Goal: Task Accomplishment & Management: Use online tool/utility

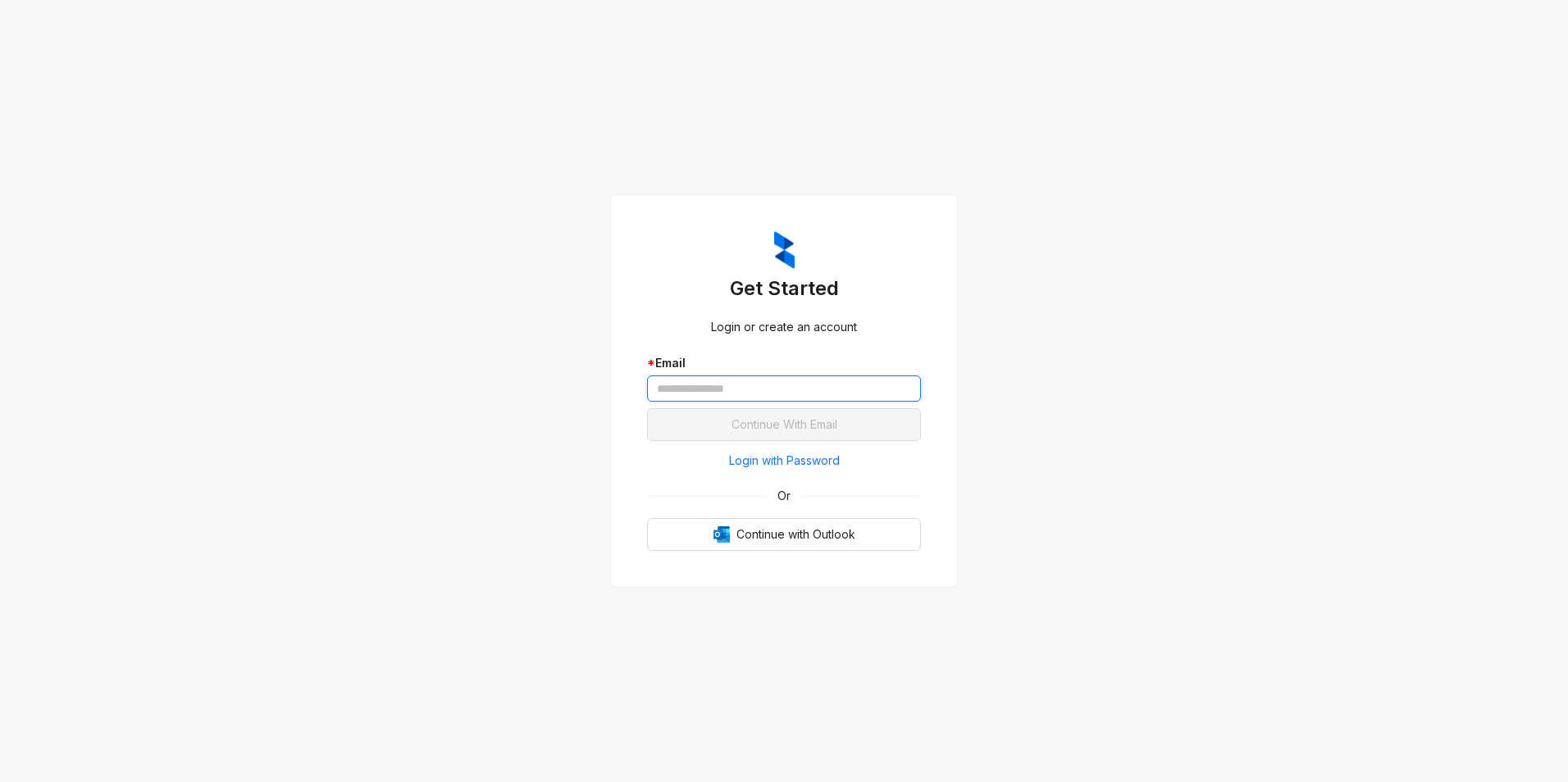
click at [742, 388] on input "text" at bounding box center [784, 388] width 274 height 26
type input "**********"
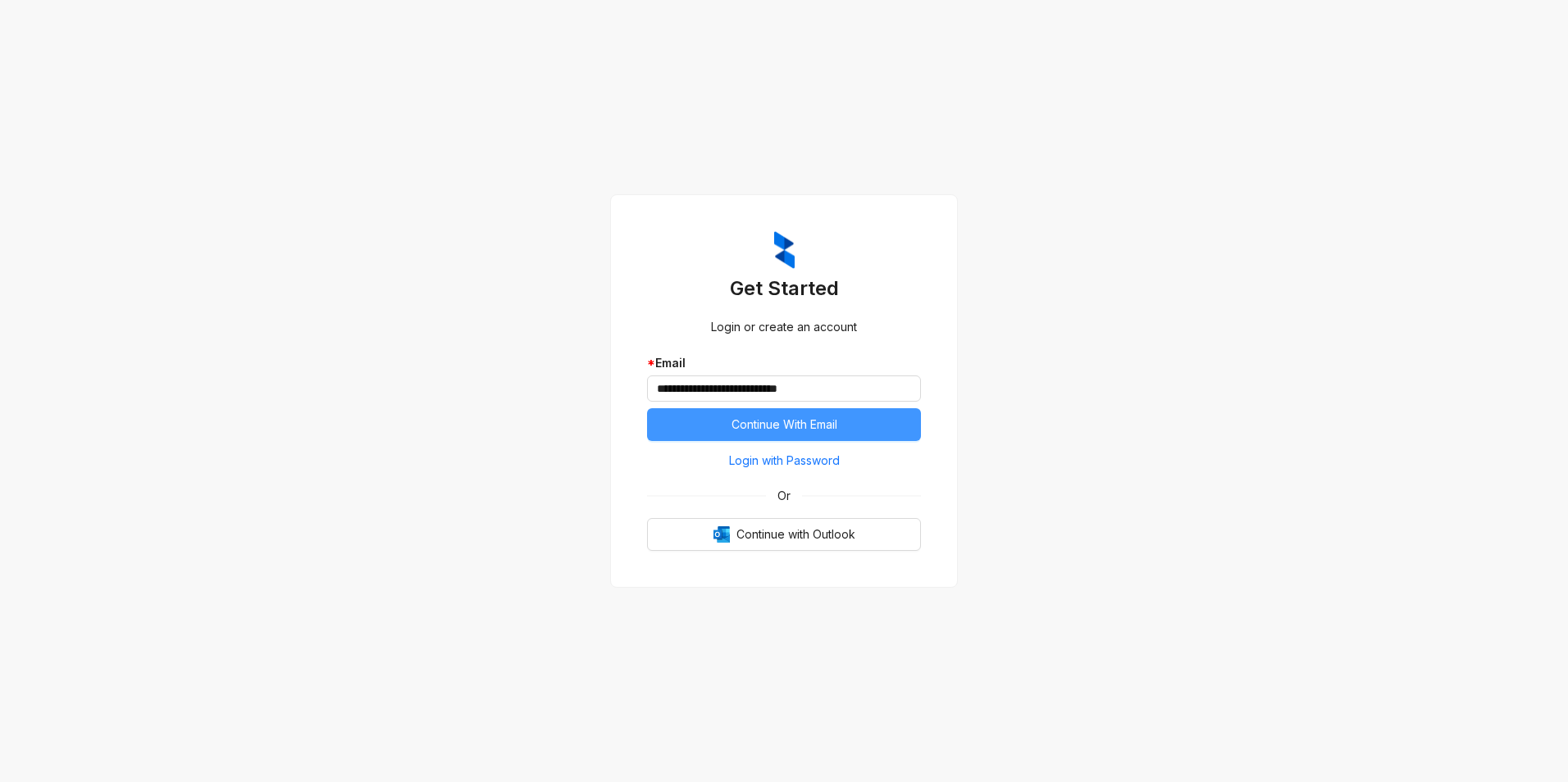
click at [806, 424] on span "Continue With Email" at bounding box center [784, 424] width 105 height 18
click at [790, 414] on button "Continue With Email" at bounding box center [784, 424] width 274 height 33
click at [793, 539] on span "Continue with Outlook" at bounding box center [796, 534] width 119 height 18
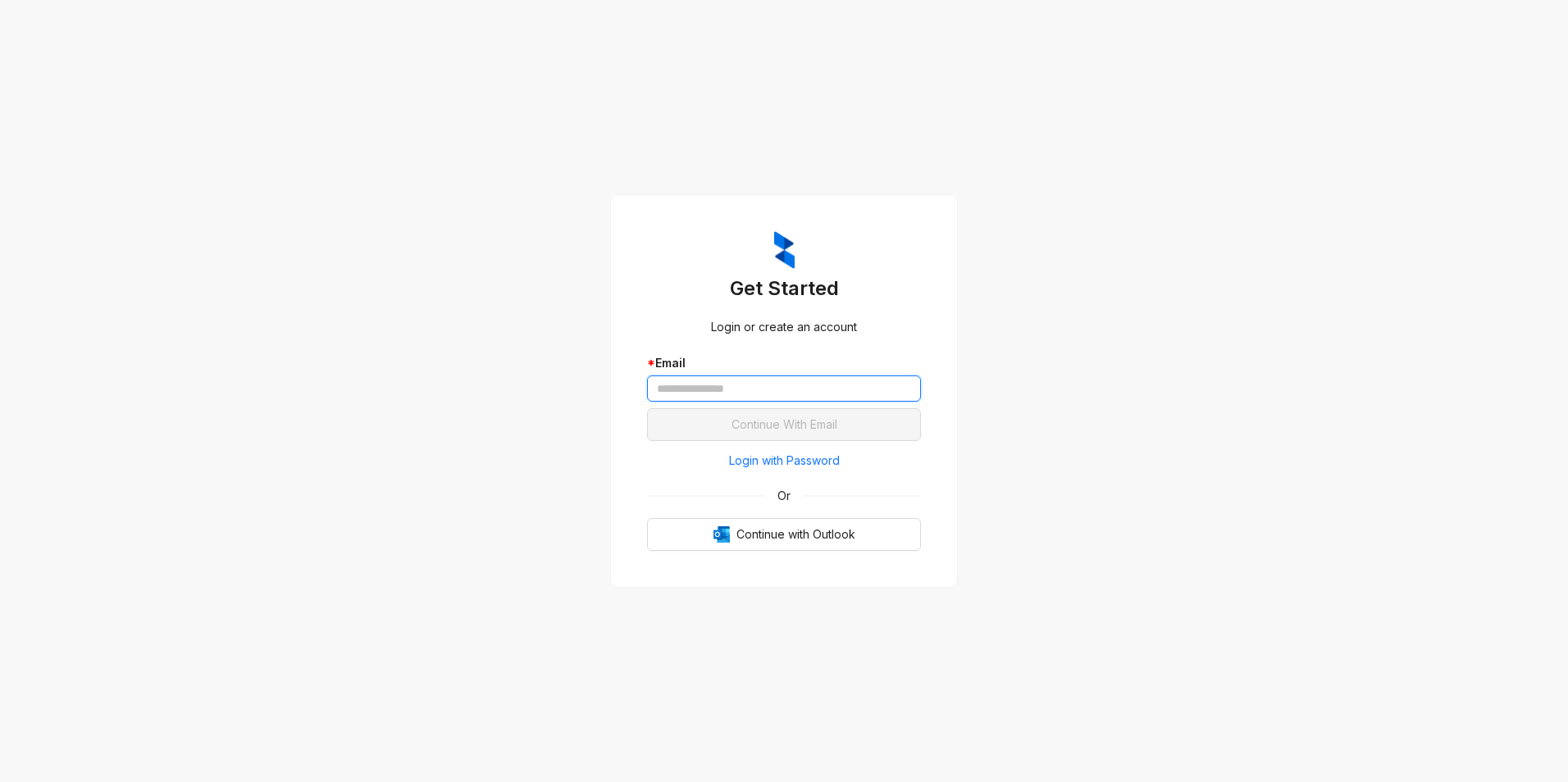
click at [724, 392] on input "text" at bounding box center [784, 388] width 274 height 26
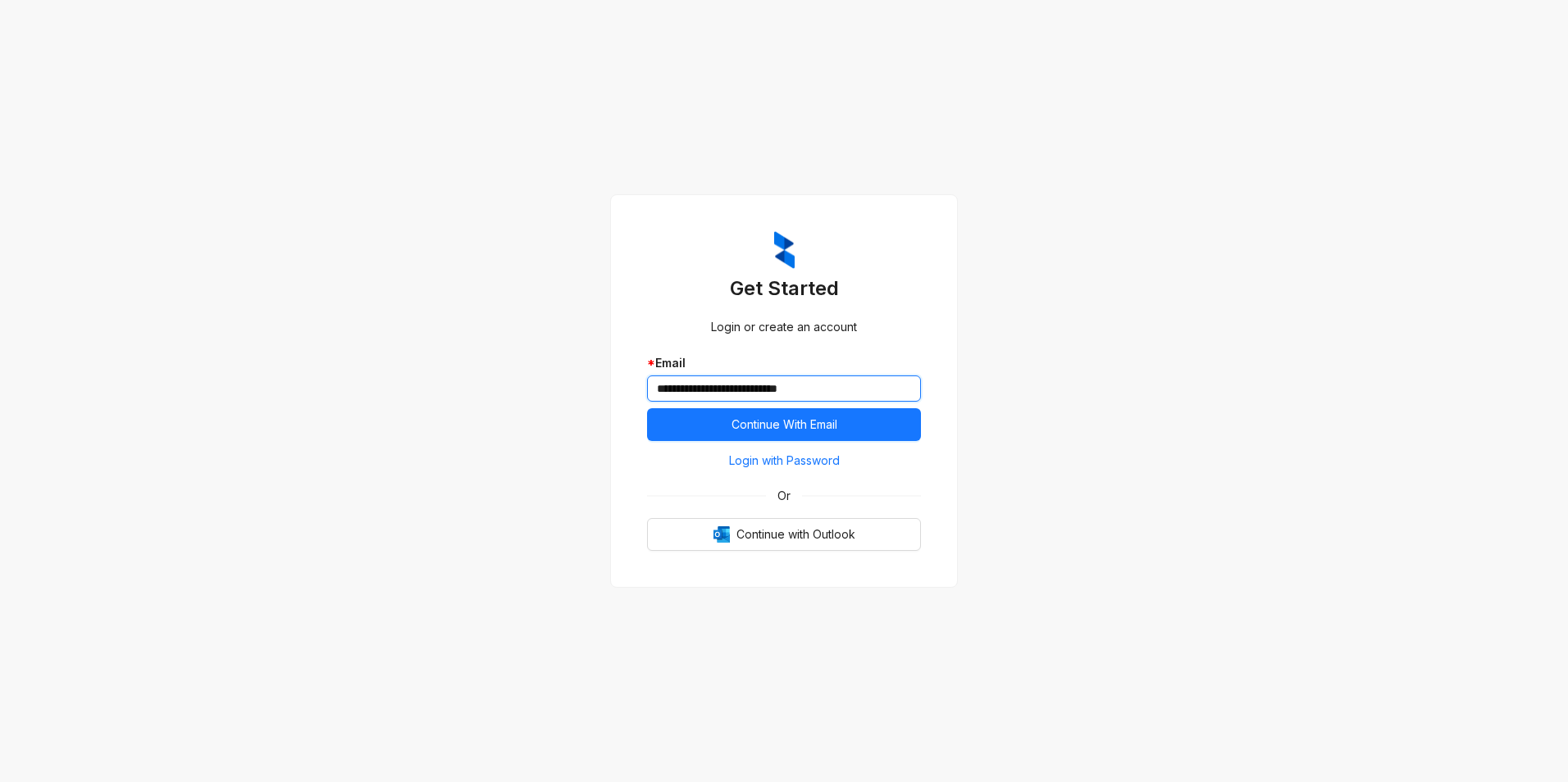
click at [647, 408] on button "Continue With Email" at bounding box center [784, 424] width 274 height 33
click at [777, 394] on input "**********" at bounding box center [784, 388] width 274 height 26
type input "**********"
click at [810, 421] on span "Continue With Email" at bounding box center [784, 424] width 105 height 18
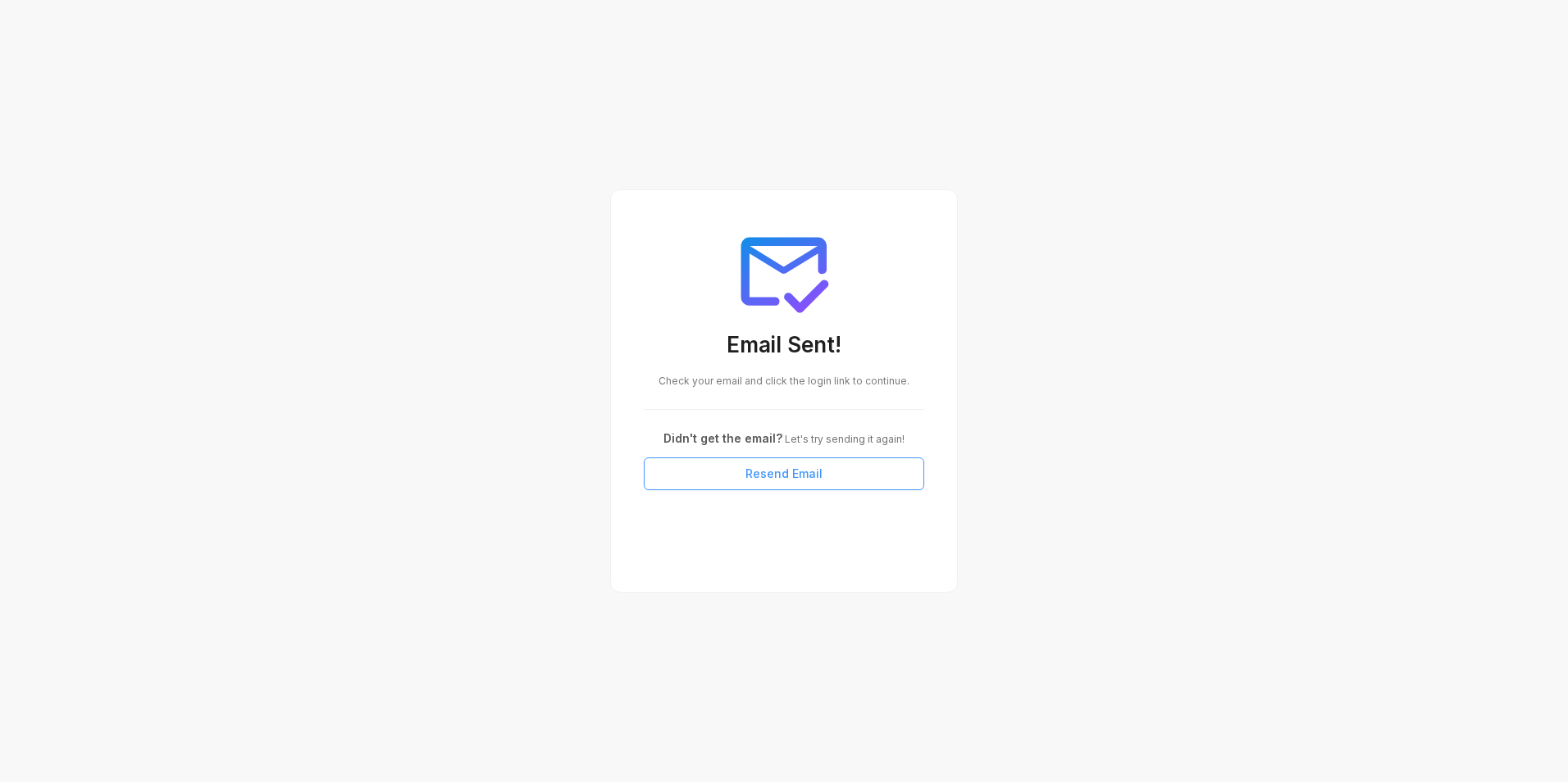
click at [769, 477] on span "Resend Email" at bounding box center [784, 473] width 77 height 18
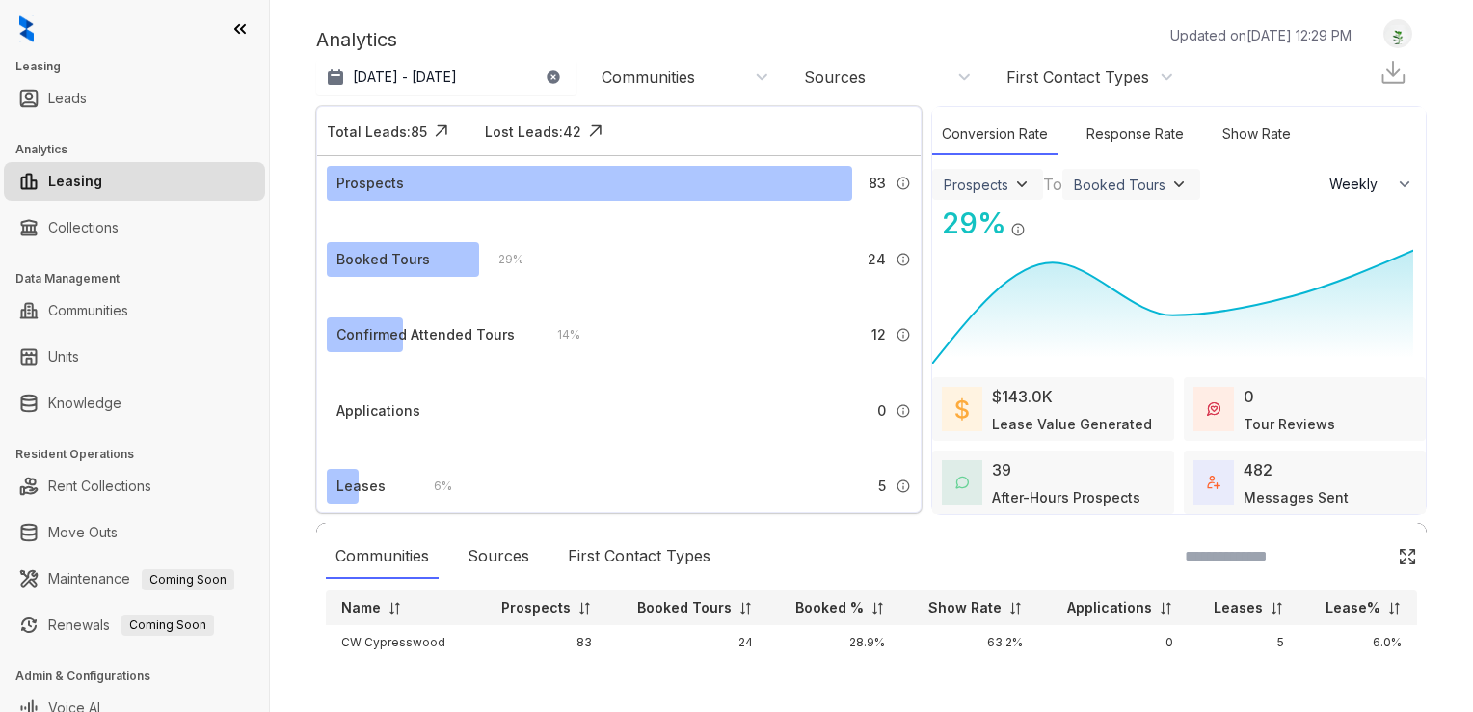
select select "******"
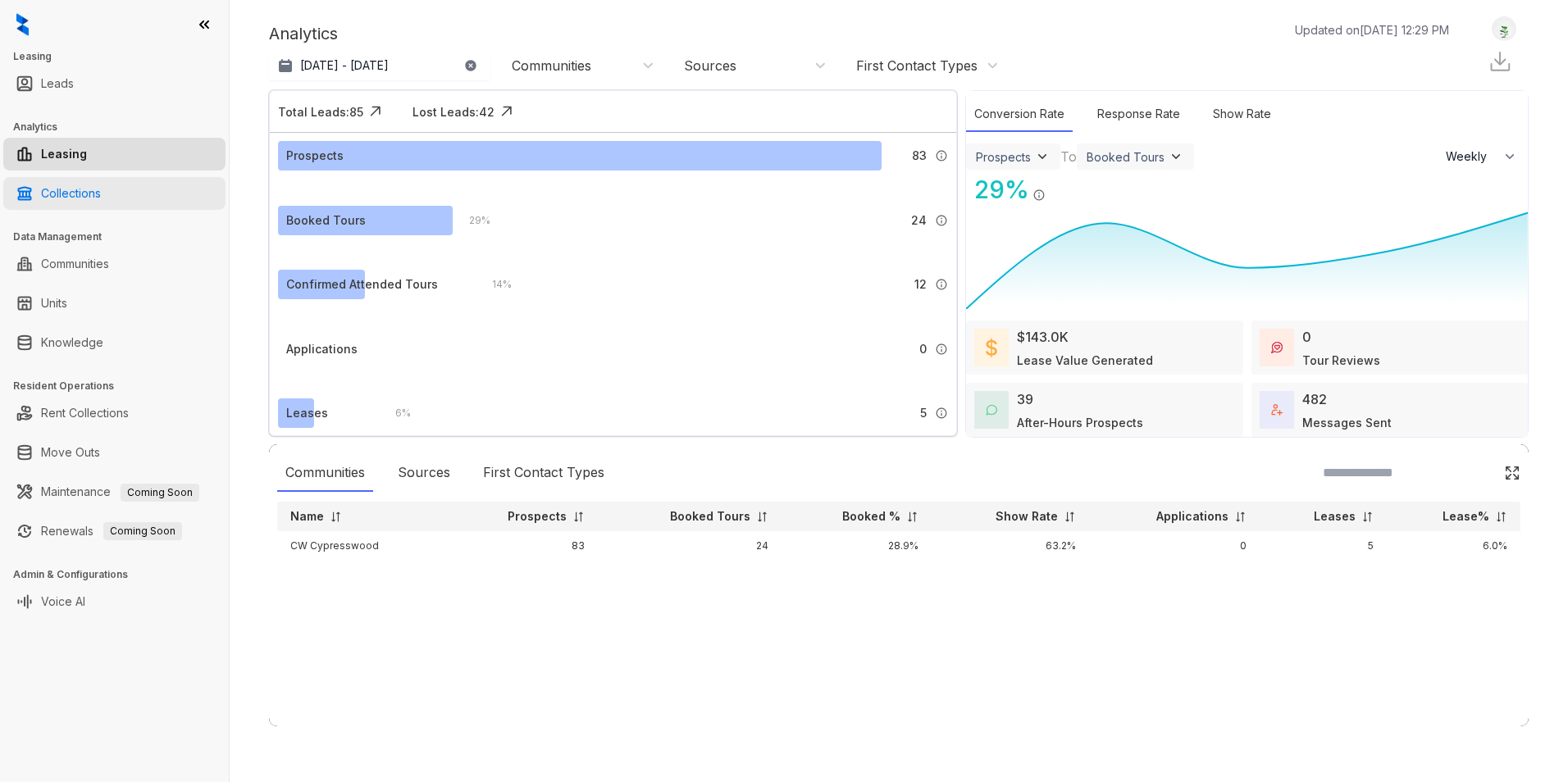
click at [100, 202] on link "Collections" at bounding box center [71, 193] width 60 height 33
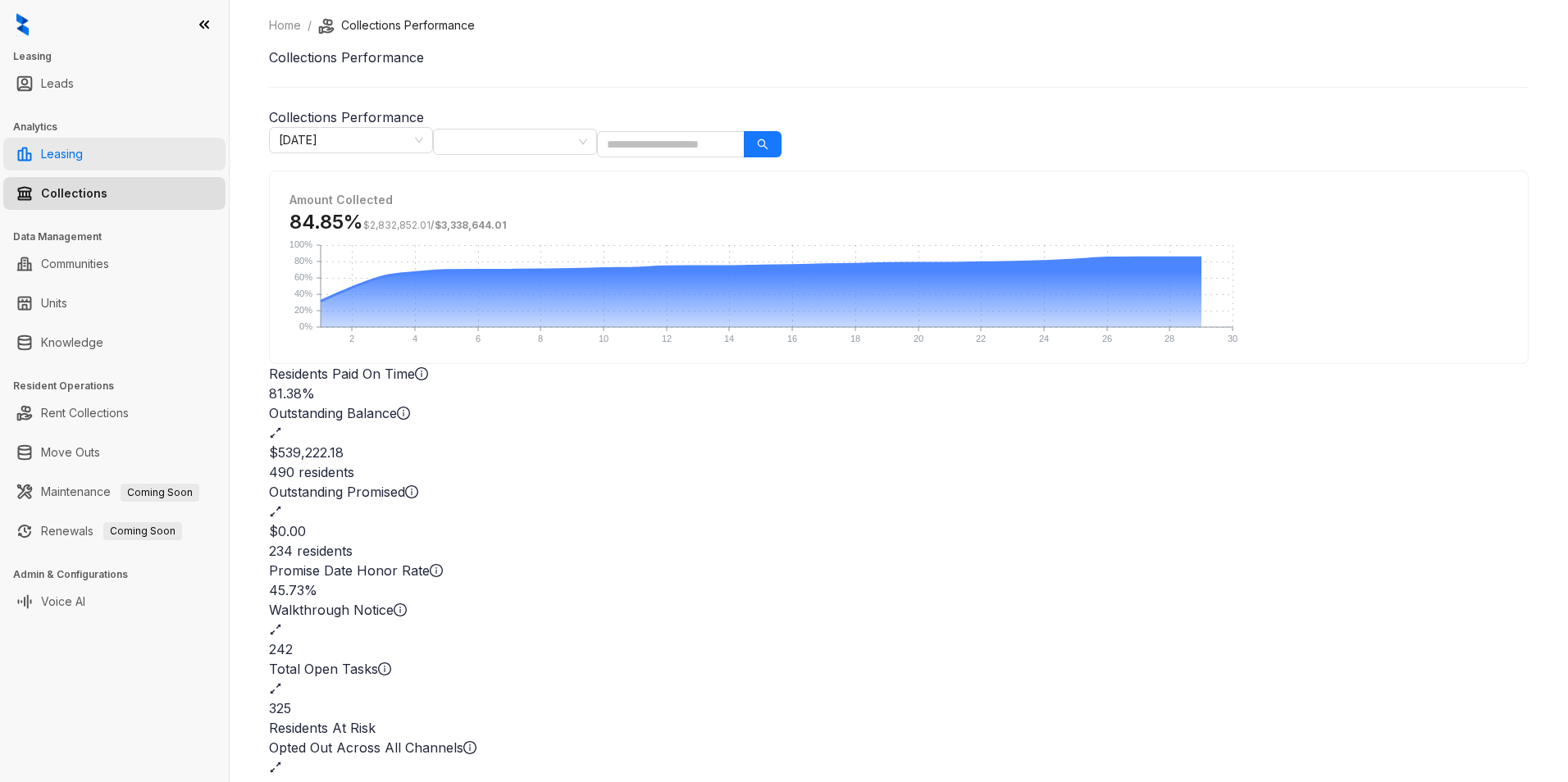
click at [57, 149] on link "Leasing" at bounding box center [61, 154] width 42 height 33
select select "******"
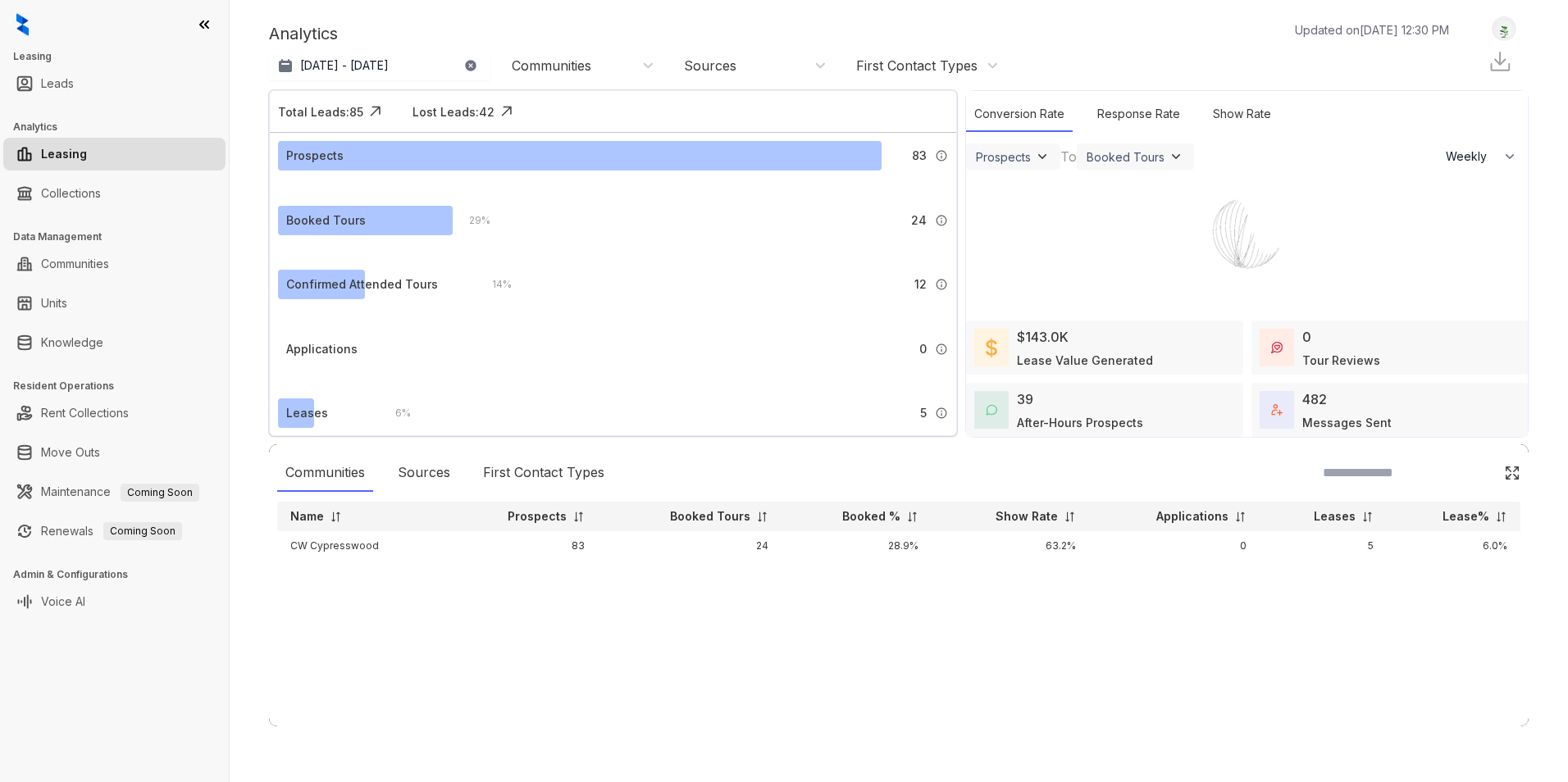
click at [67, 85] on link "Leads" at bounding box center [57, 83] width 33 height 33
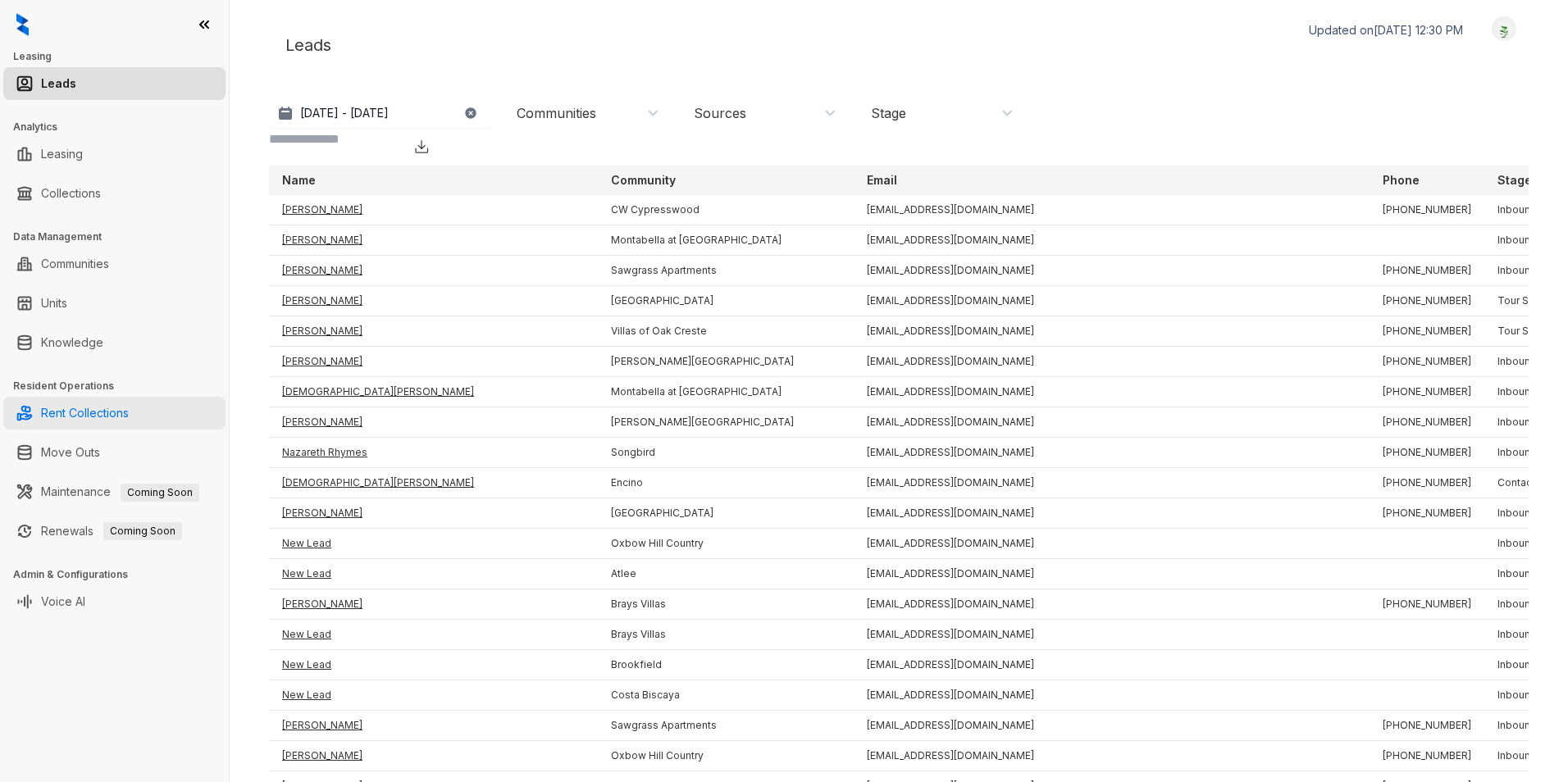
click at [93, 413] on link "Rent Collections" at bounding box center [84, 413] width 88 height 33
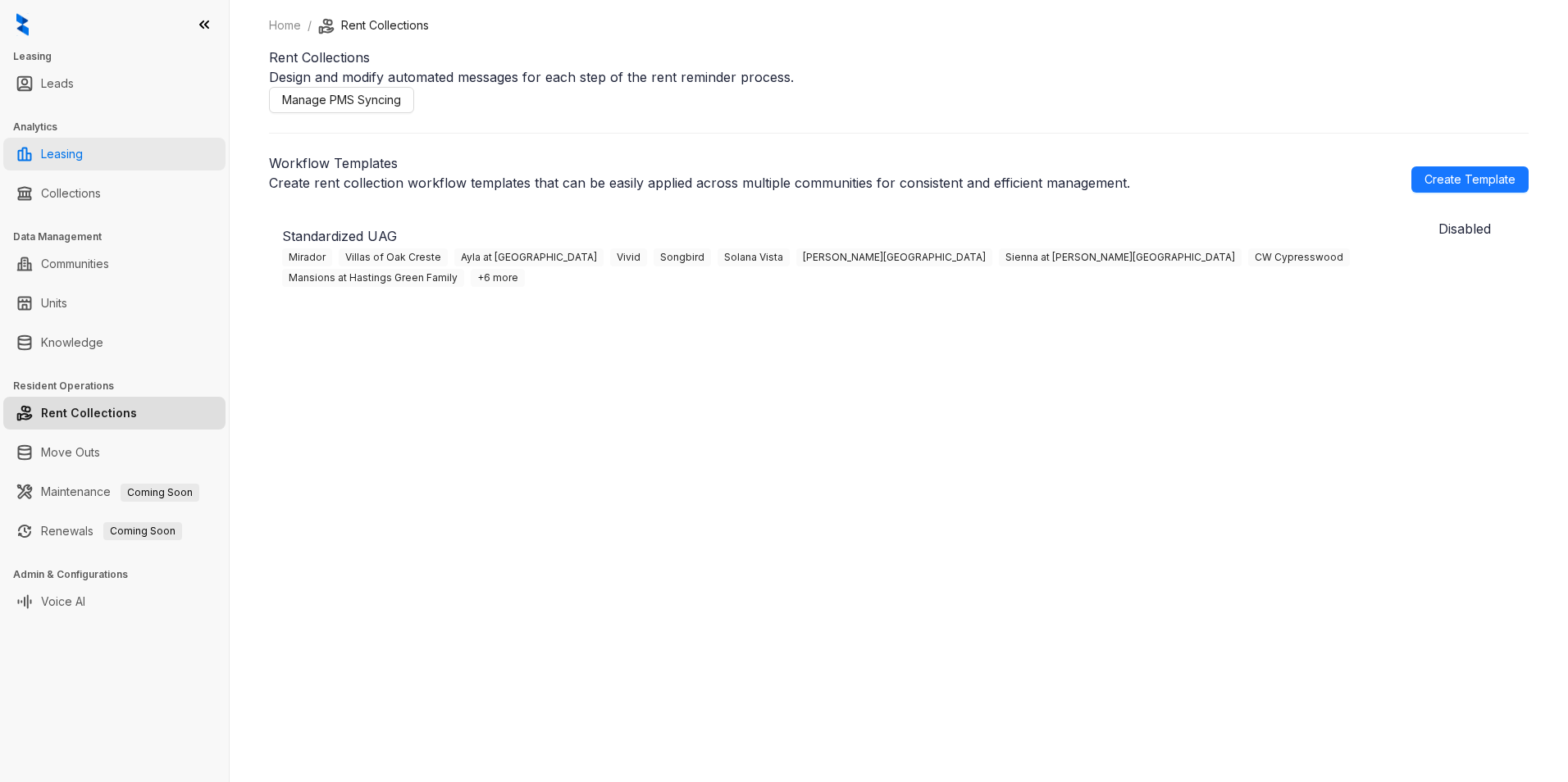
click at [63, 144] on link "Leasing" at bounding box center [61, 154] width 42 height 33
select select "******"
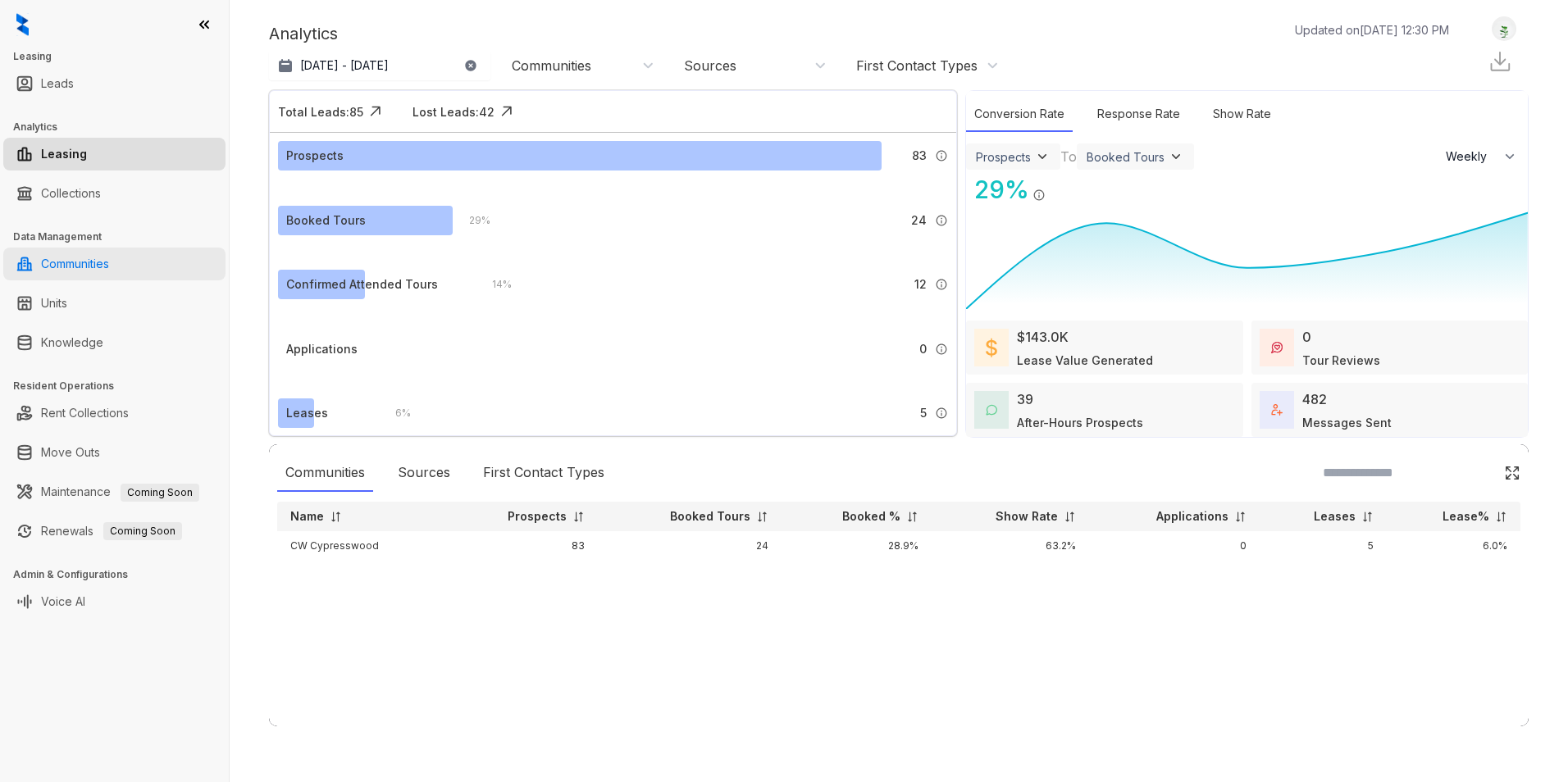
click at [54, 265] on link "Communities" at bounding box center [75, 264] width 68 height 33
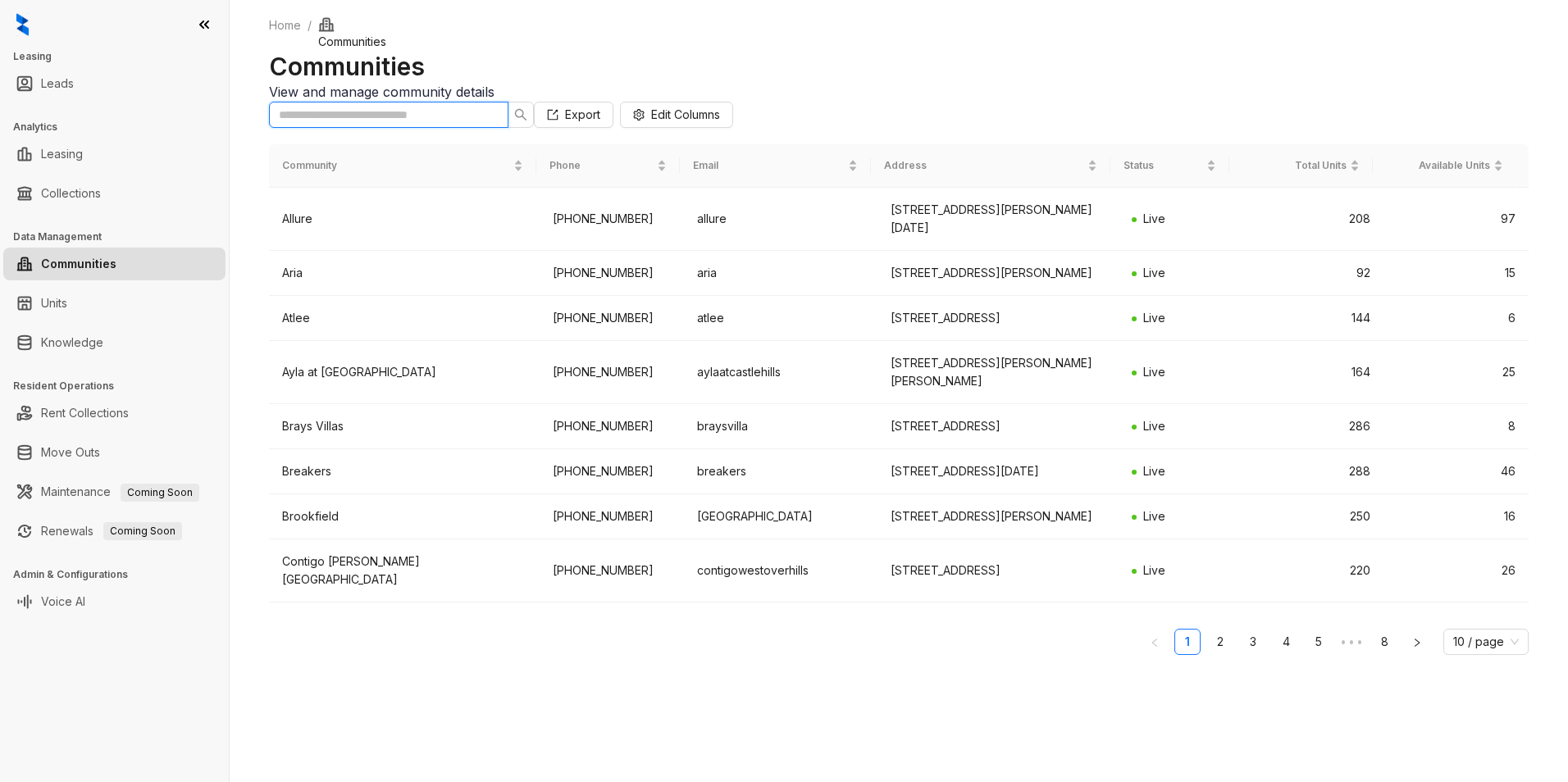
click at [378, 124] on input "text" at bounding box center [382, 114] width 207 height 18
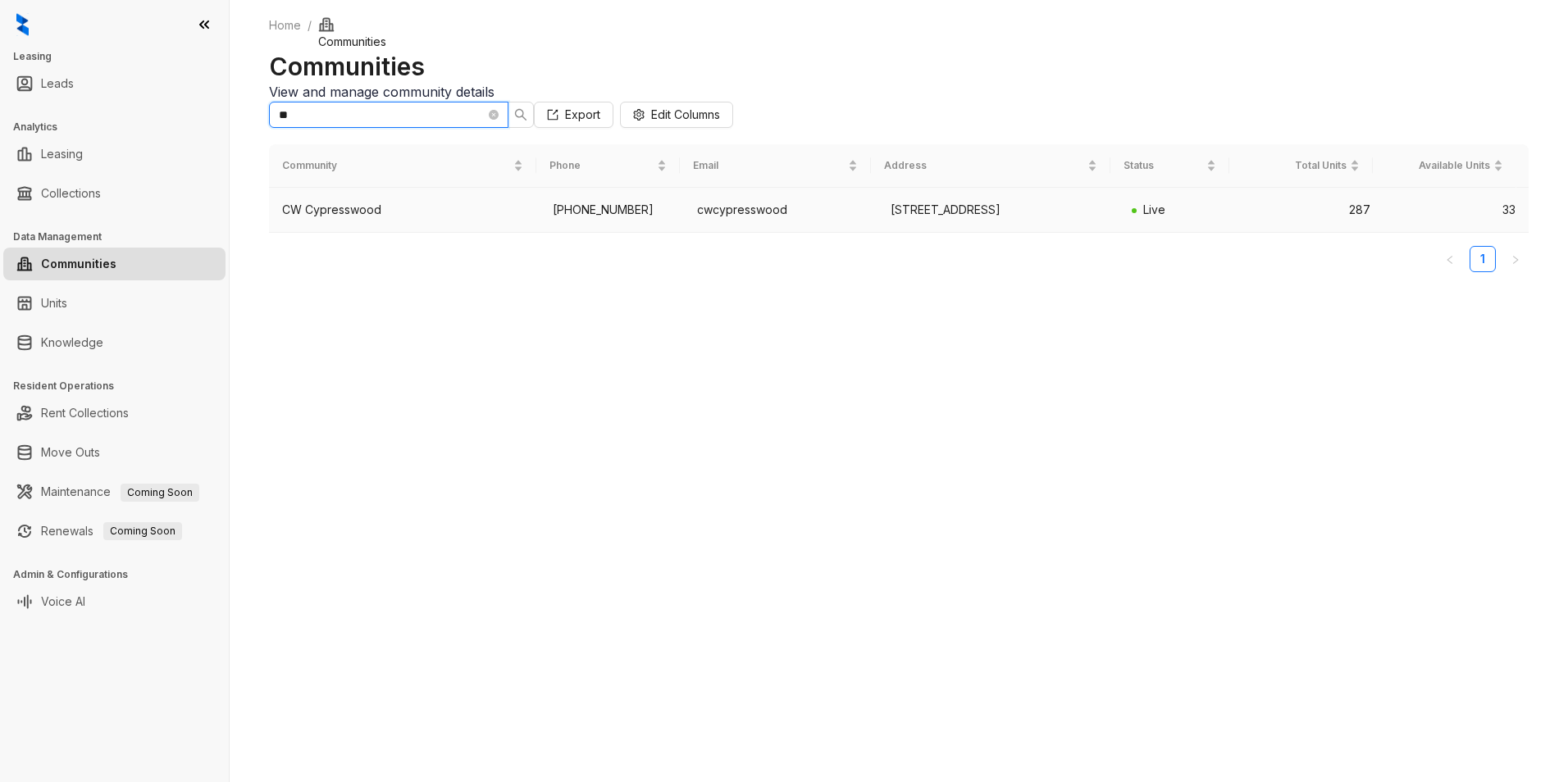
type input "**"
click at [321, 218] on div "CW Cypresswood" at bounding box center [404, 209] width 244 height 18
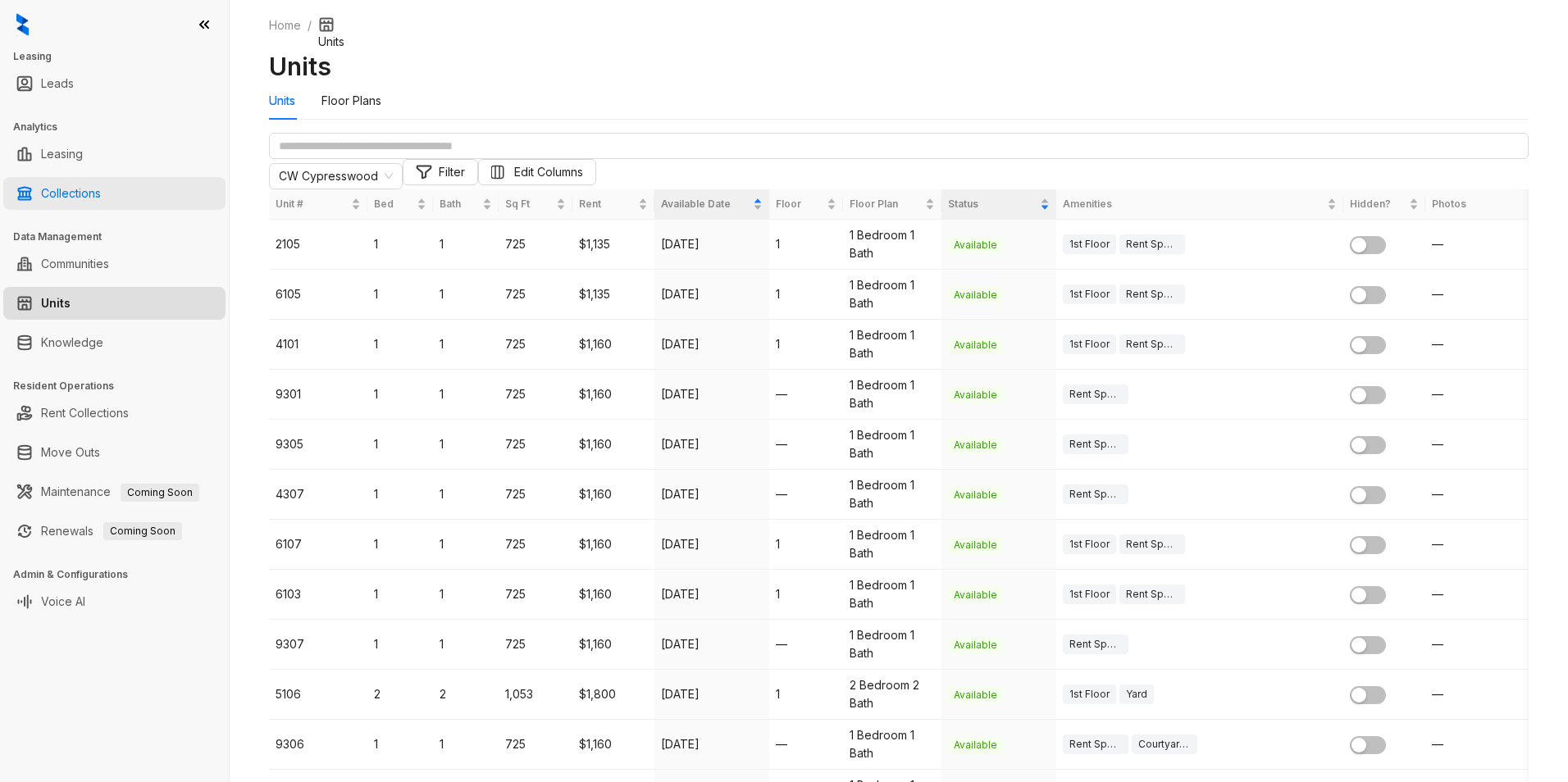
click at [74, 202] on link "Collections" at bounding box center [71, 193] width 60 height 33
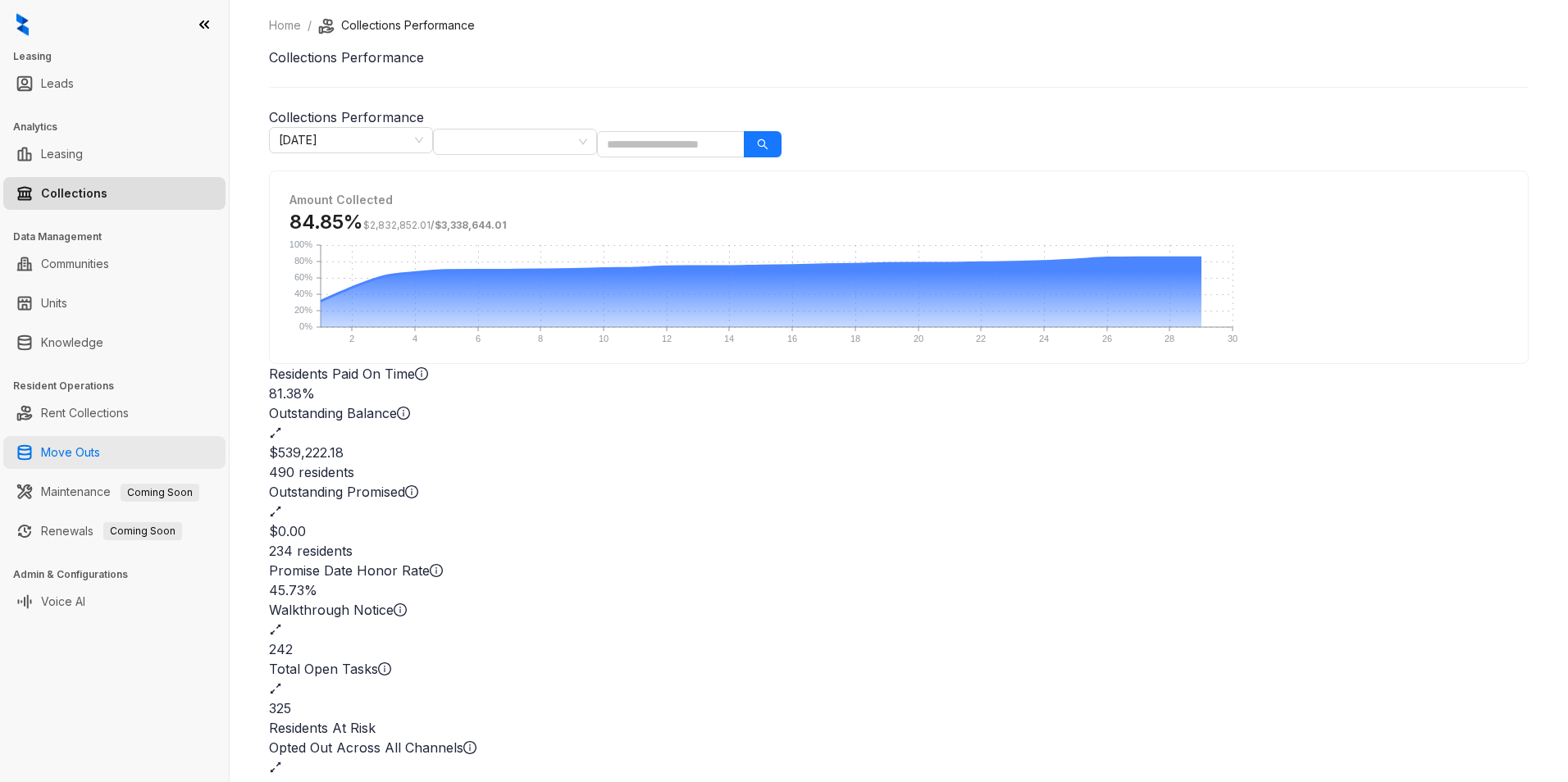
click at [77, 457] on link "Move Outs" at bounding box center [70, 452] width 59 height 33
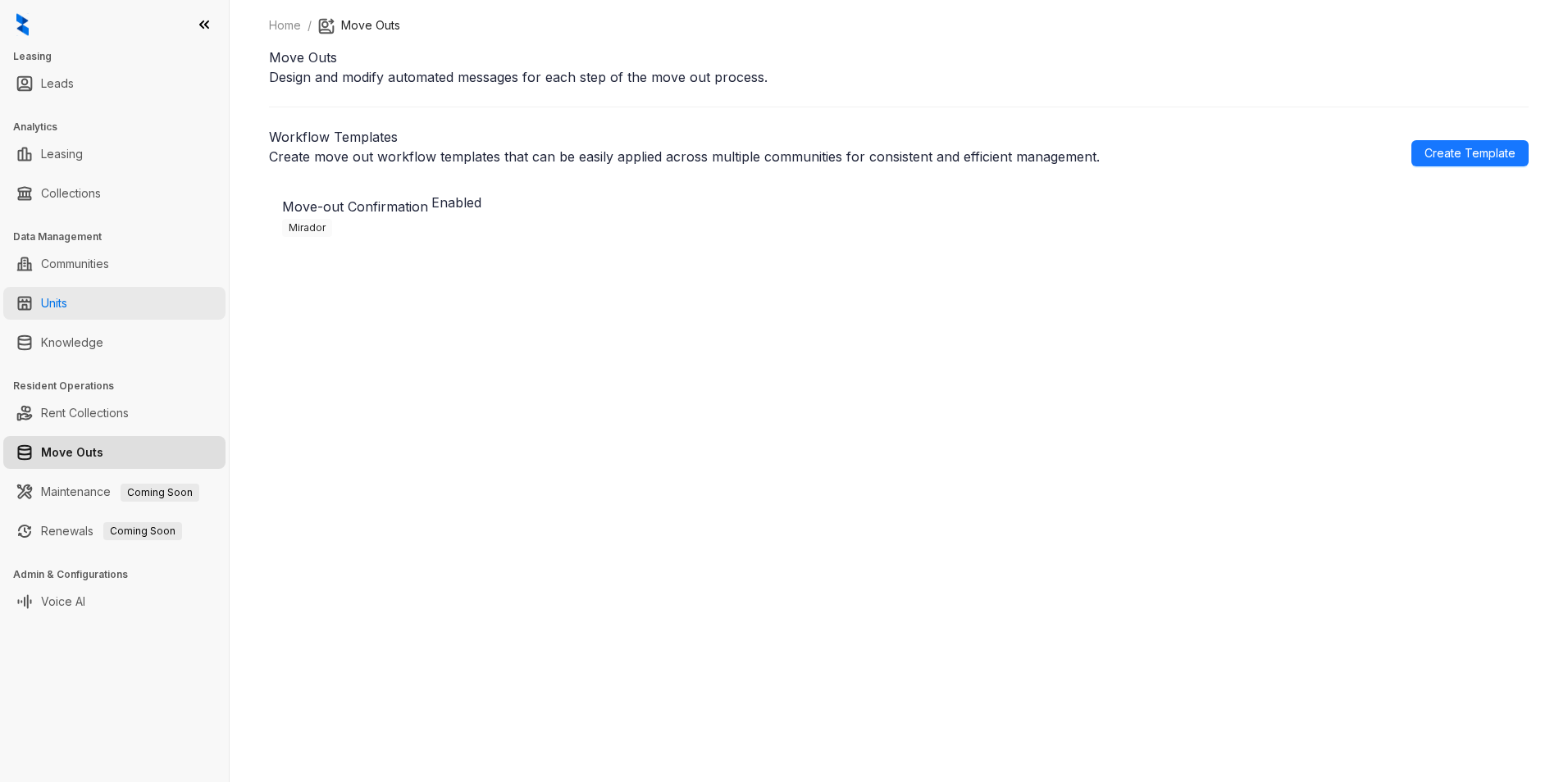
click at [43, 300] on link "Units" at bounding box center [54, 303] width 26 height 33
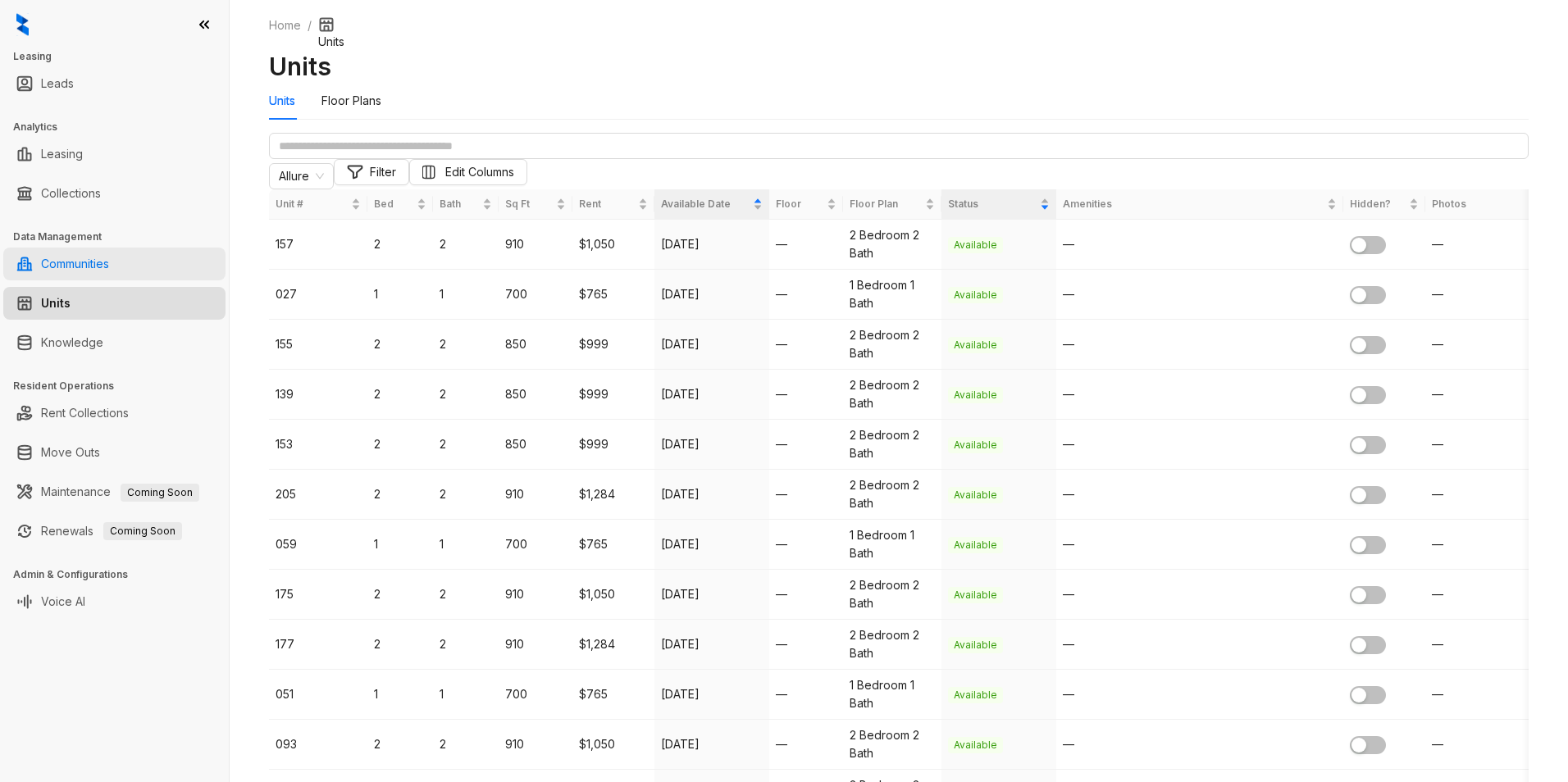
click at [70, 269] on link "Communities" at bounding box center [75, 264] width 68 height 33
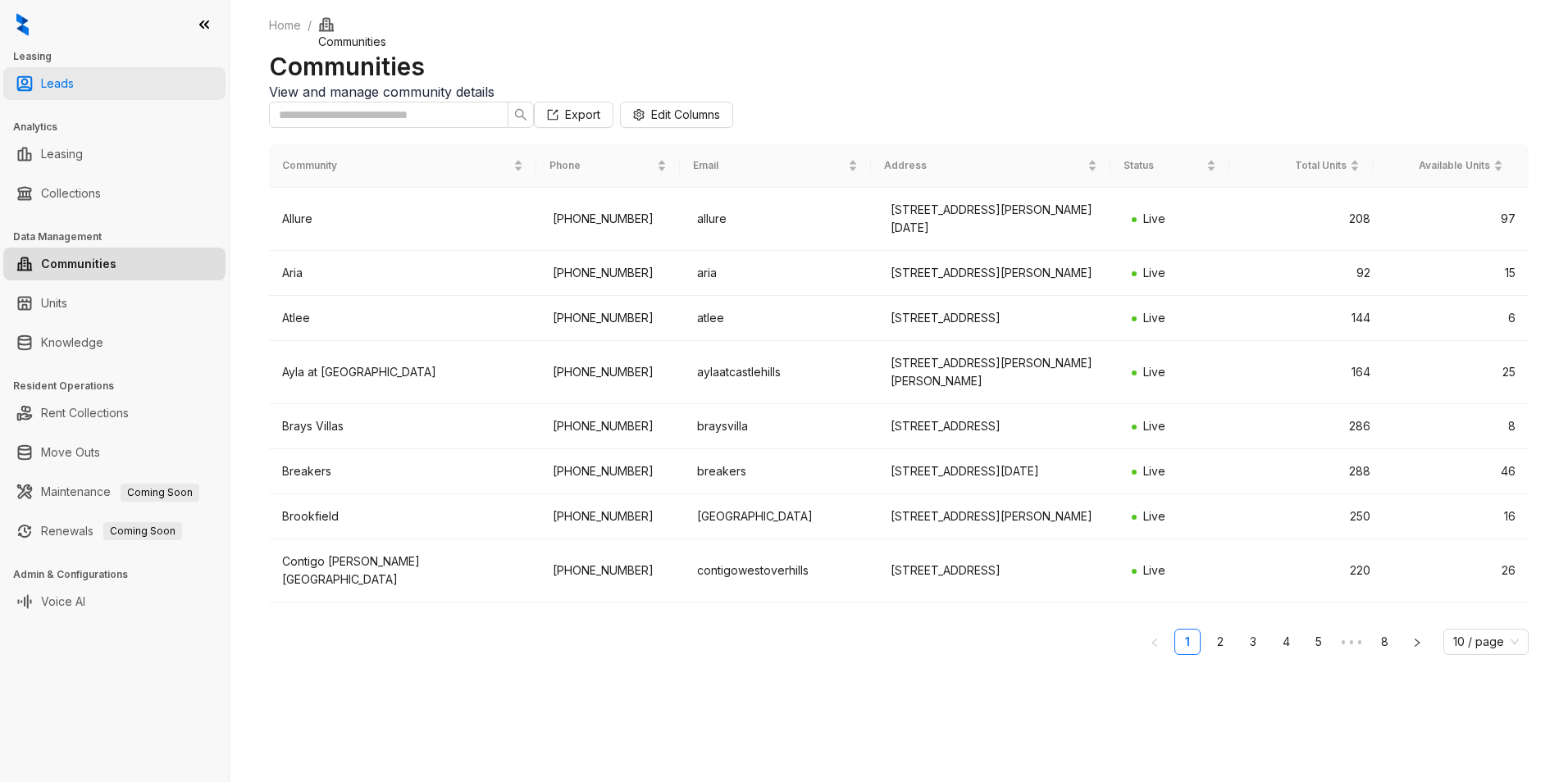
click at [71, 83] on link "Leads" at bounding box center [57, 83] width 33 height 33
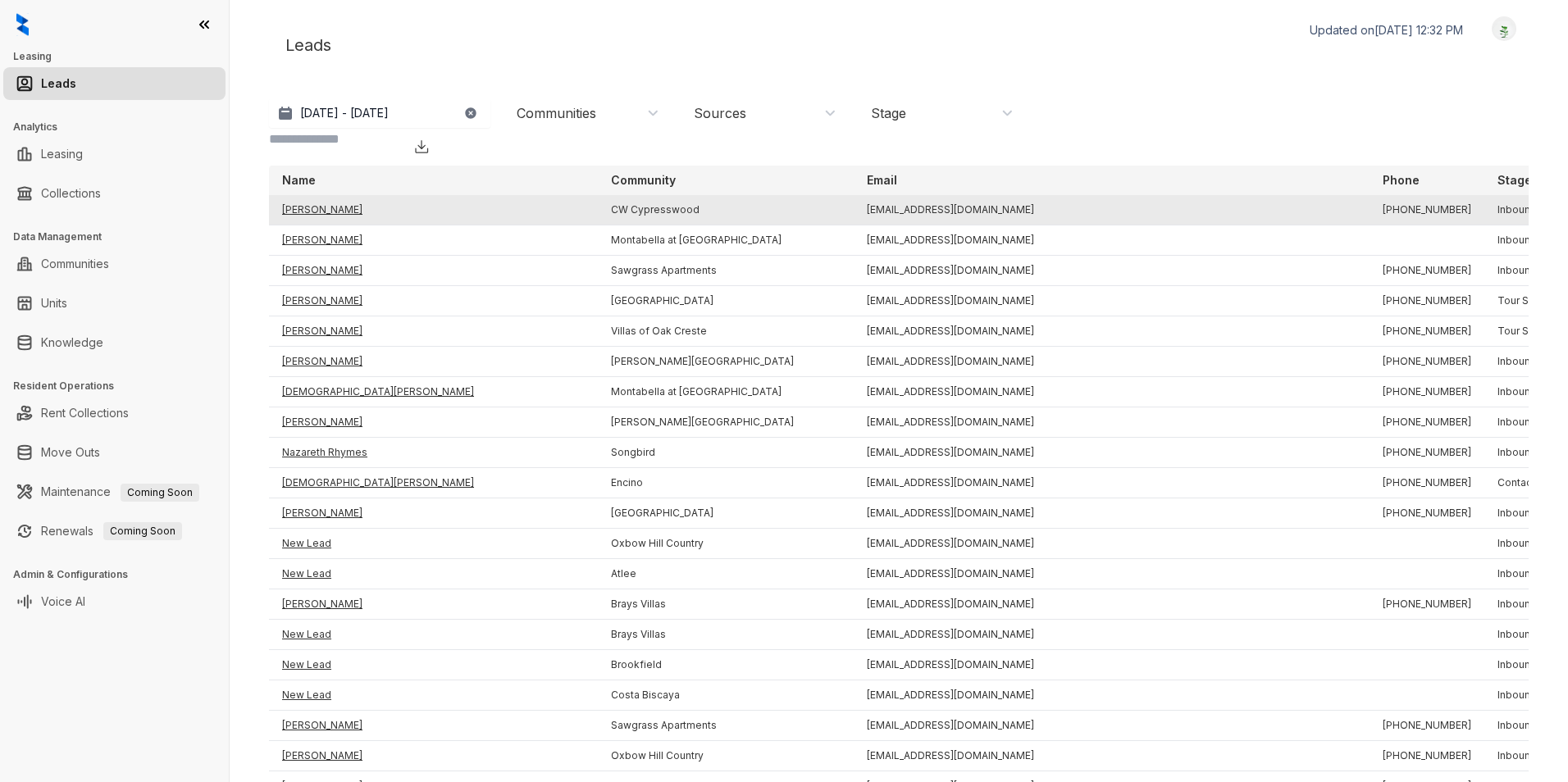
click at [333, 195] on td "[PERSON_NAME]" at bounding box center [433, 210] width 329 height 31
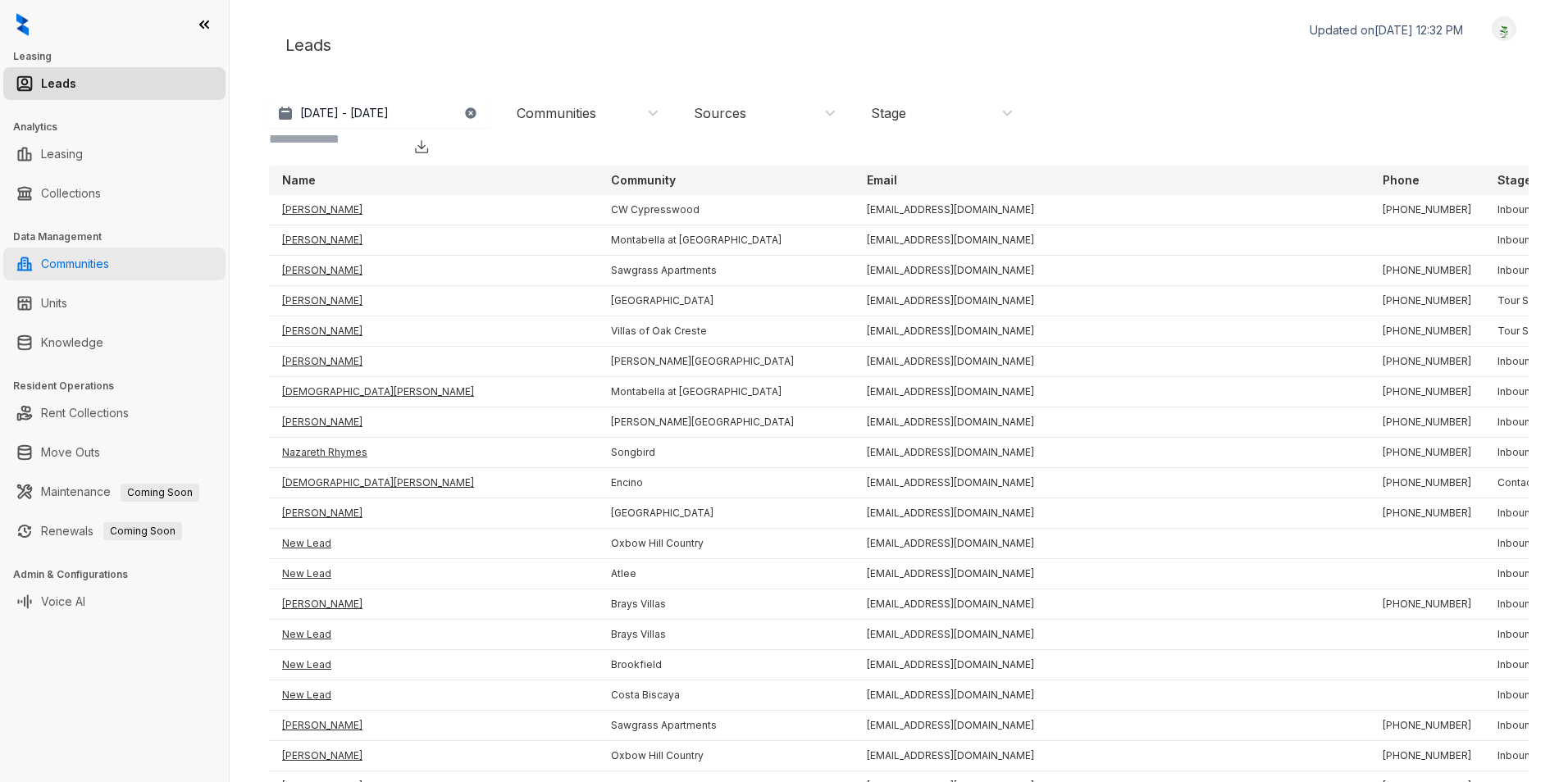
click at [76, 268] on link "Communities" at bounding box center [75, 264] width 68 height 33
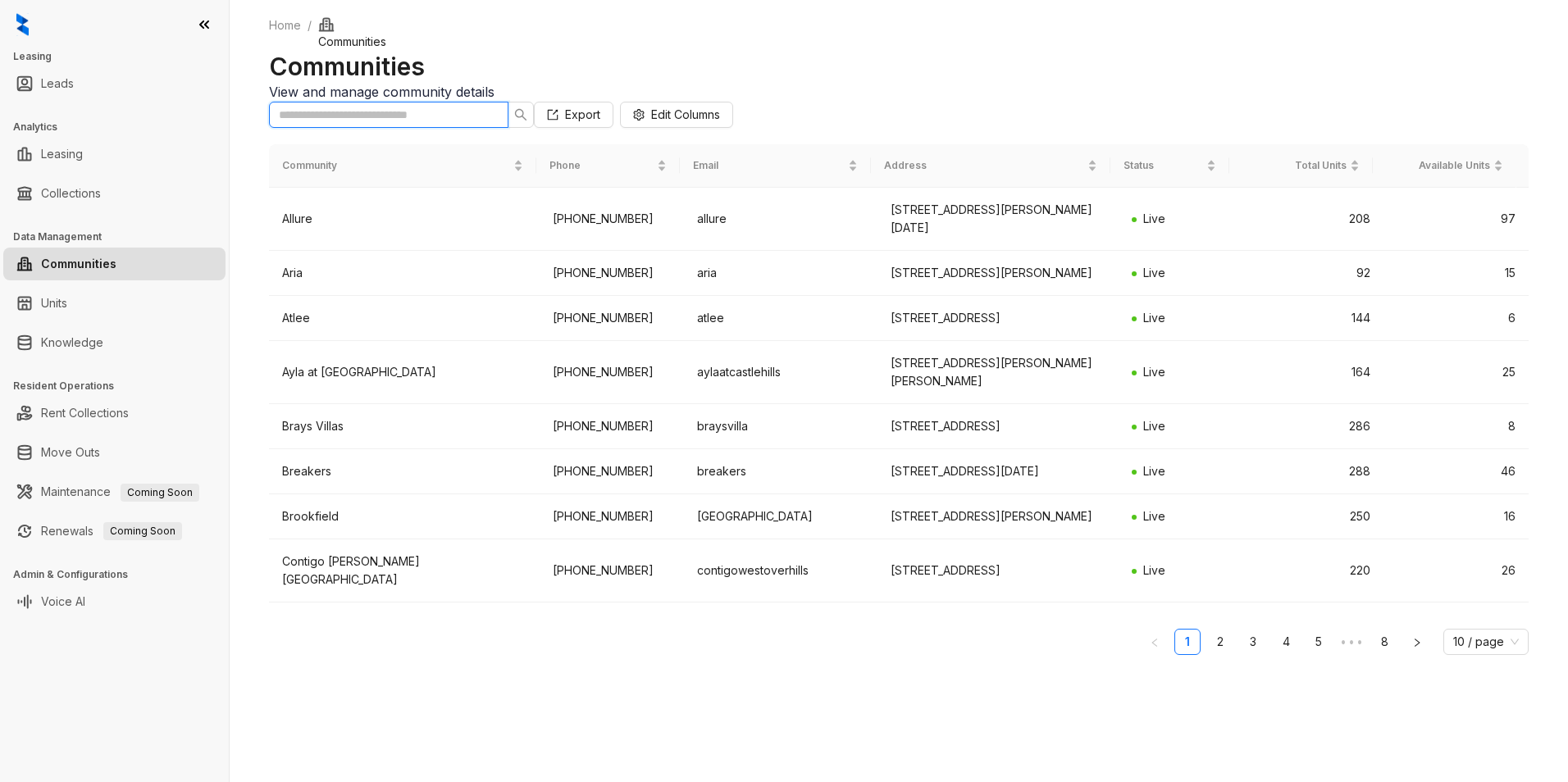
click at [363, 124] on input "text" at bounding box center [382, 114] width 207 height 18
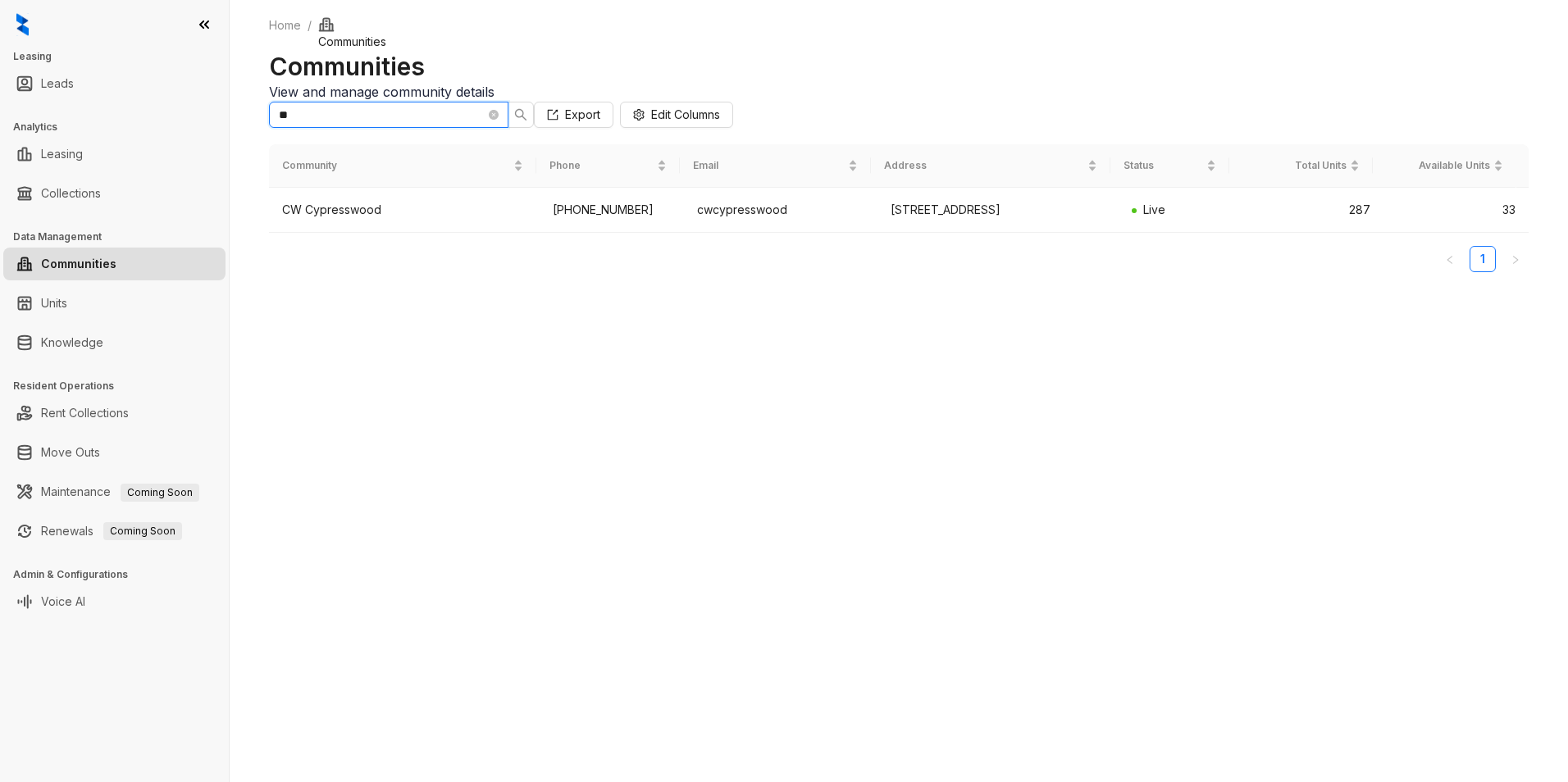
type input "**"
click at [325, 218] on div "CW Cypresswood" at bounding box center [404, 209] width 244 height 18
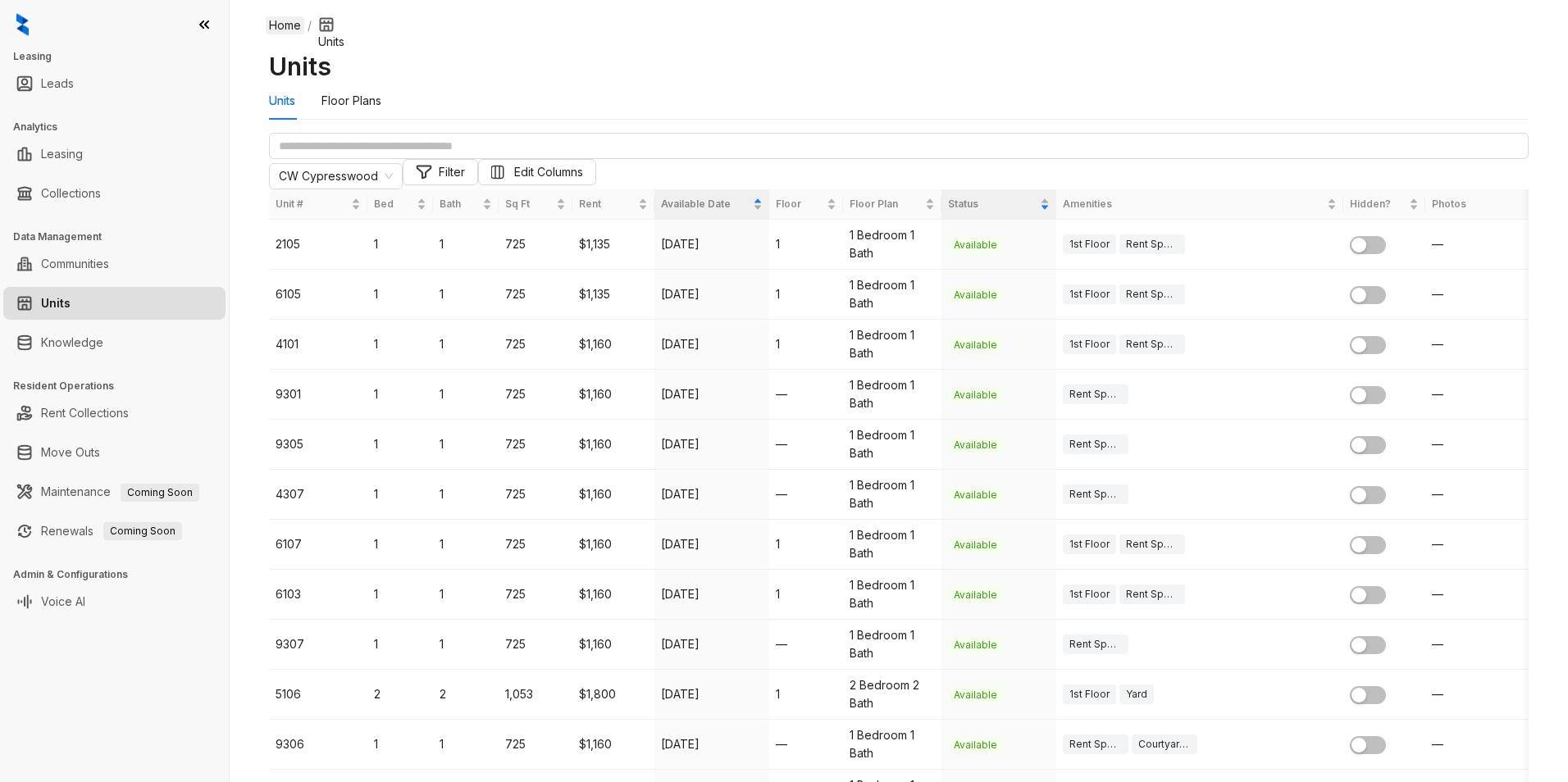
click at [291, 34] on link "Home" at bounding box center [284, 25] width 38 height 18
select select "******"
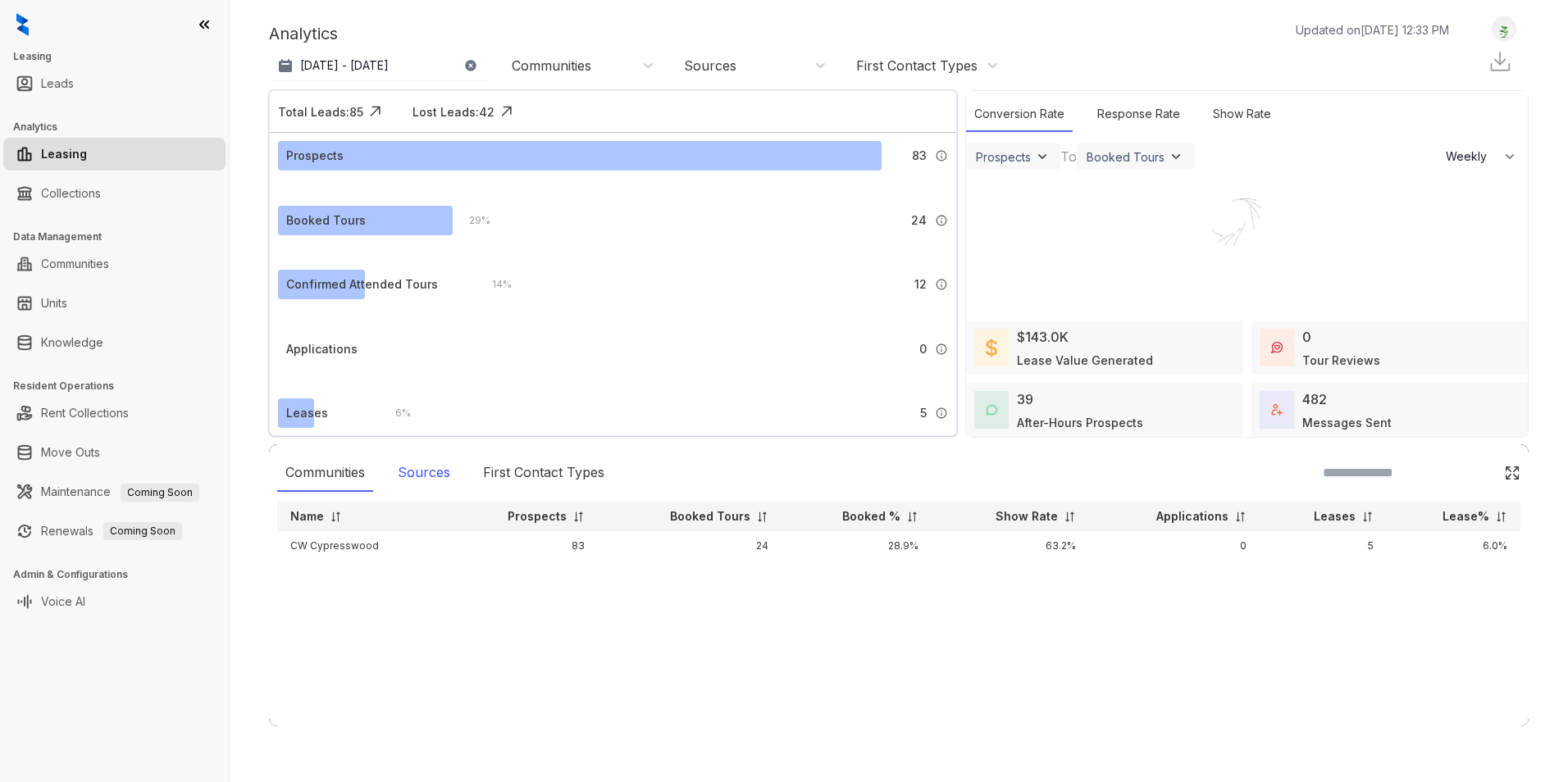
click at [399, 478] on div "Sources" at bounding box center [423, 473] width 69 height 37
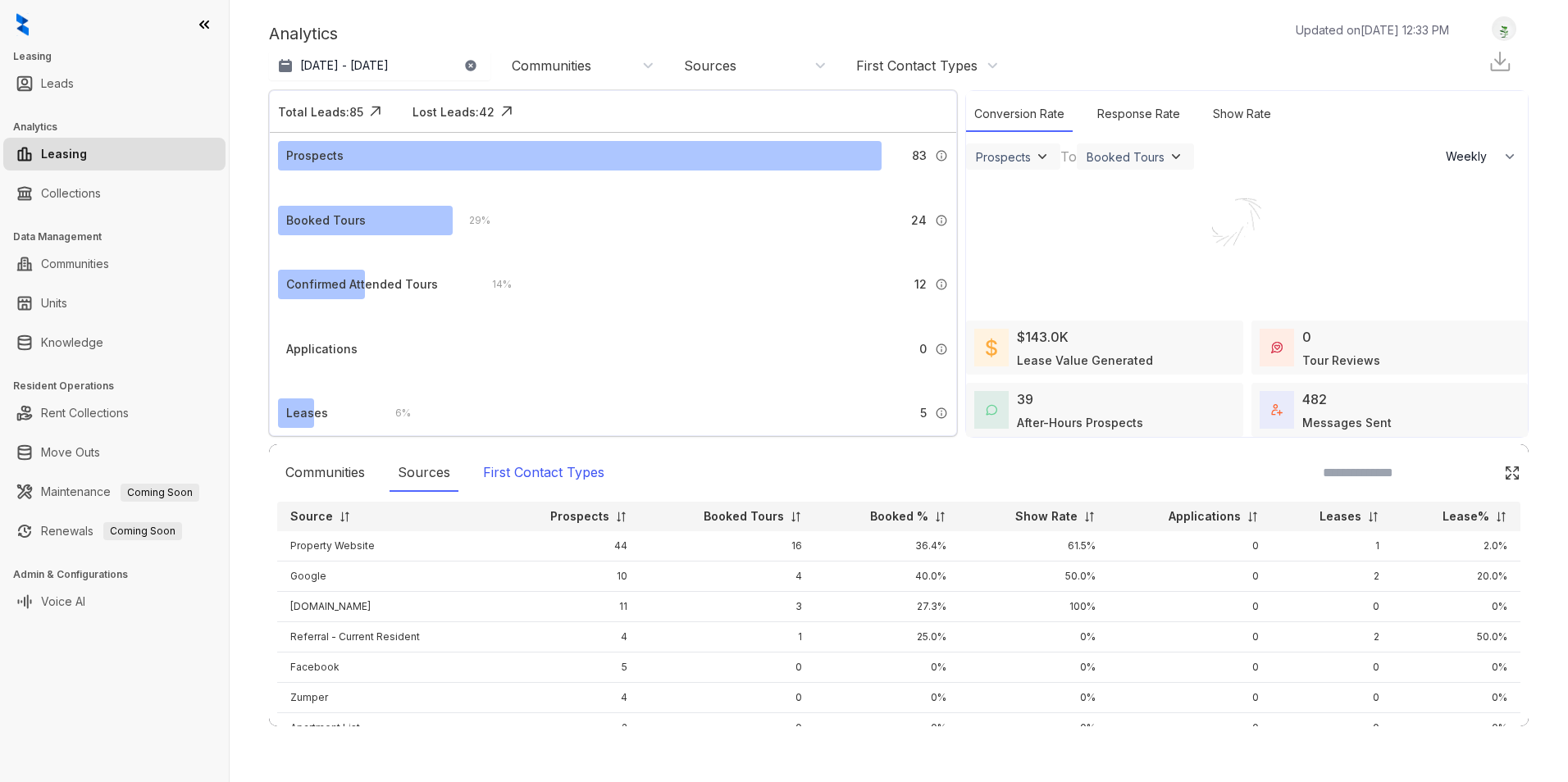
click at [522, 470] on div "First Contact Types" at bounding box center [543, 473] width 138 height 37
click at [548, 62] on div "Communities" at bounding box center [552, 65] width 80 height 18
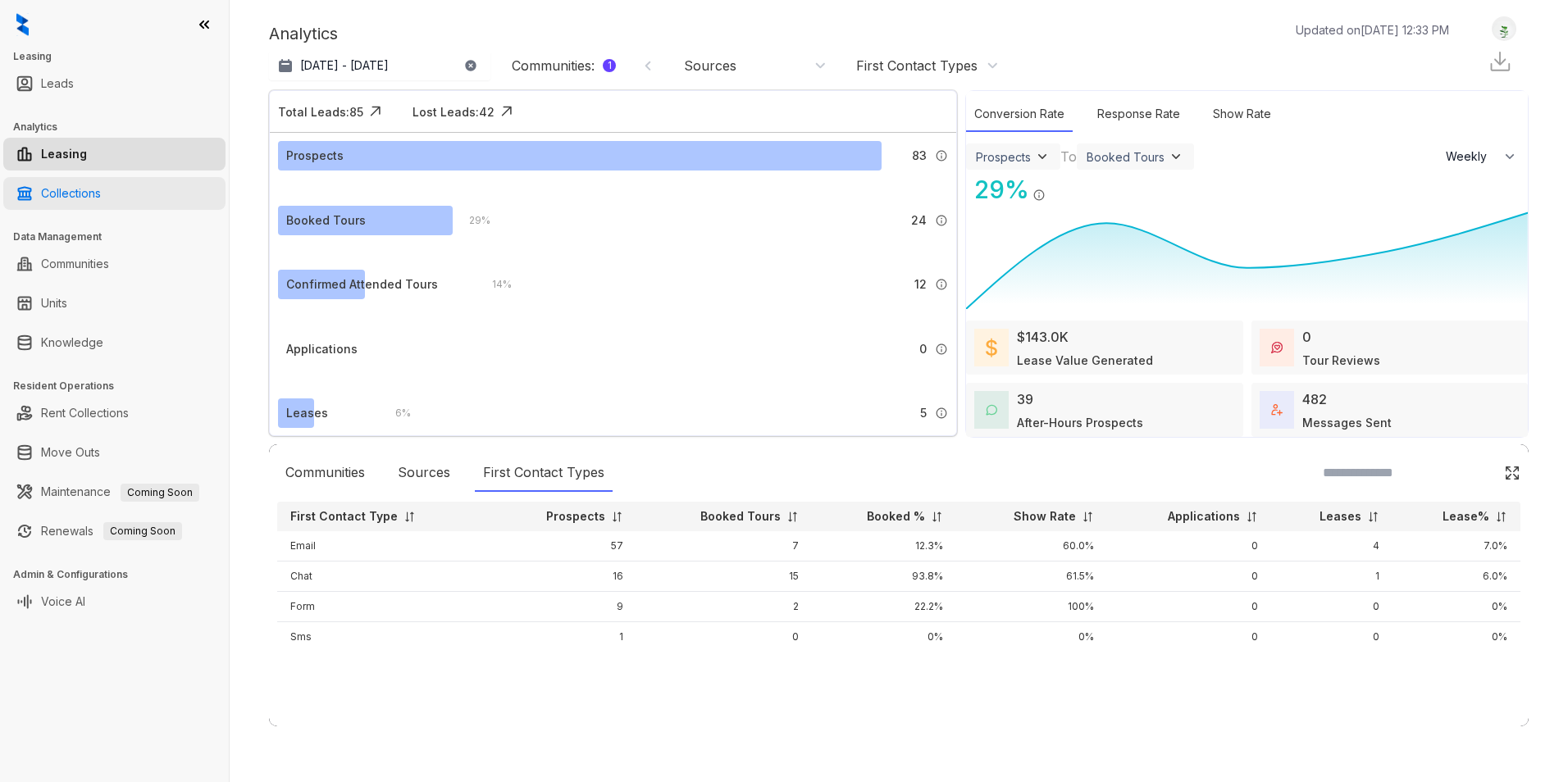
drag, startPoint x: 57, startPoint y: 202, endPoint x: 73, endPoint y: 181, distance: 26.4
click at [57, 202] on link "Collections" at bounding box center [71, 193] width 60 height 33
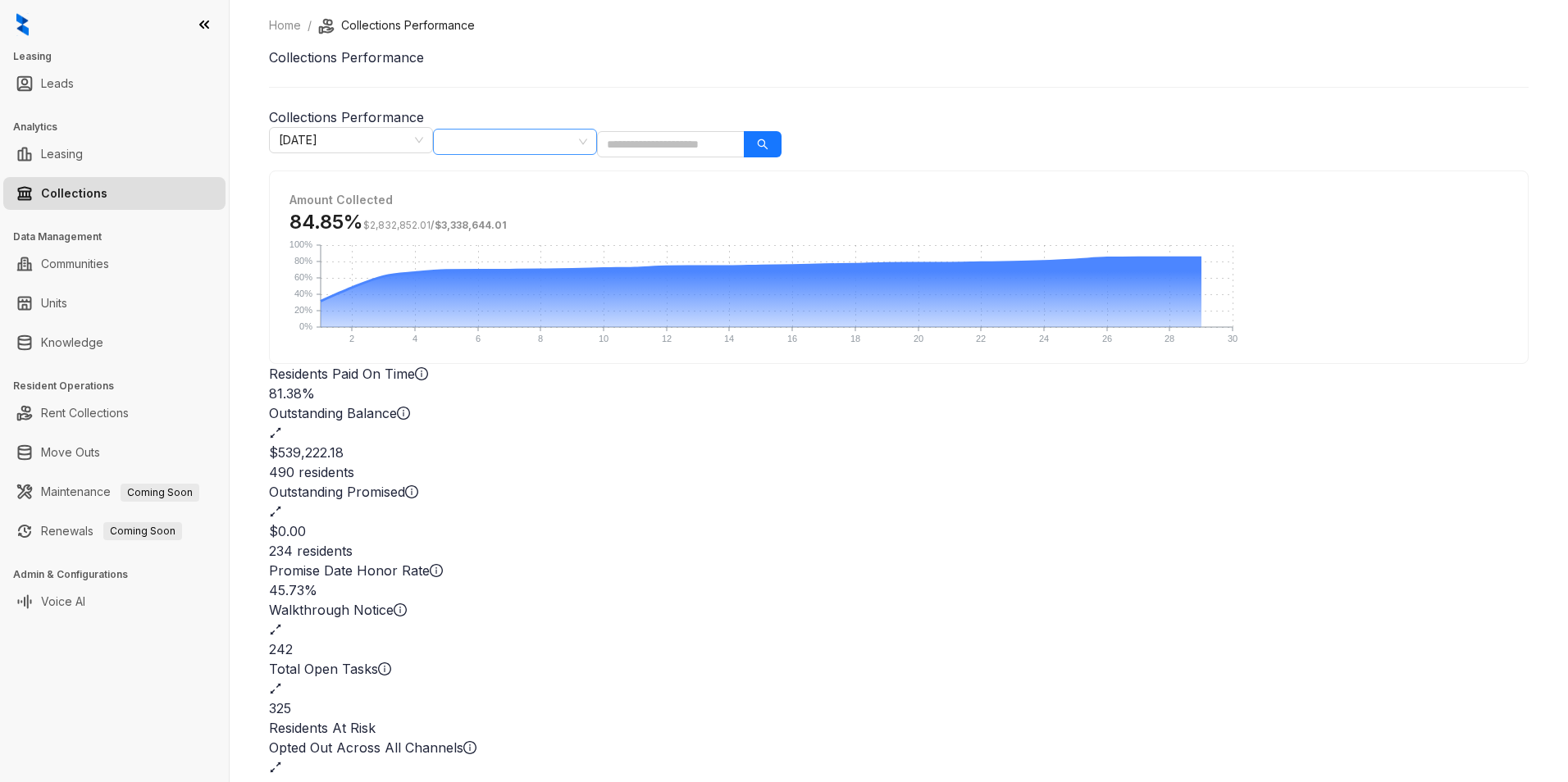
click at [577, 141] on div at bounding box center [506, 141] width 140 height 23
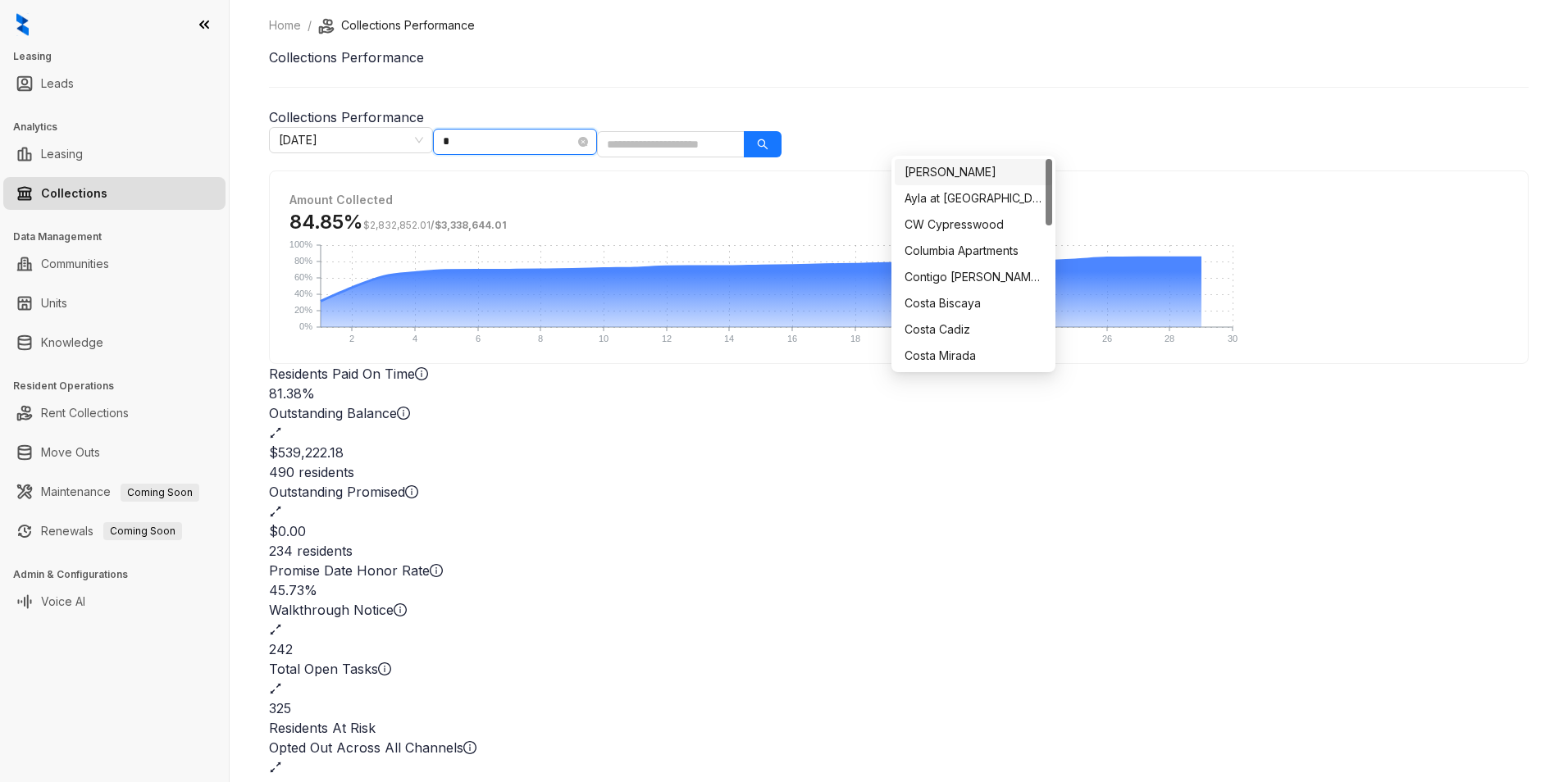
type input "**"
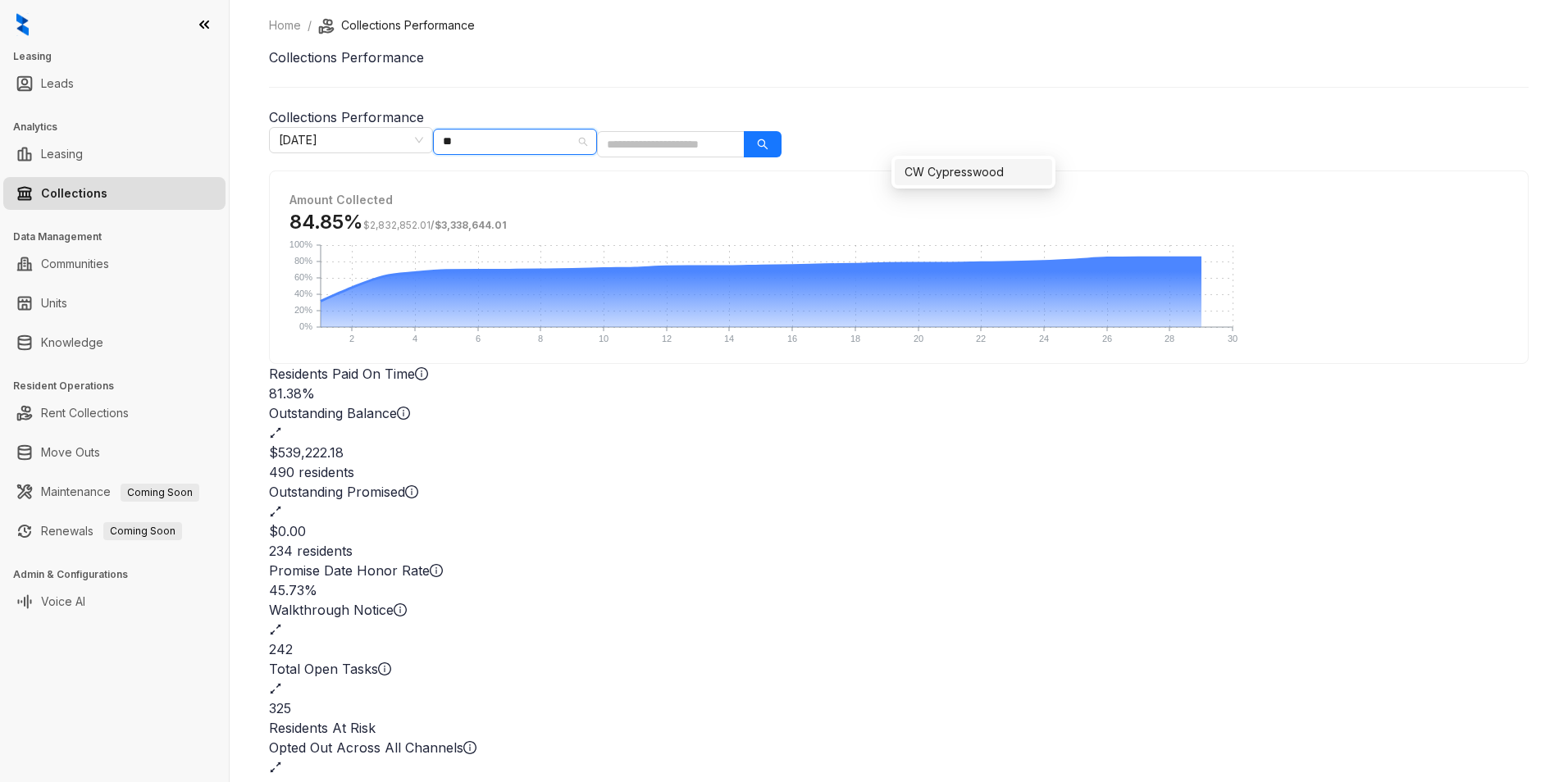
click at [941, 167] on div "CW Cypresswood" at bounding box center [974, 172] width 138 height 18
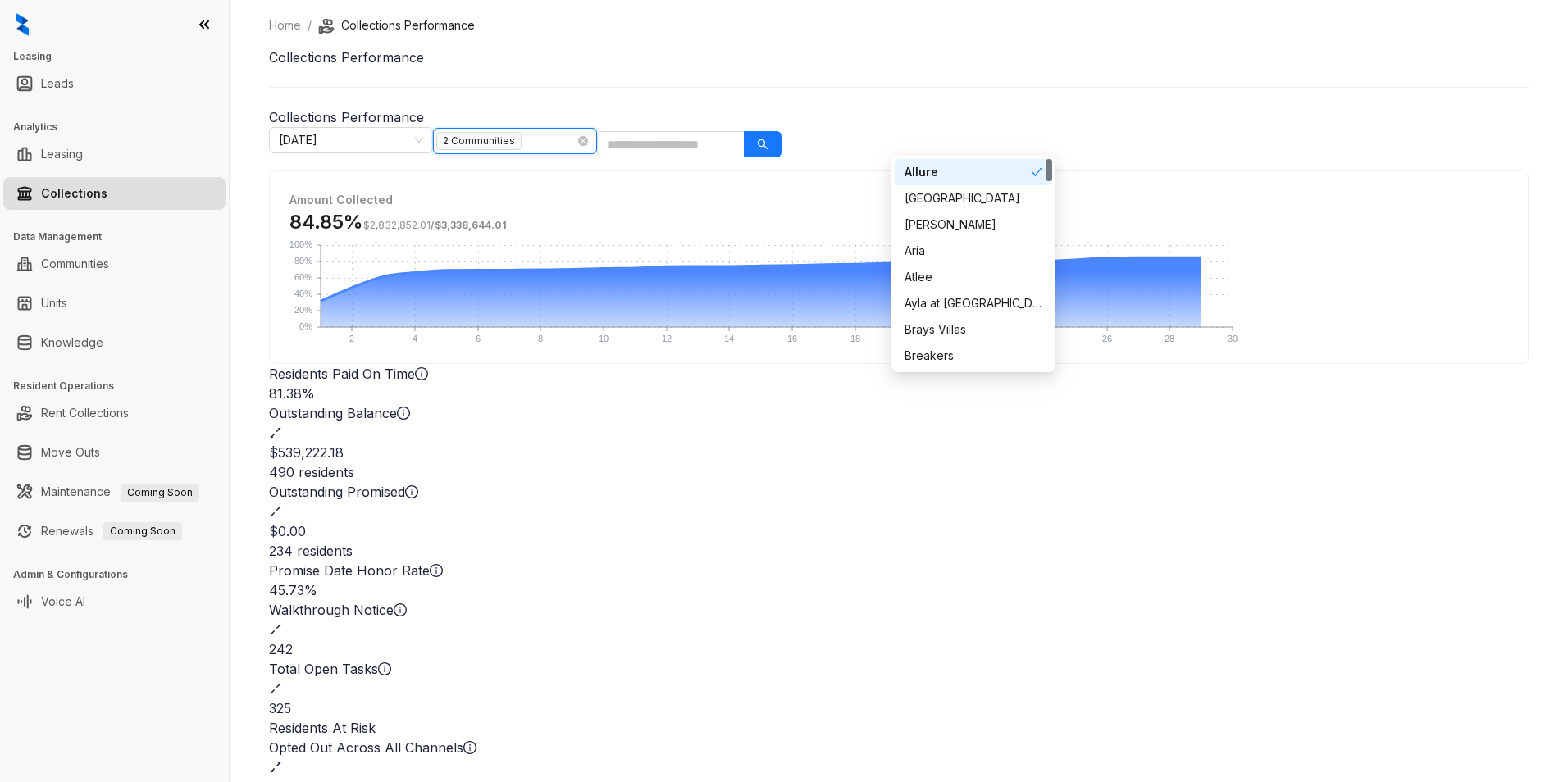
click at [521, 139] on span "2 Communities" at bounding box center [479, 140] width 85 height 18
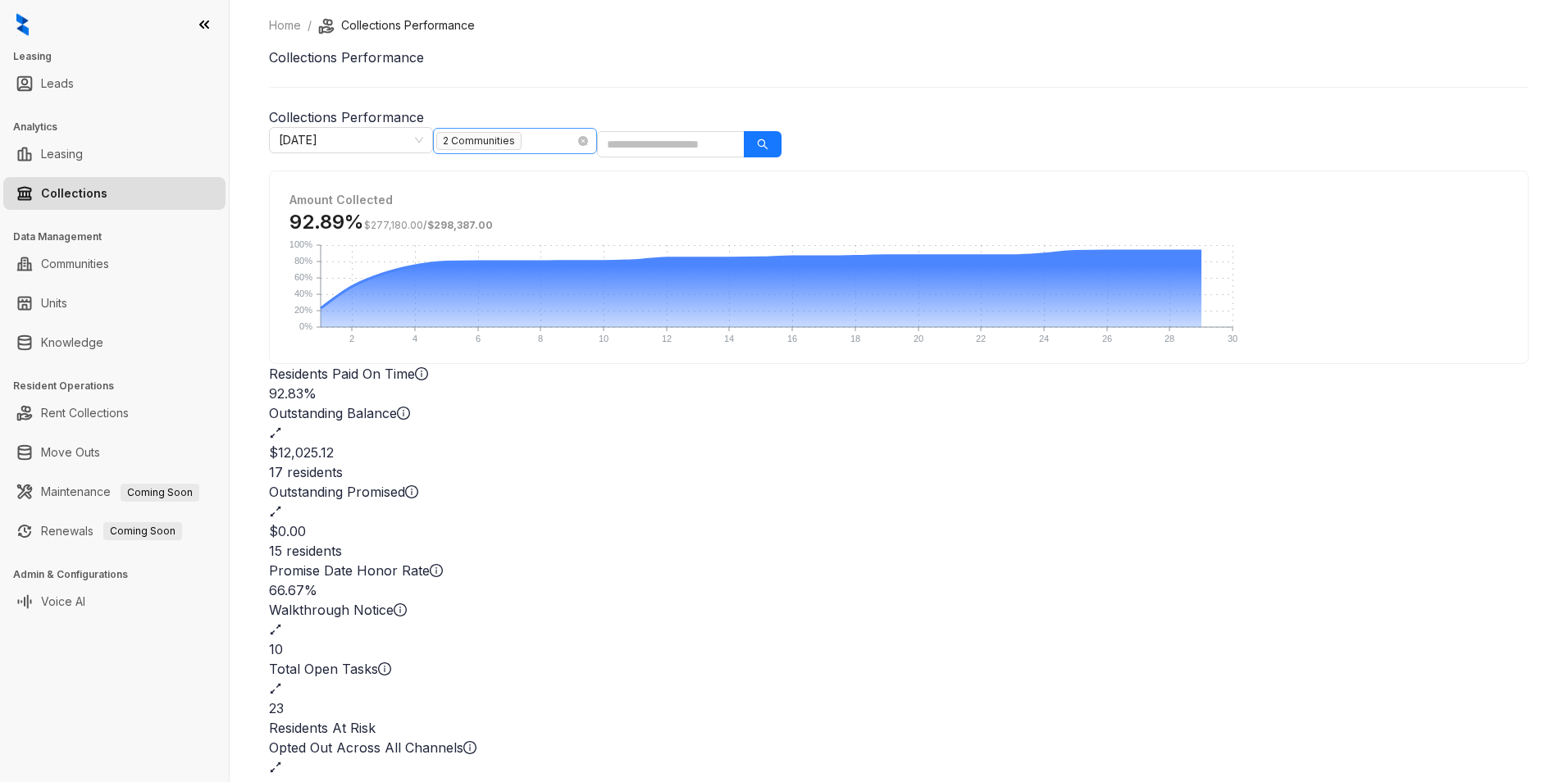
click at [531, 142] on input "search" at bounding box center [530, 140] width 3 height 20
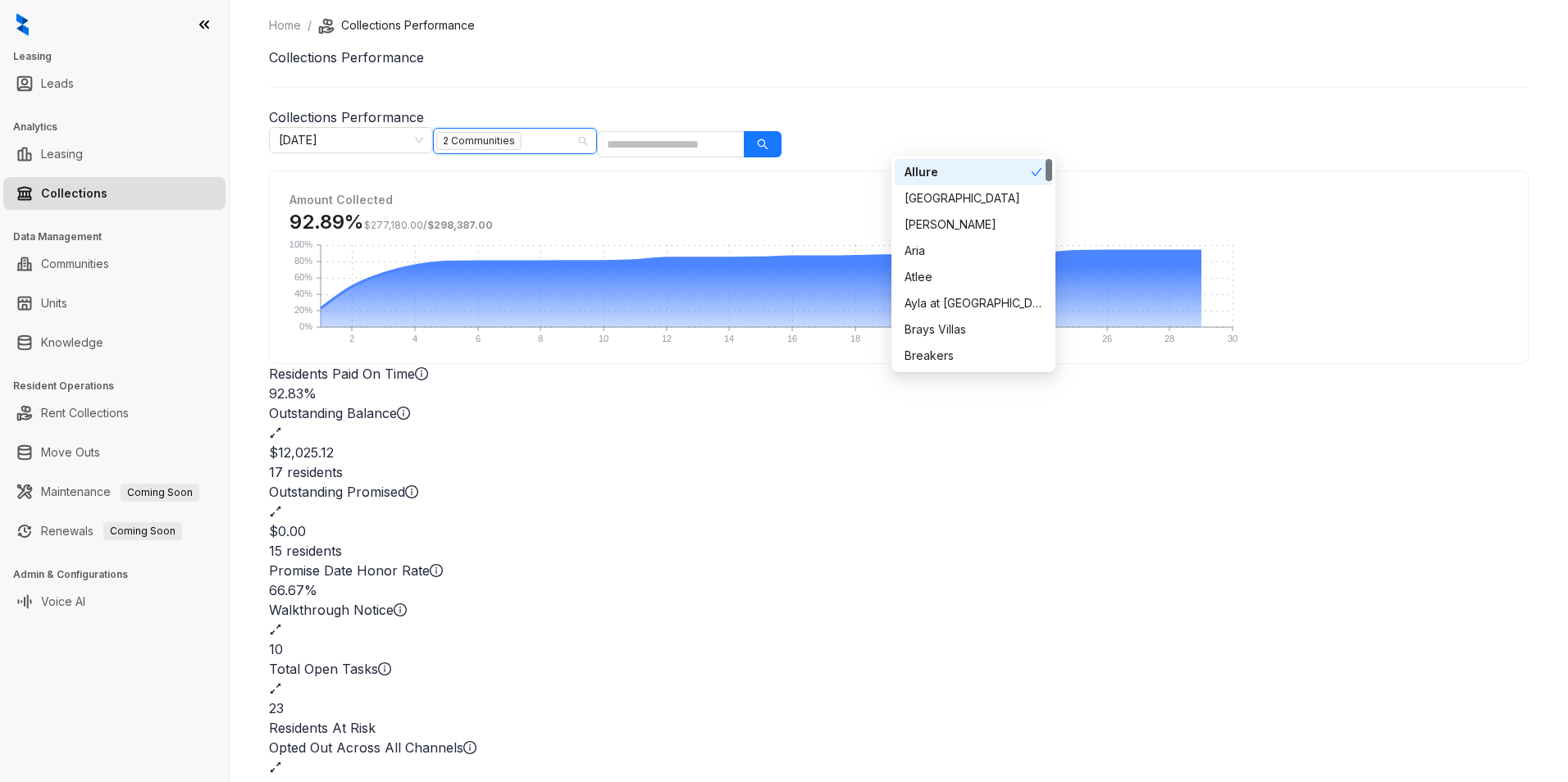
click at [1033, 172] on icon "check" at bounding box center [1036, 172] width 11 height 11
click at [1003, 170] on div "Brays Villas" at bounding box center [968, 165] width 126 height 18
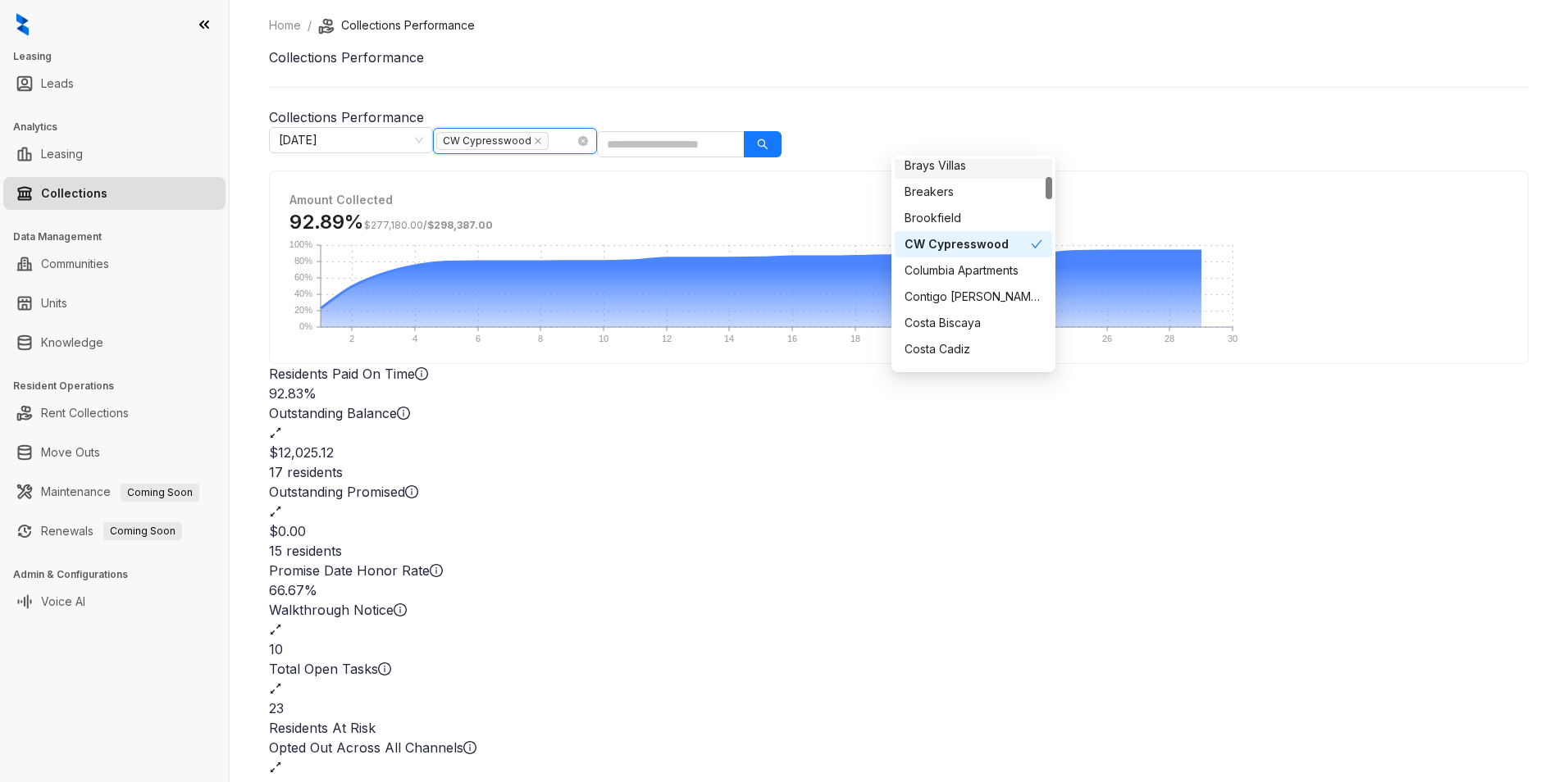
click at [559, 140] on input "search" at bounding box center [557, 140] width 3 height 20
click at [949, 240] on div "CW Cypresswood" at bounding box center [968, 244] width 126 height 18
click at [949, 235] on div "92.89% $277,180.00 / $298,387.00" at bounding box center [898, 222] width 1219 height 26
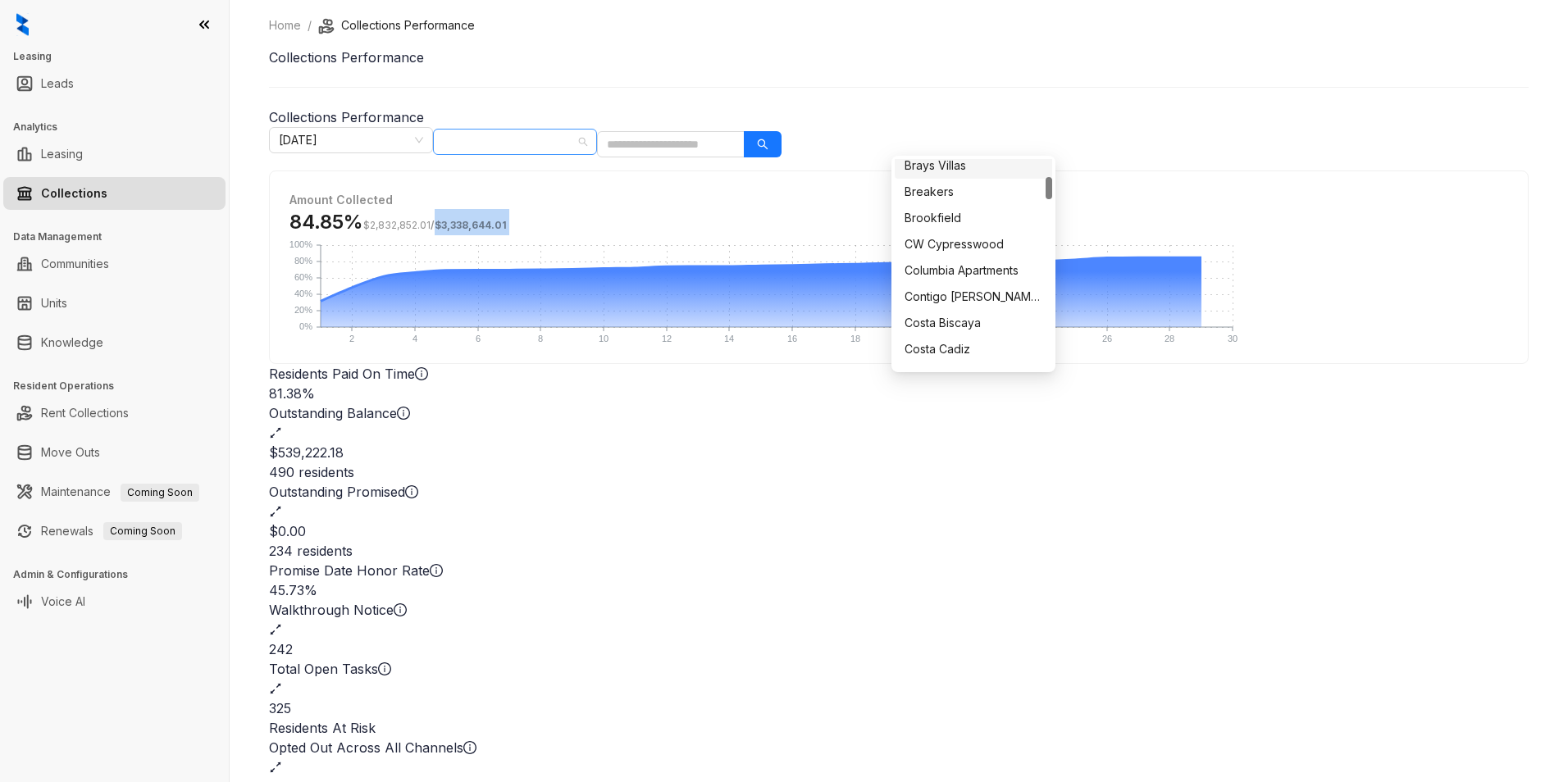
click at [577, 144] on div at bounding box center [506, 141] width 140 height 23
type input "**"
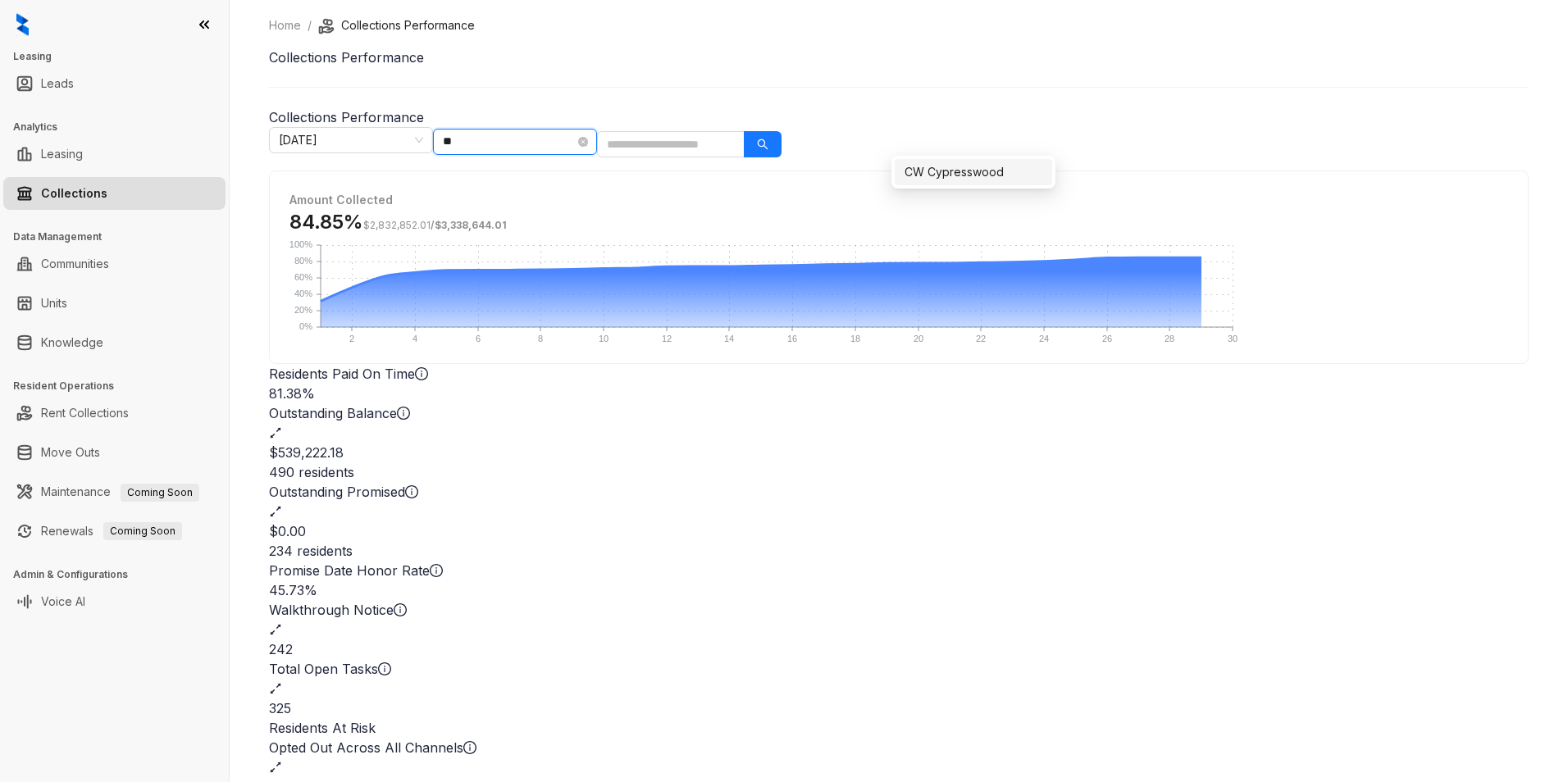
scroll to position [0, 0]
click at [952, 170] on div "CW Cypresswood" at bounding box center [974, 172] width 138 height 18
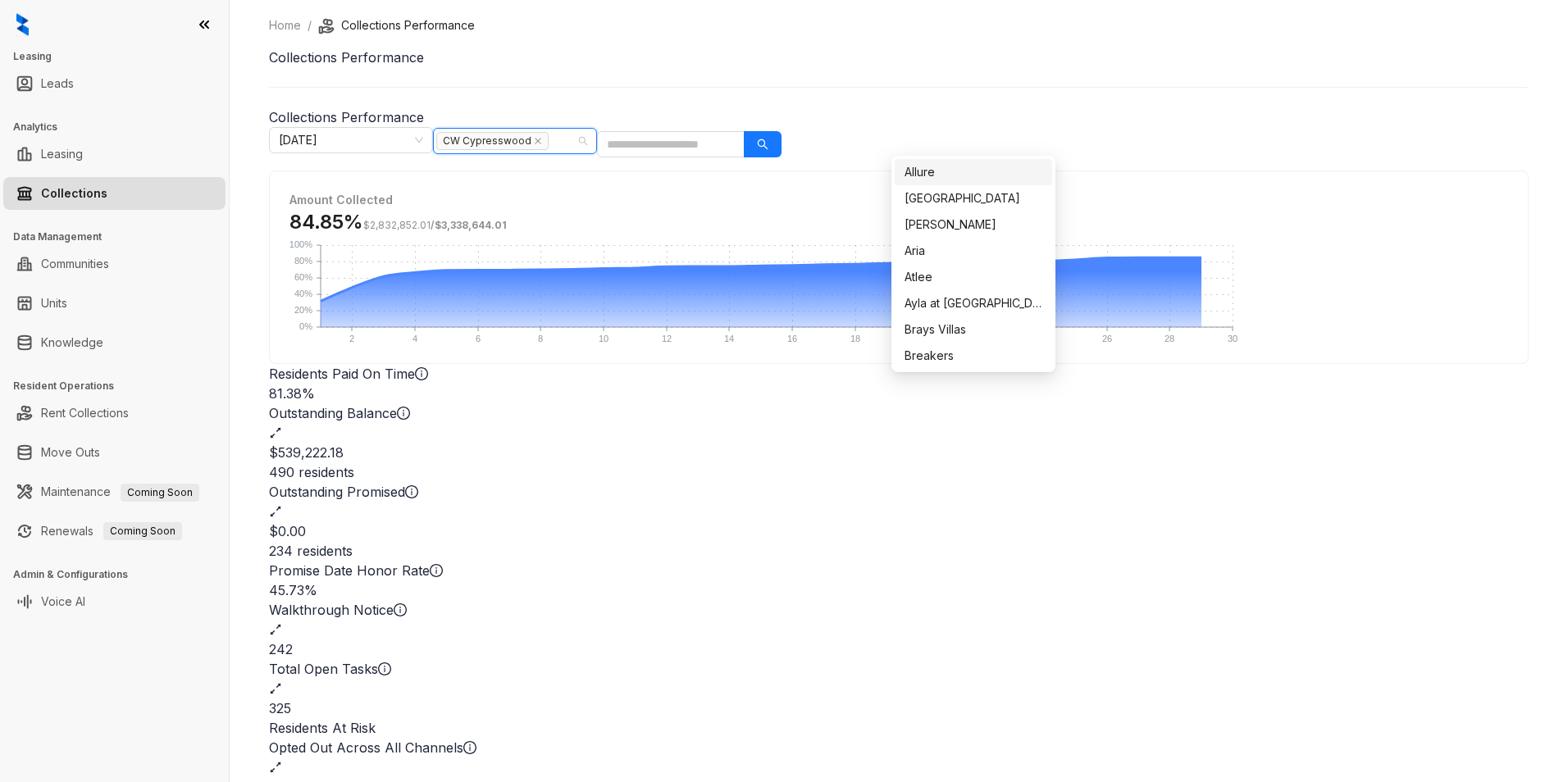
click at [600, 229] on div "84.85% $2,832,852.01 / $3,338,644.01" at bounding box center [898, 222] width 1219 height 26
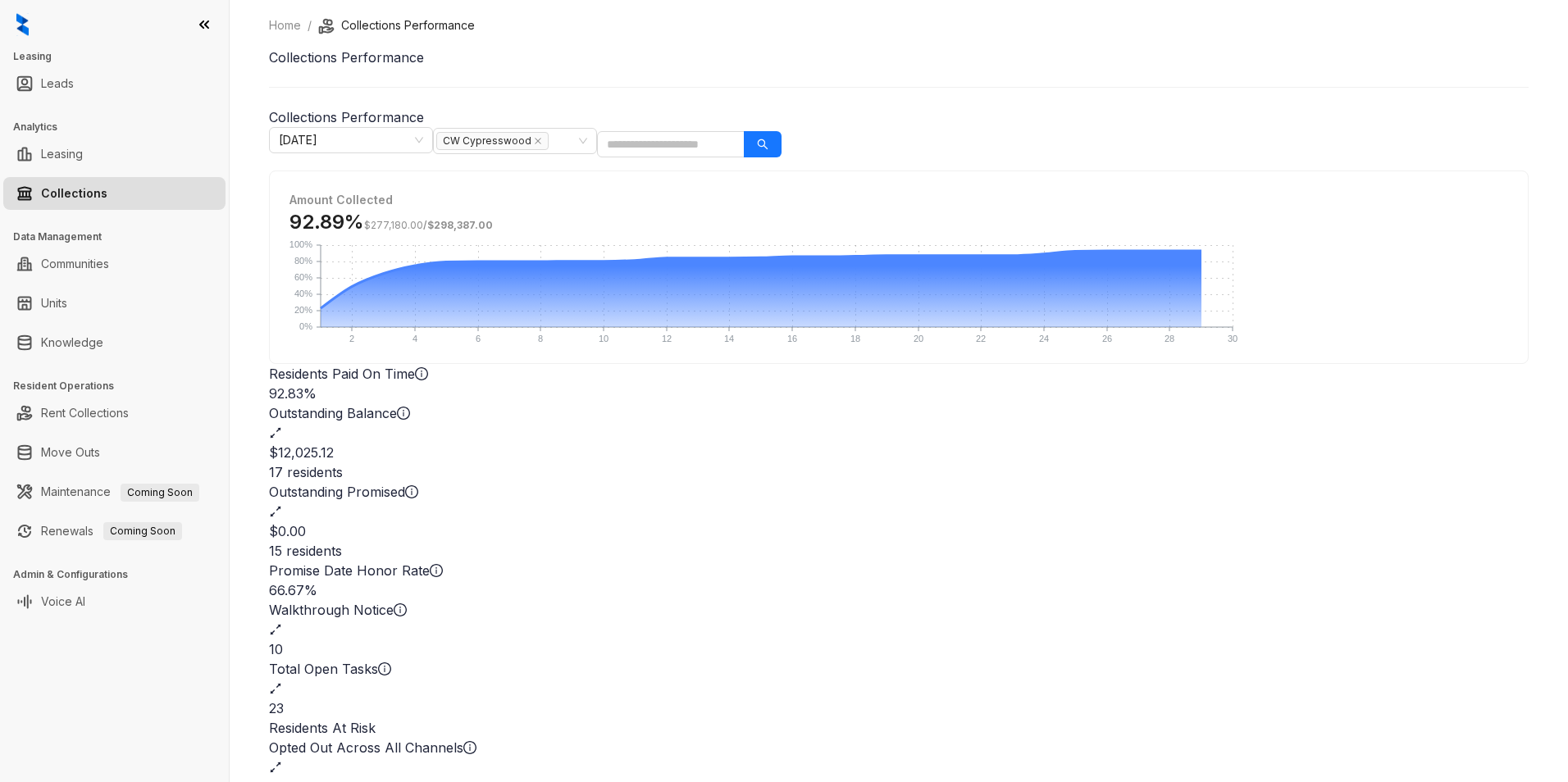
click at [993, 604] on div "Total Open Tasks" at bounding box center [898, 668] width 1259 height 20
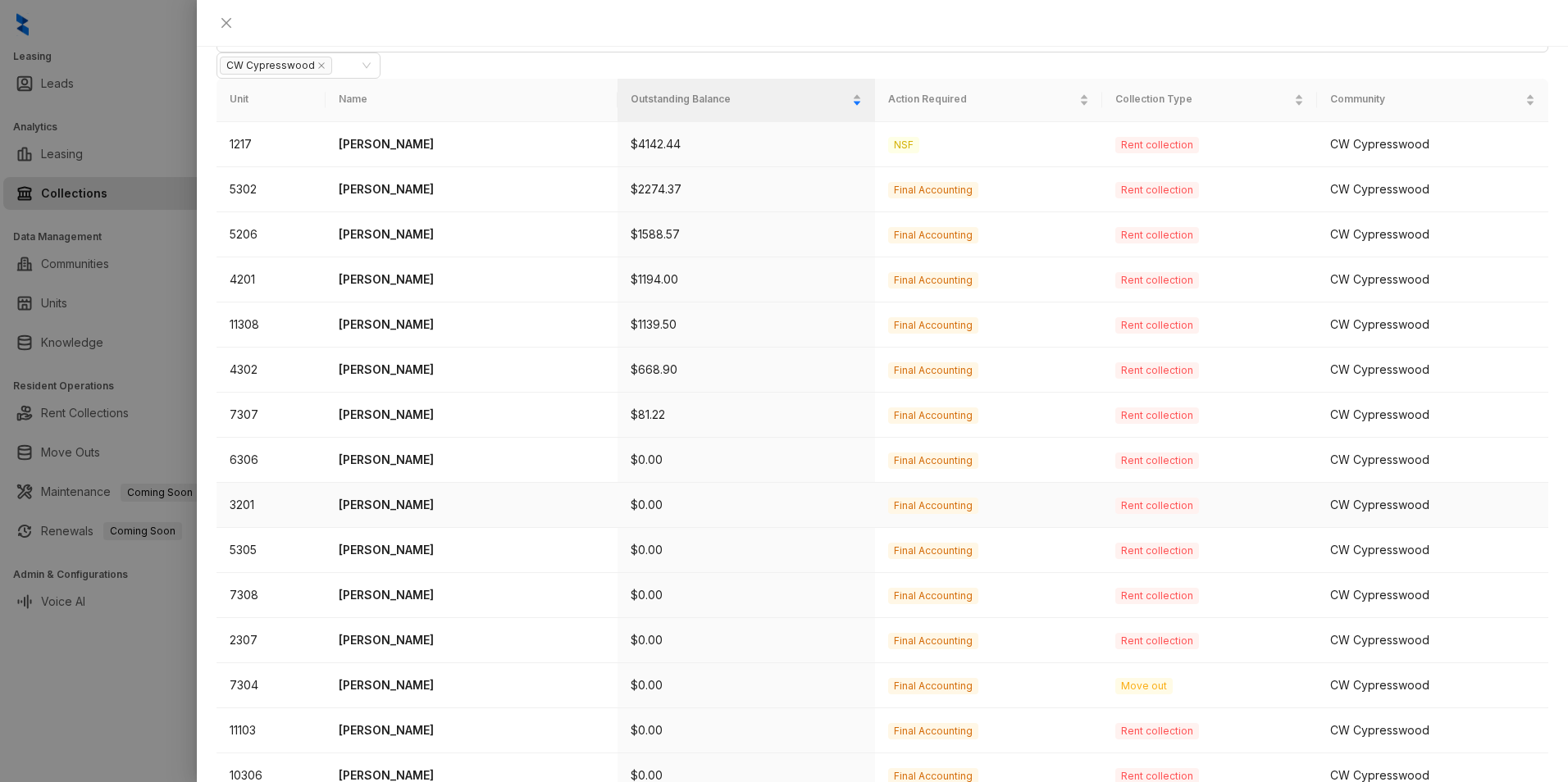
scroll to position [388, 0]
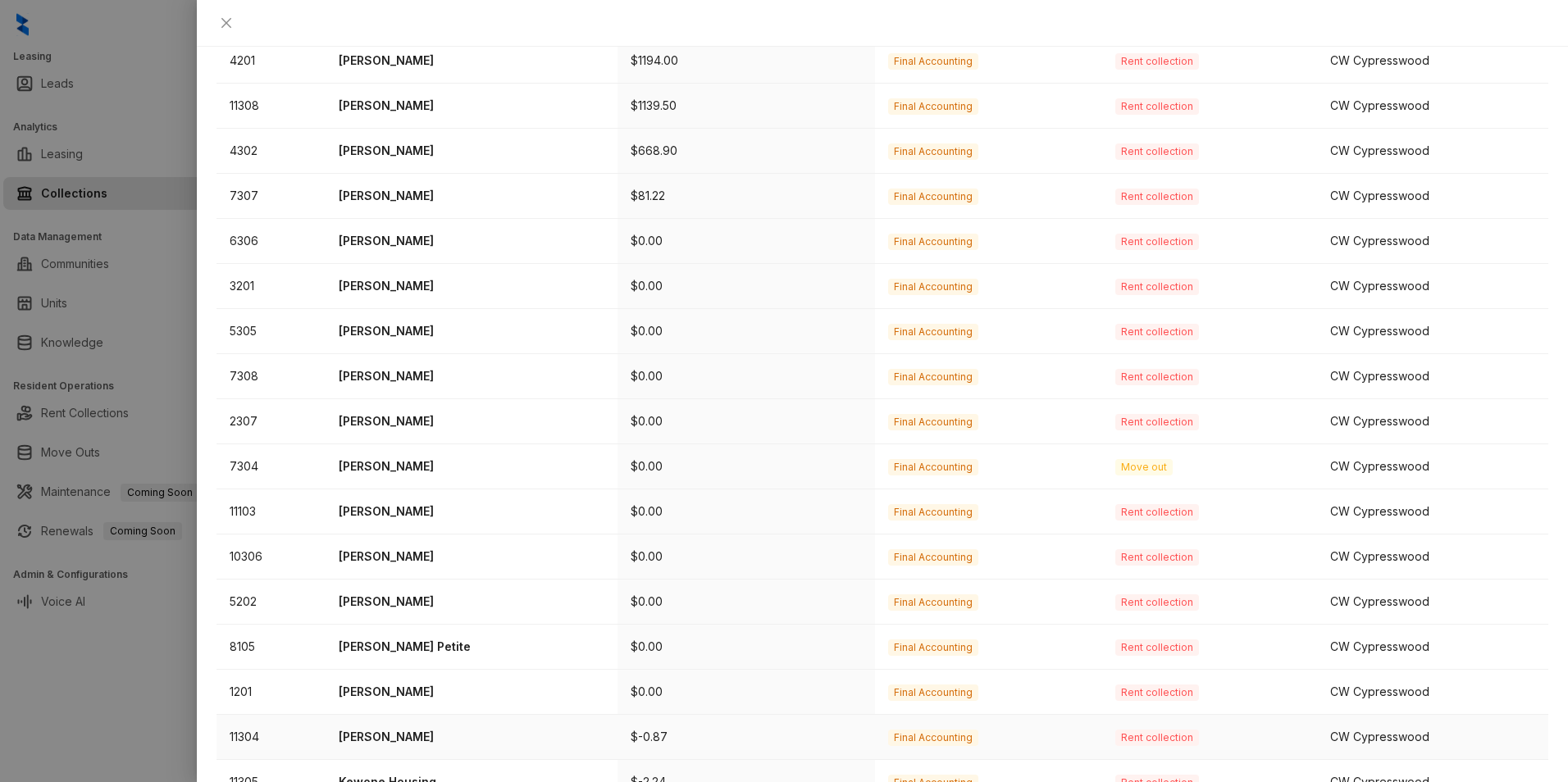
click at [409, 604] on p "[PERSON_NAME]" at bounding box center [471, 736] width 265 height 18
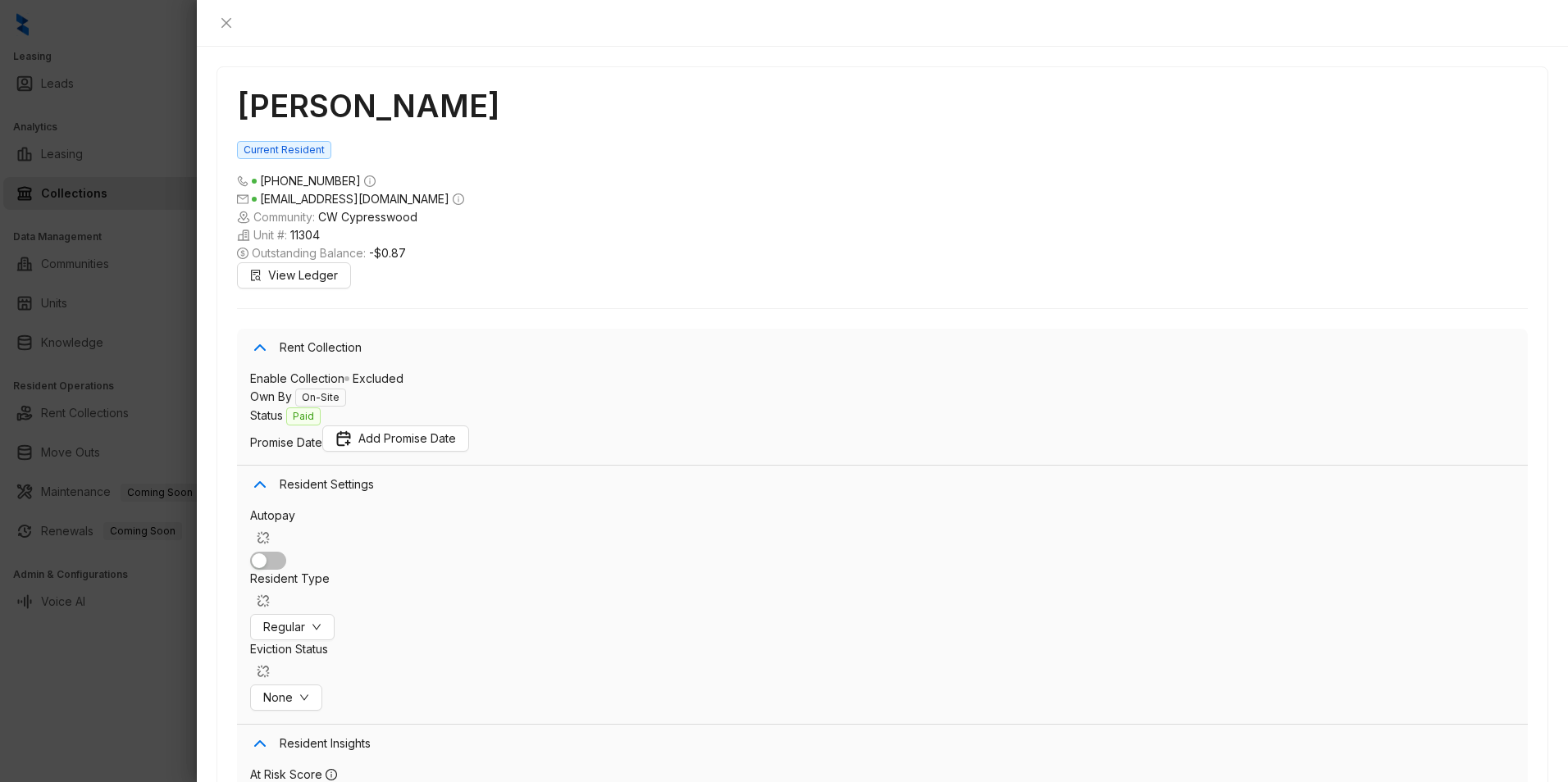
scroll to position [2323, 0]
click at [1252, 11] on div at bounding box center [882, 23] width 1371 height 47
click at [231, 19] on icon "close" at bounding box center [226, 23] width 10 height 10
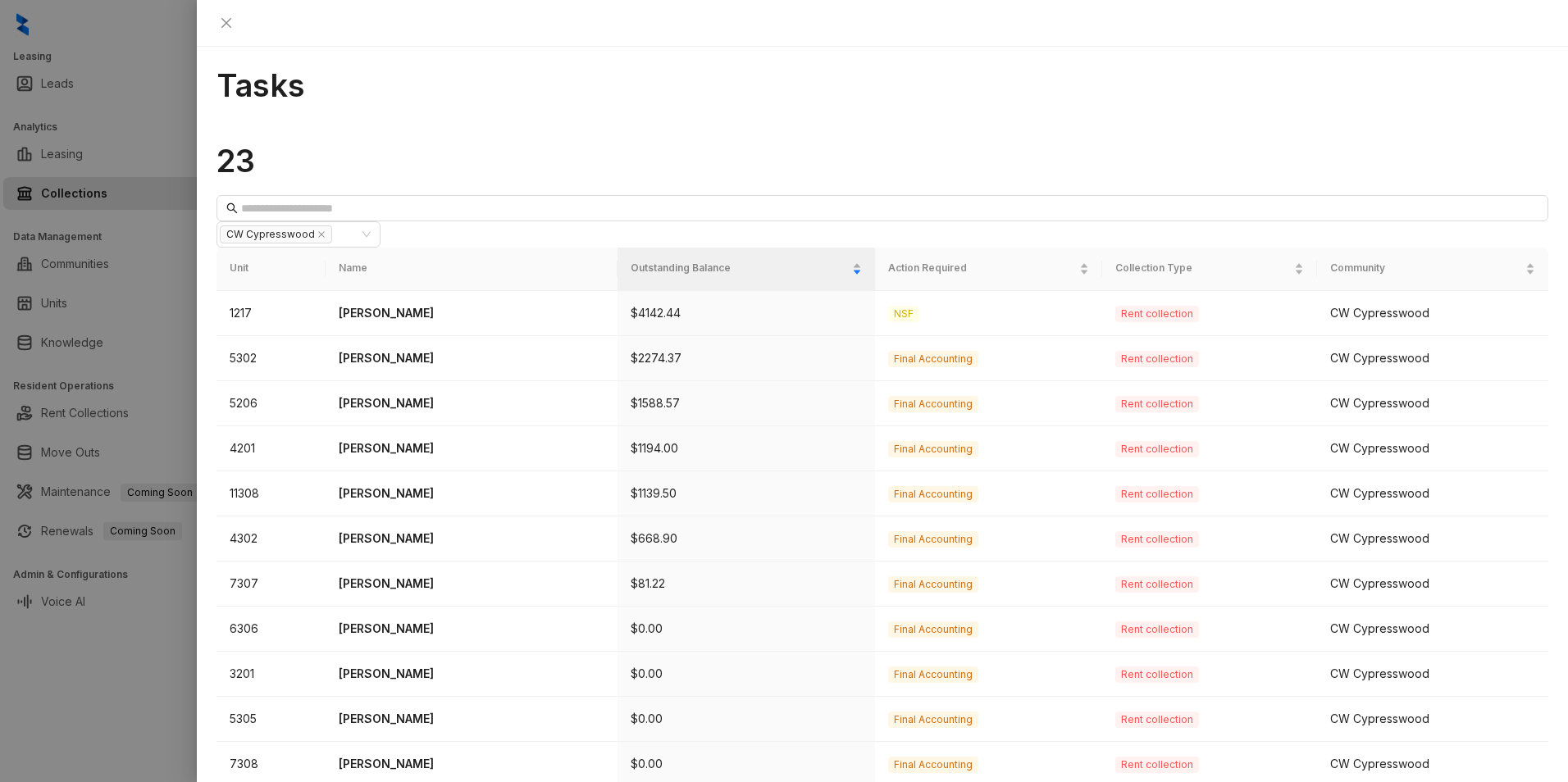
click at [896, 70] on div "Tasks 23 CW Cypresswood Unit Name Outstanding Balance Action Required Collectio…" at bounding box center [882, 414] width 1371 height 735
click at [233, 25] on icon "close" at bounding box center [225, 22] width 13 height 13
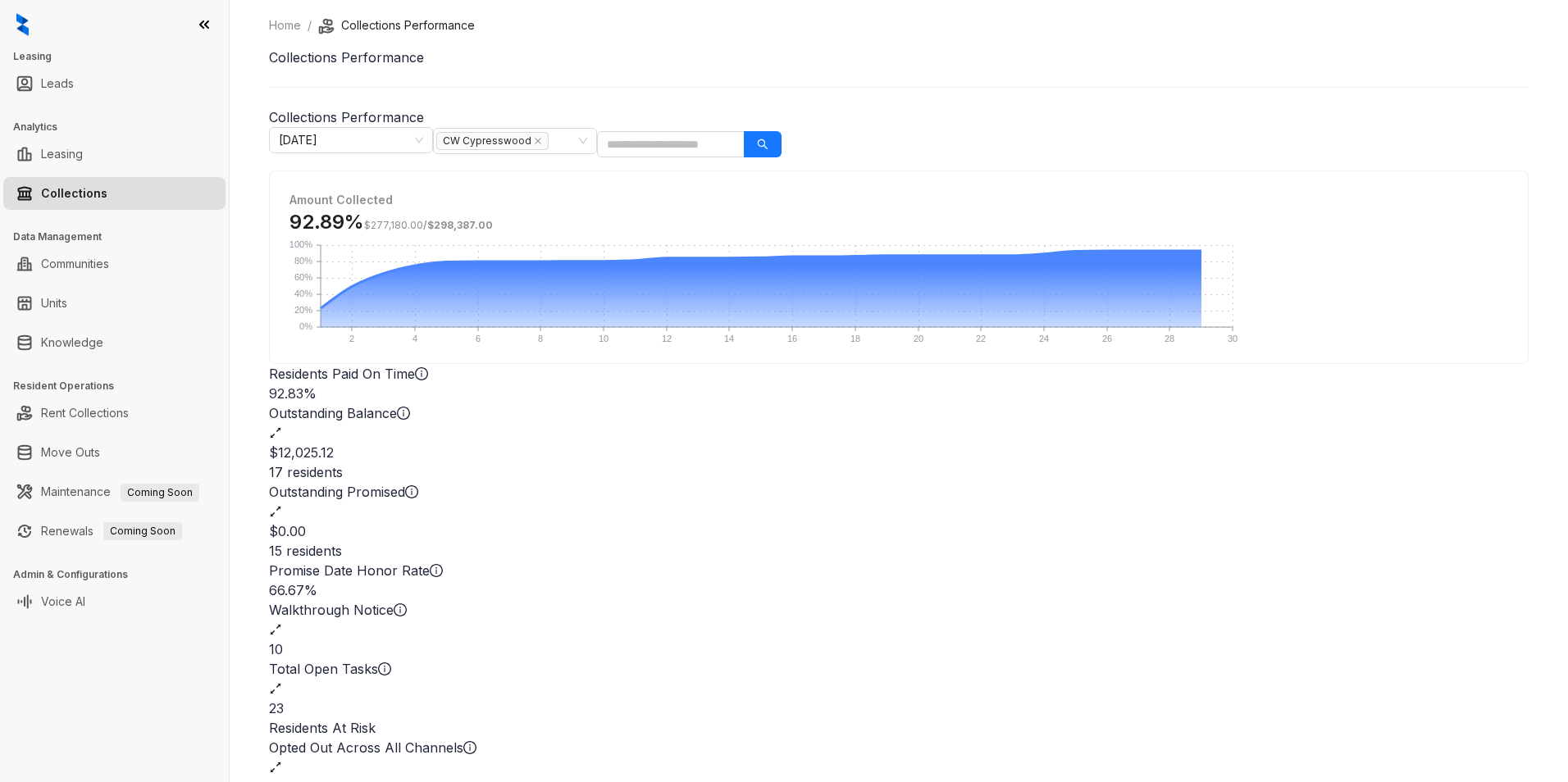
click at [393, 203] on span "Amount Collected" at bounding box center [340, 200] width 103 height 14
click at [393, 199] on span "Amount Collected" at bounding box center [340, 200] width 103 height 14
click at [666, 600] on div "Walkthrough Notice" at bounding box center [898, 609] width 1259 height 20
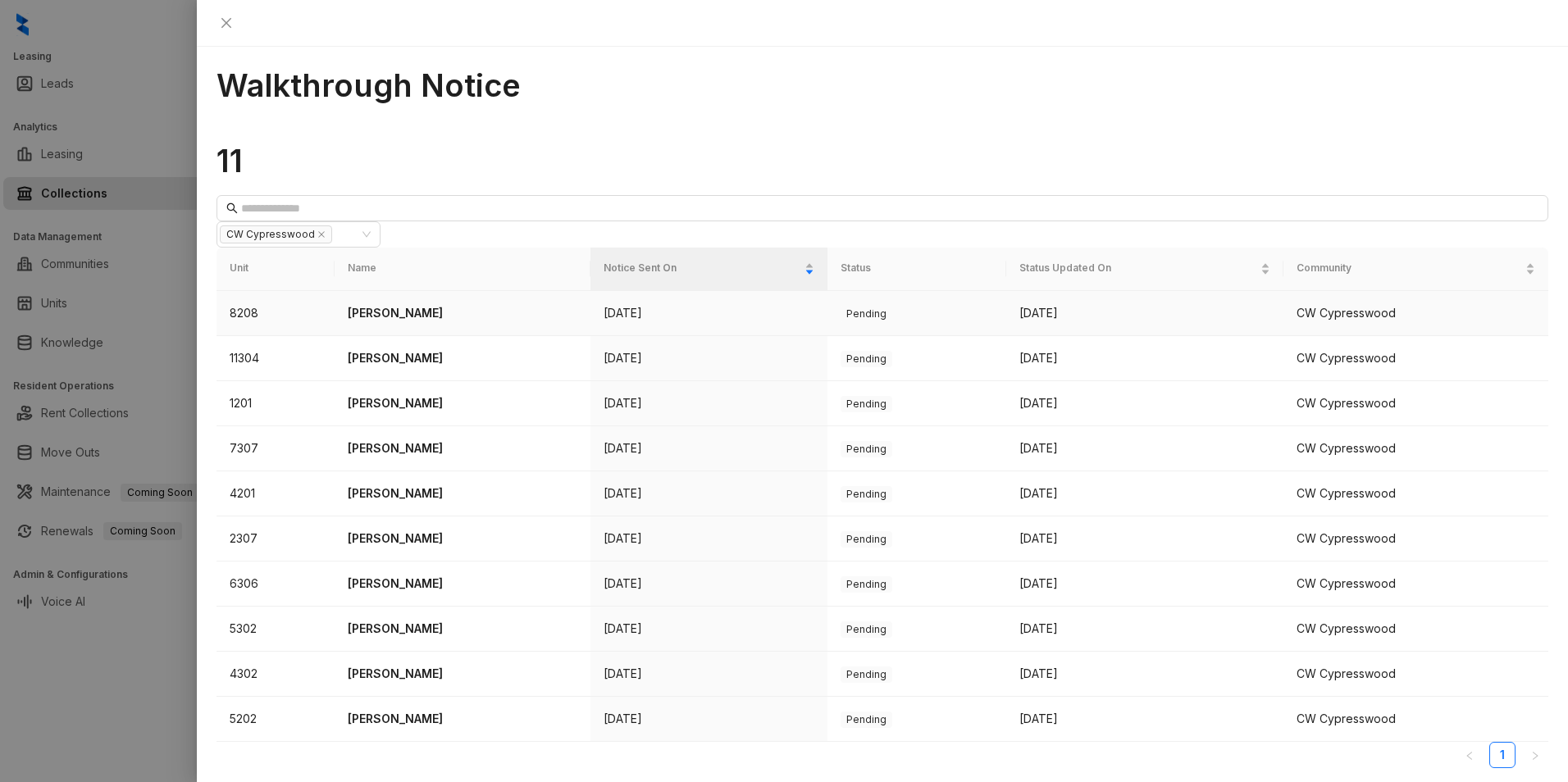
click at [418, 304] on p "[PERSON_NAME]" at bounding box center [463, 313] width 230 height 18
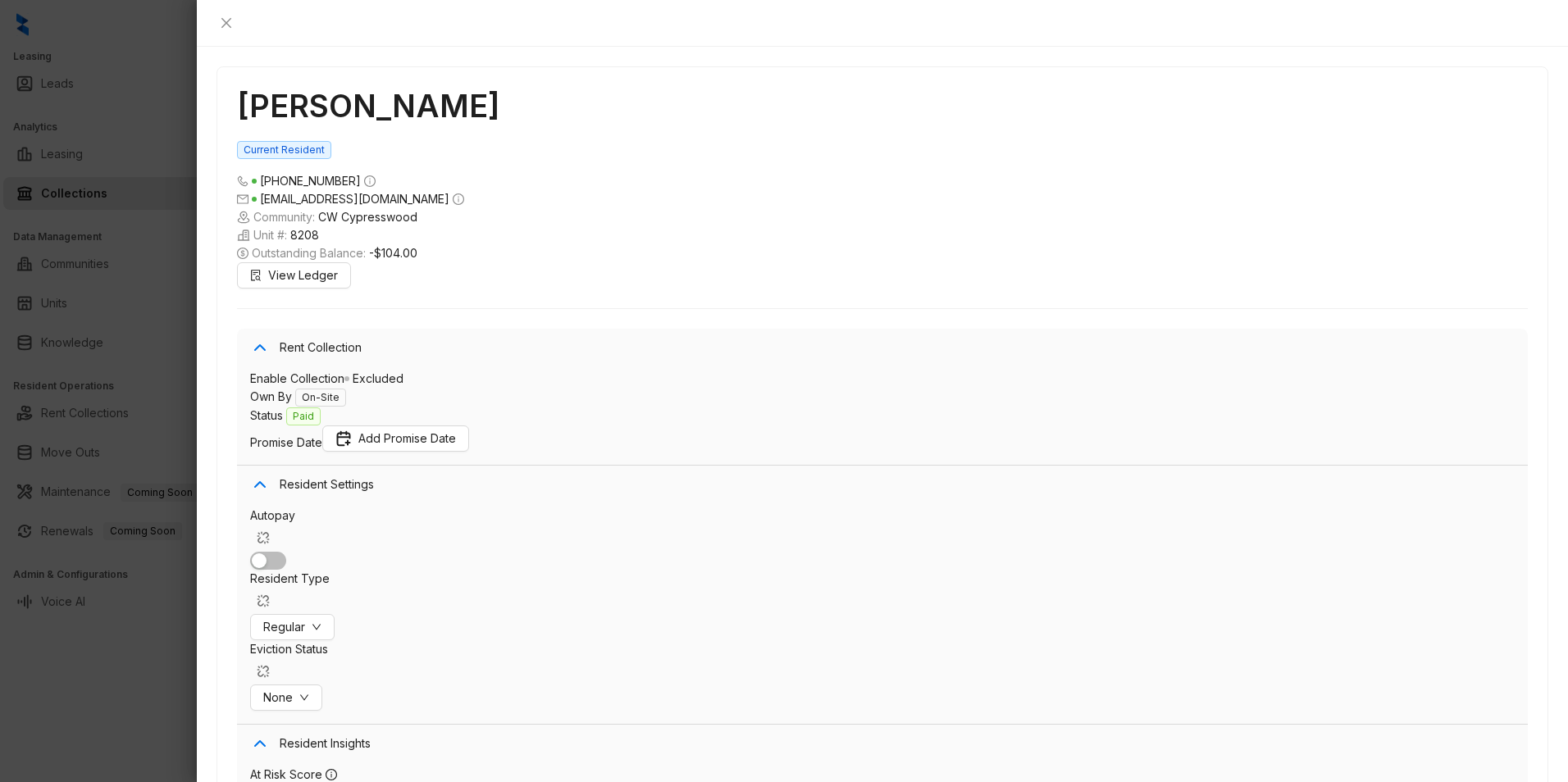
scroll to position [3442, 0]
click at [268, 266] on span "View Ledger" at bounding box center [303, 275] width 70 height 18
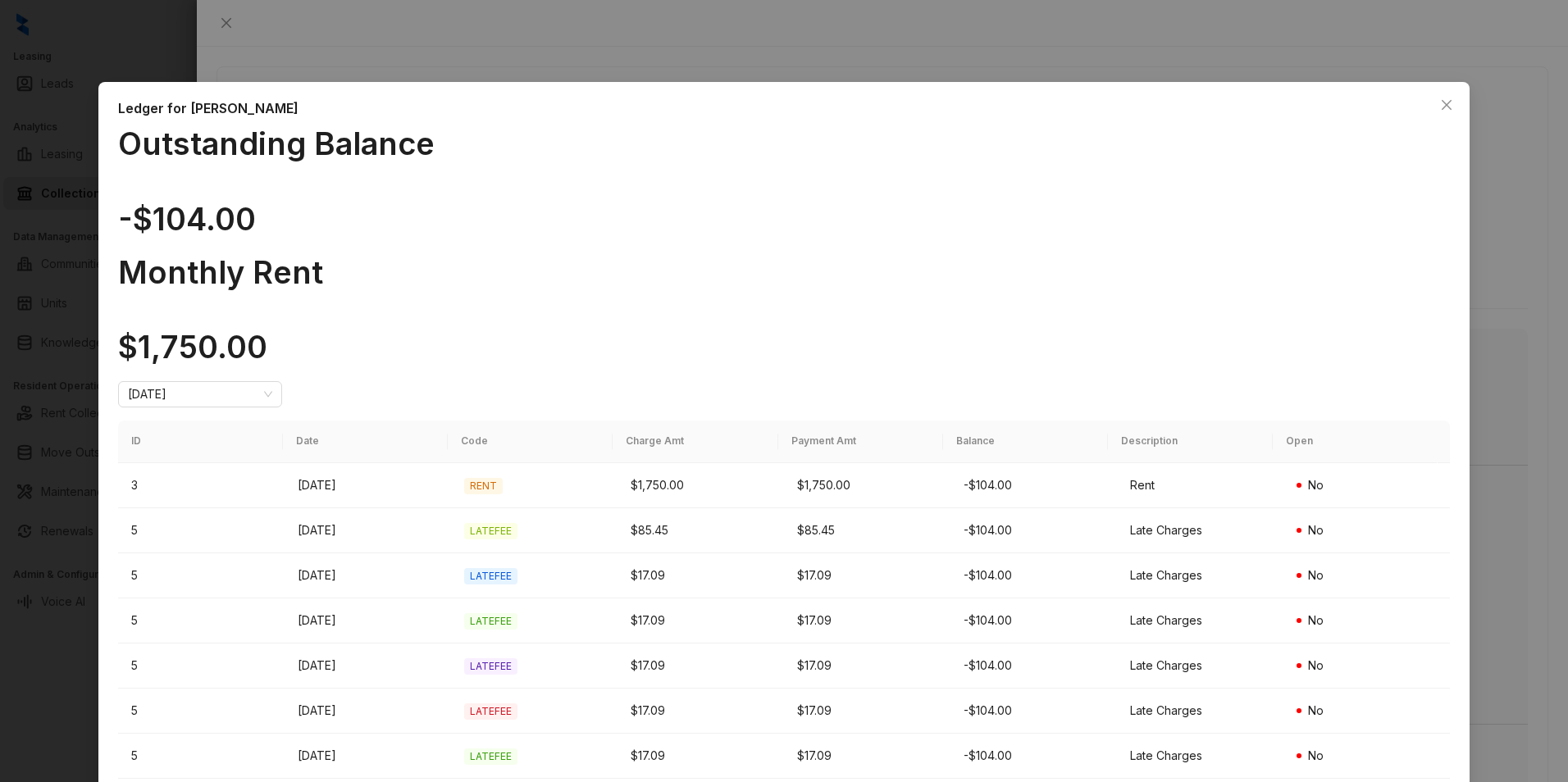
drag, startPoint x: 1431, startPoint y: 114, endPoint x: 1415, endPoint y: 122, distance: 17.9
click at [1252, 122] on div "Ledger for [PERSON_NAME] Outstanding Balance -$104.00 Monthly Rent $1,750.00 [D…" at bounding box center [784, 466] width 1371 height 769
click at [1252, 106] on icon "close" at bounding box center [1446, 105] width 13 height 13
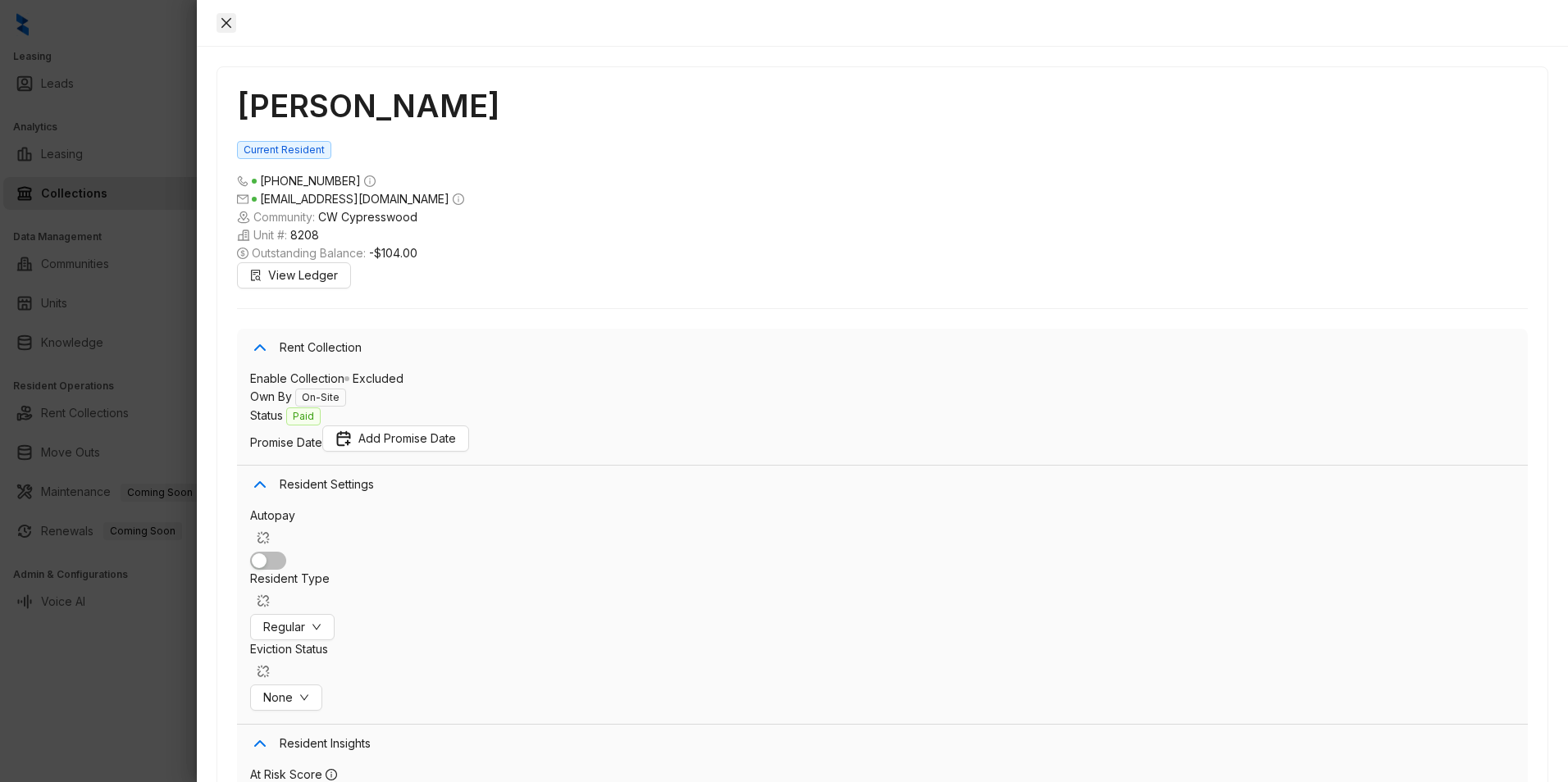
click at [233, 19] on icon "close" at bounding box center [225, 22] width 13 height 13
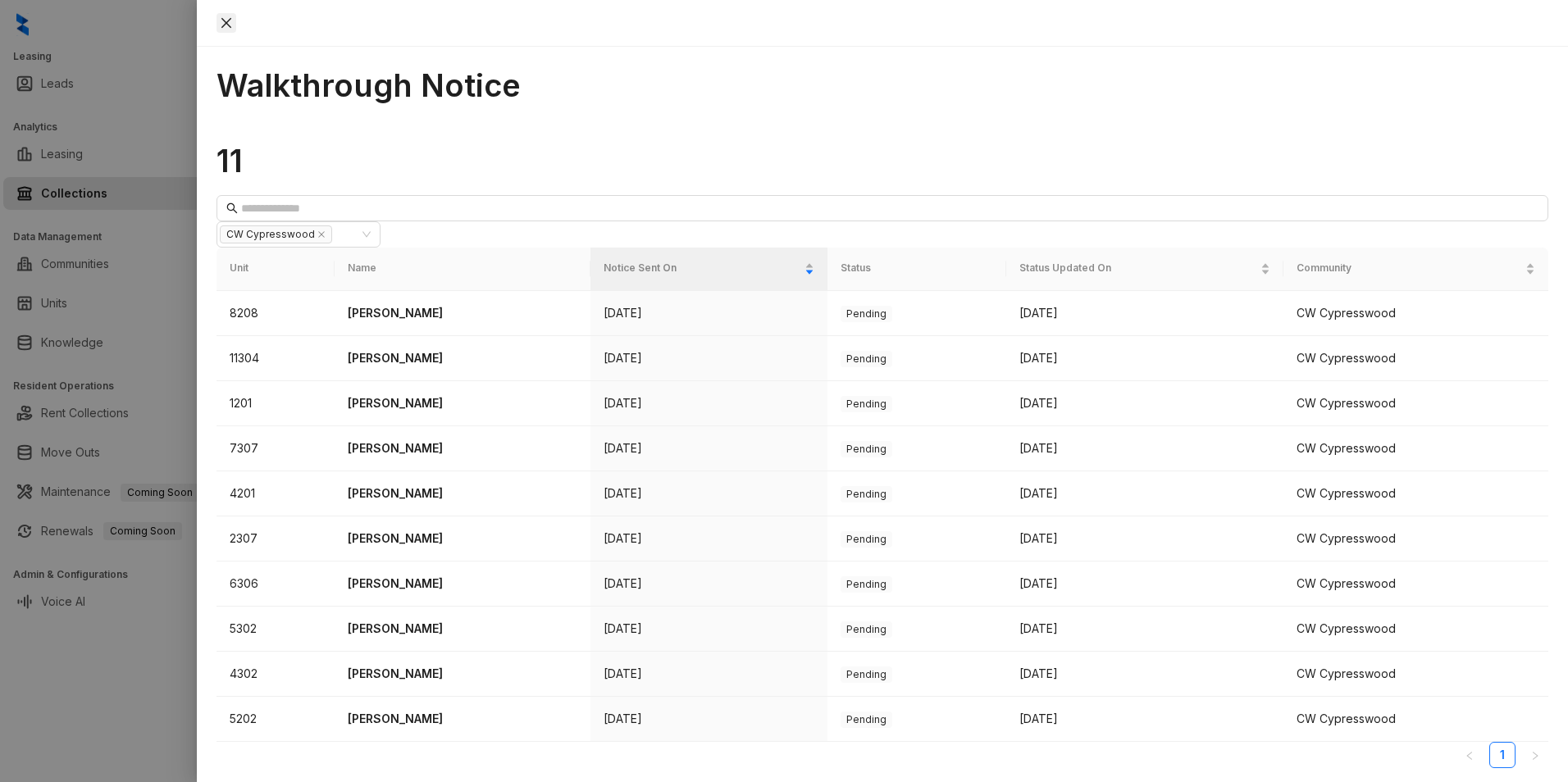
click at [236, 28] on button "Close" at bounding box center [226, 22] width 20 height 20
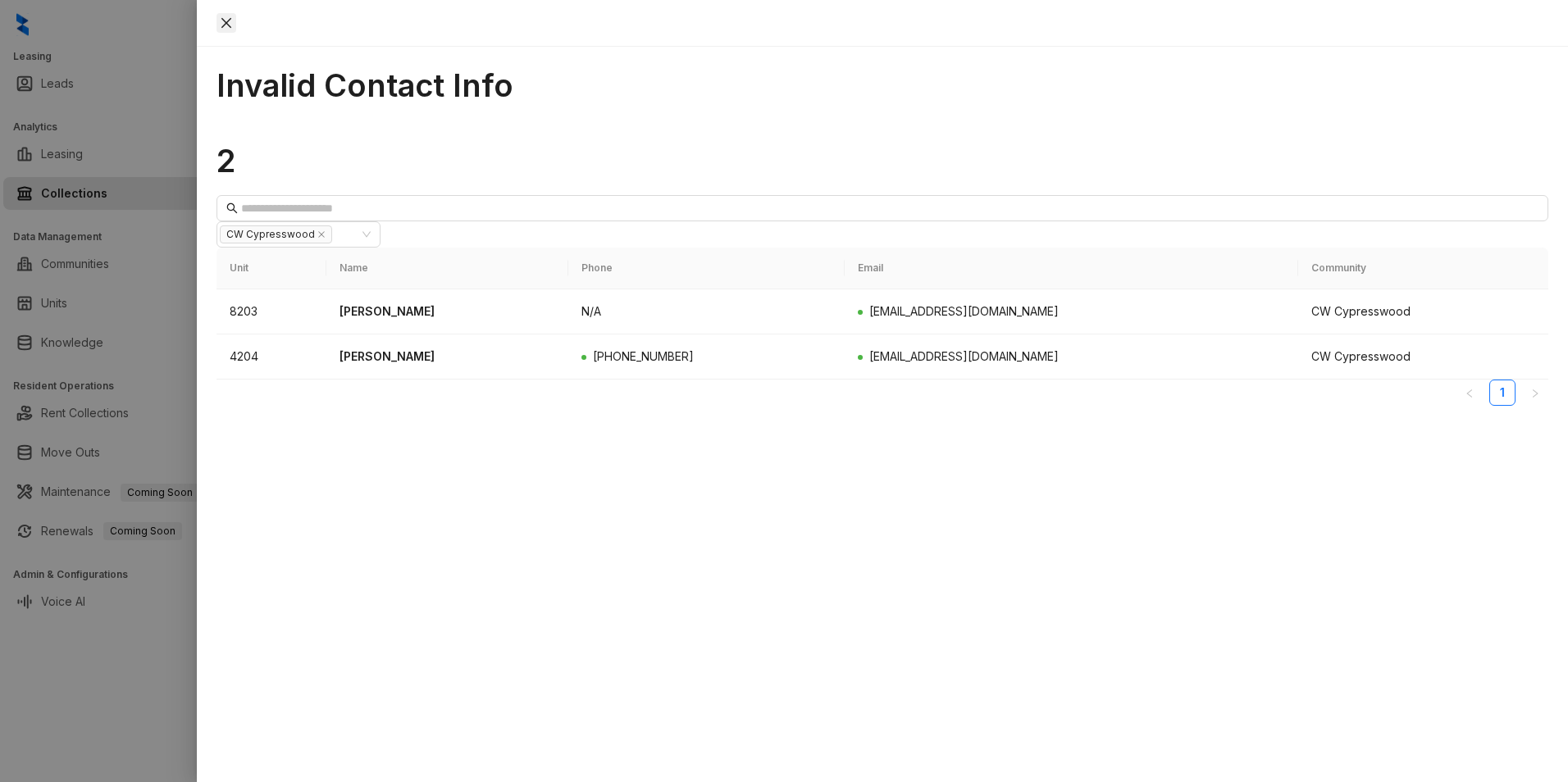
click at [233, 21] on icon "close" at bounding box center [225, 22] width 13 height 13
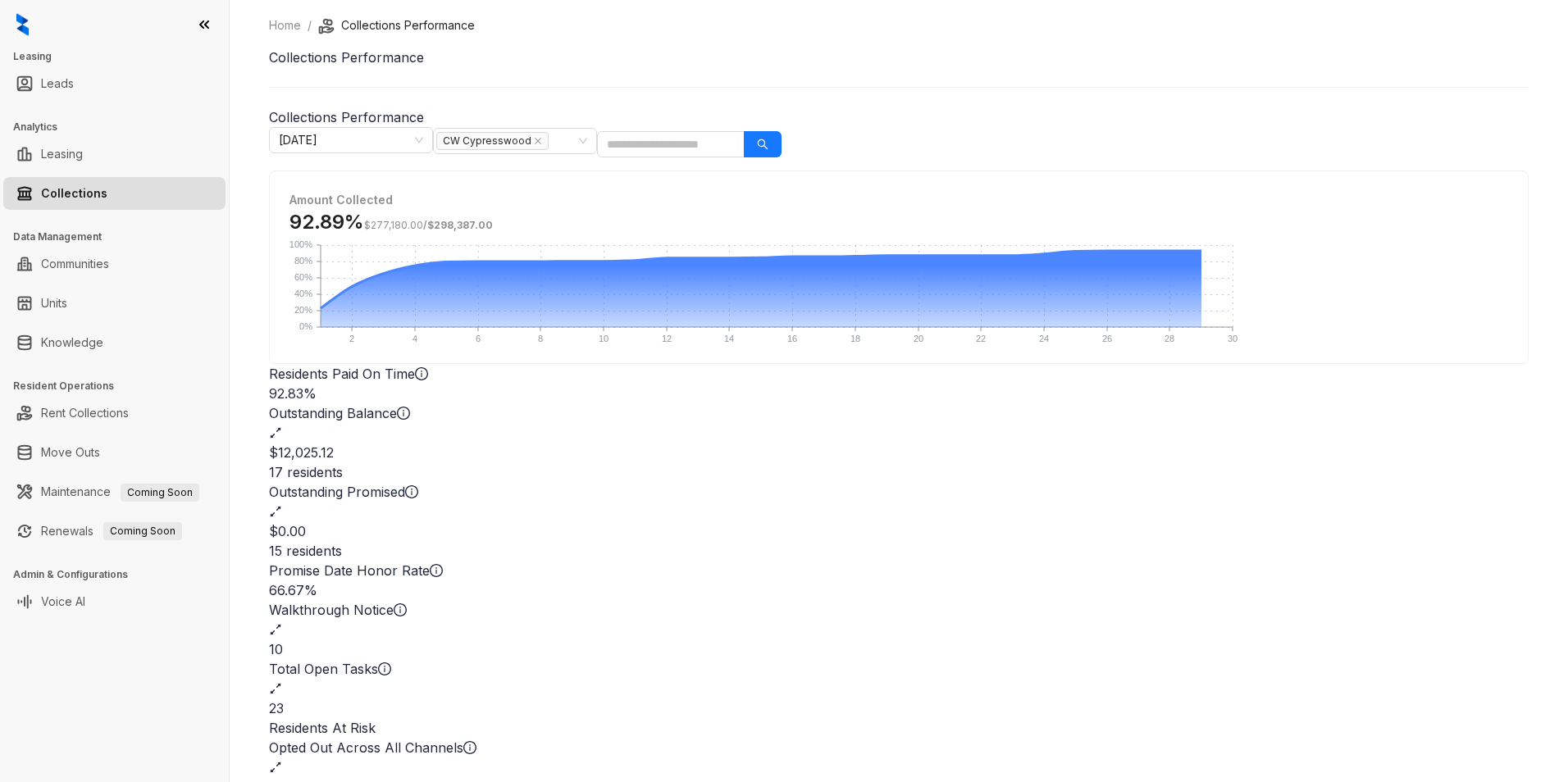
click at [418, 604] on div "Opted Out Across All Channels" at bounding box center [898, 747] width 1259 height 20
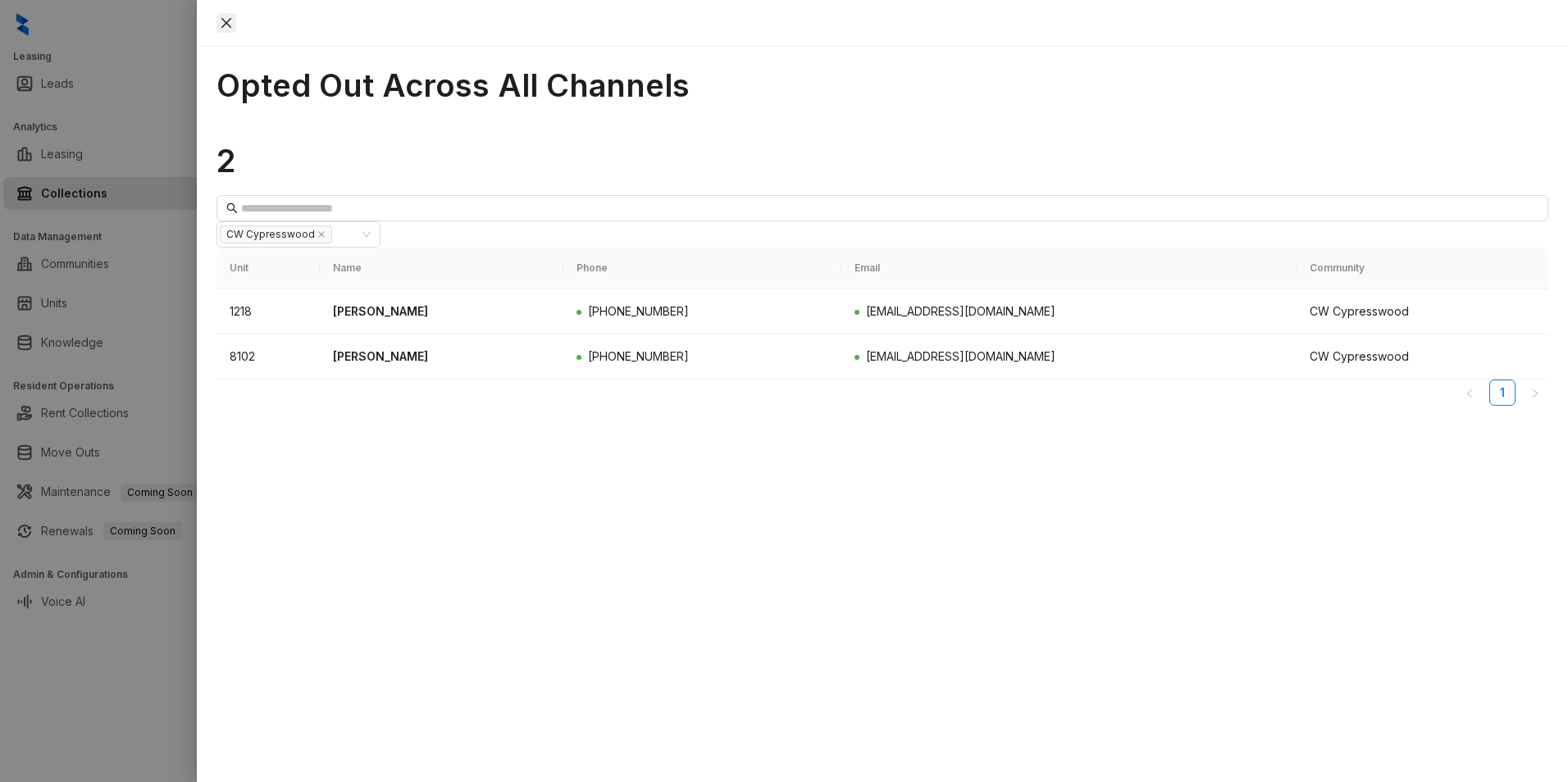
click at [1252, 21] on div "Opted Out Across All Channels 2 CW Cypresswood Unit Name Phone Email Community …" at bounding box center [882, 391] width 1371 height 782
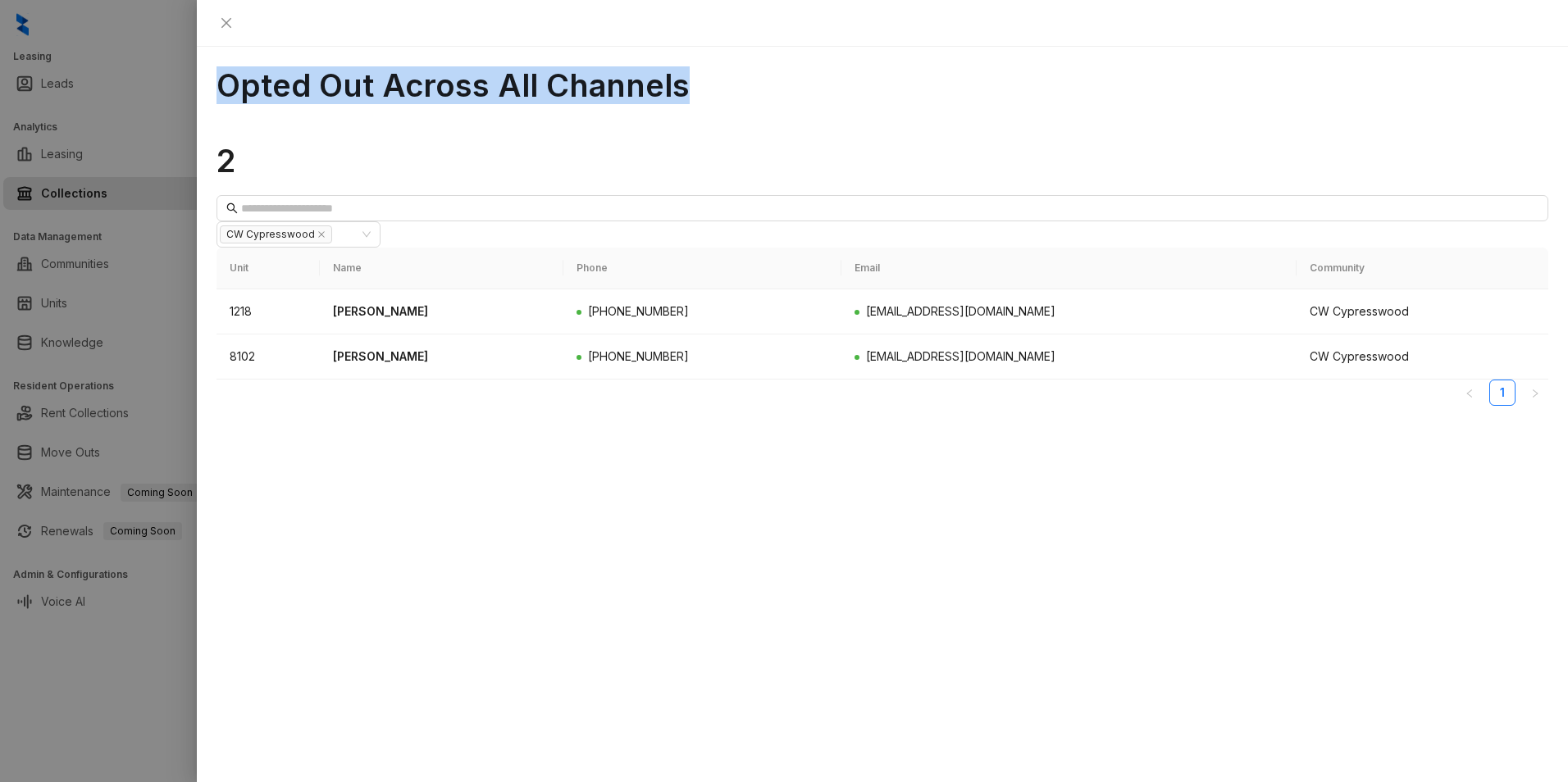
click at [236, 20] on button "Close" at bounding box center [226, 22] width 20 height 20
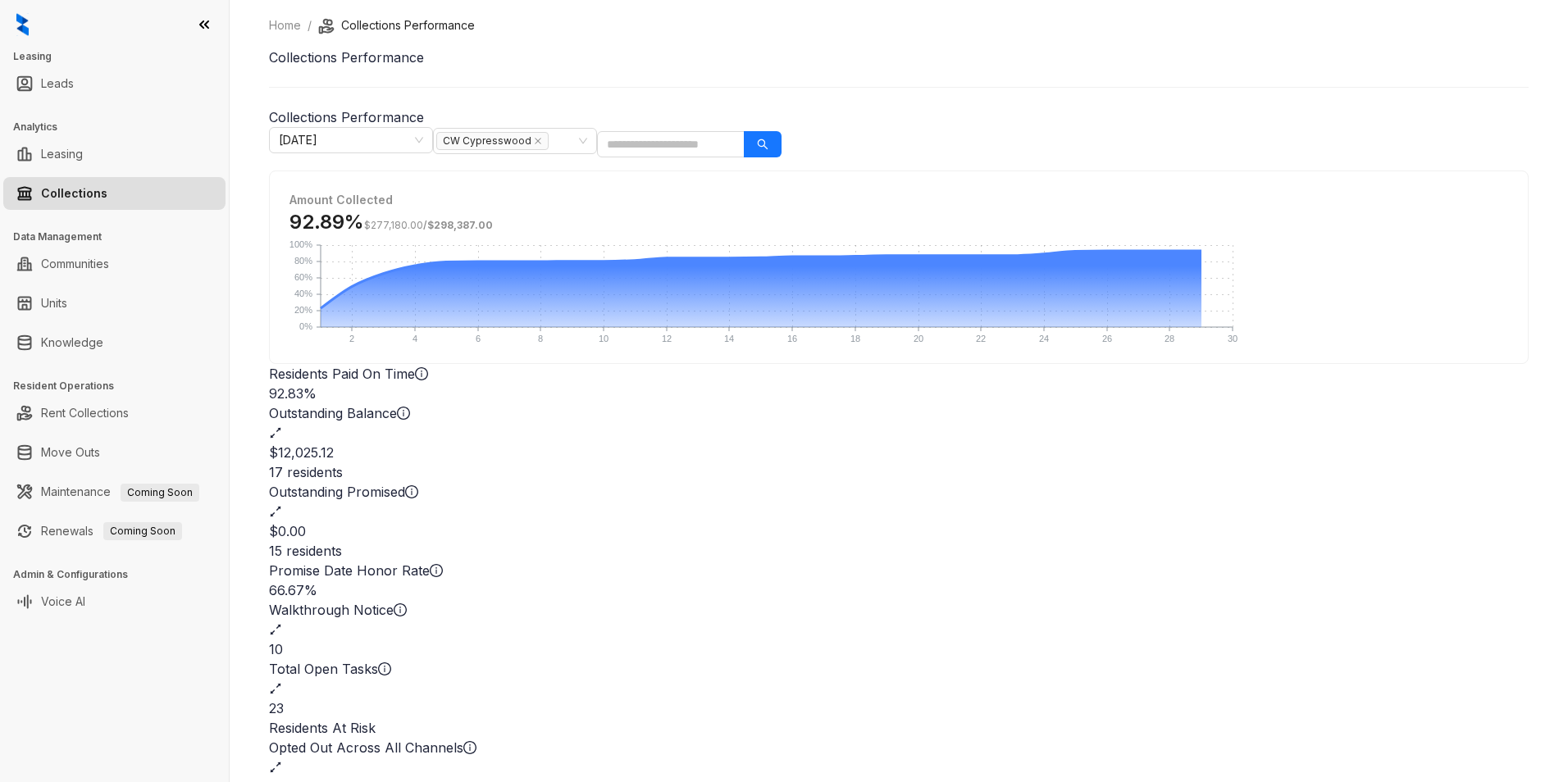
click at [813, 15] on div "Home / Collections Performance Collections Performance Collections Performance …" at bounding box center [899, 391] width 1338 height 782
click at [859, 98] on div "Home / Collections Performance Collections Performance Collections Performance …" at bounding box center [898, 465] width 1259 height 898
drag, startPoint x: 65, startPoint y: 85, endPoint x: 141, endPoint y: 109, distance: 79.7
click at [65, 85] on link "Leads" at bounding box center [57, 83] width 33 height 33
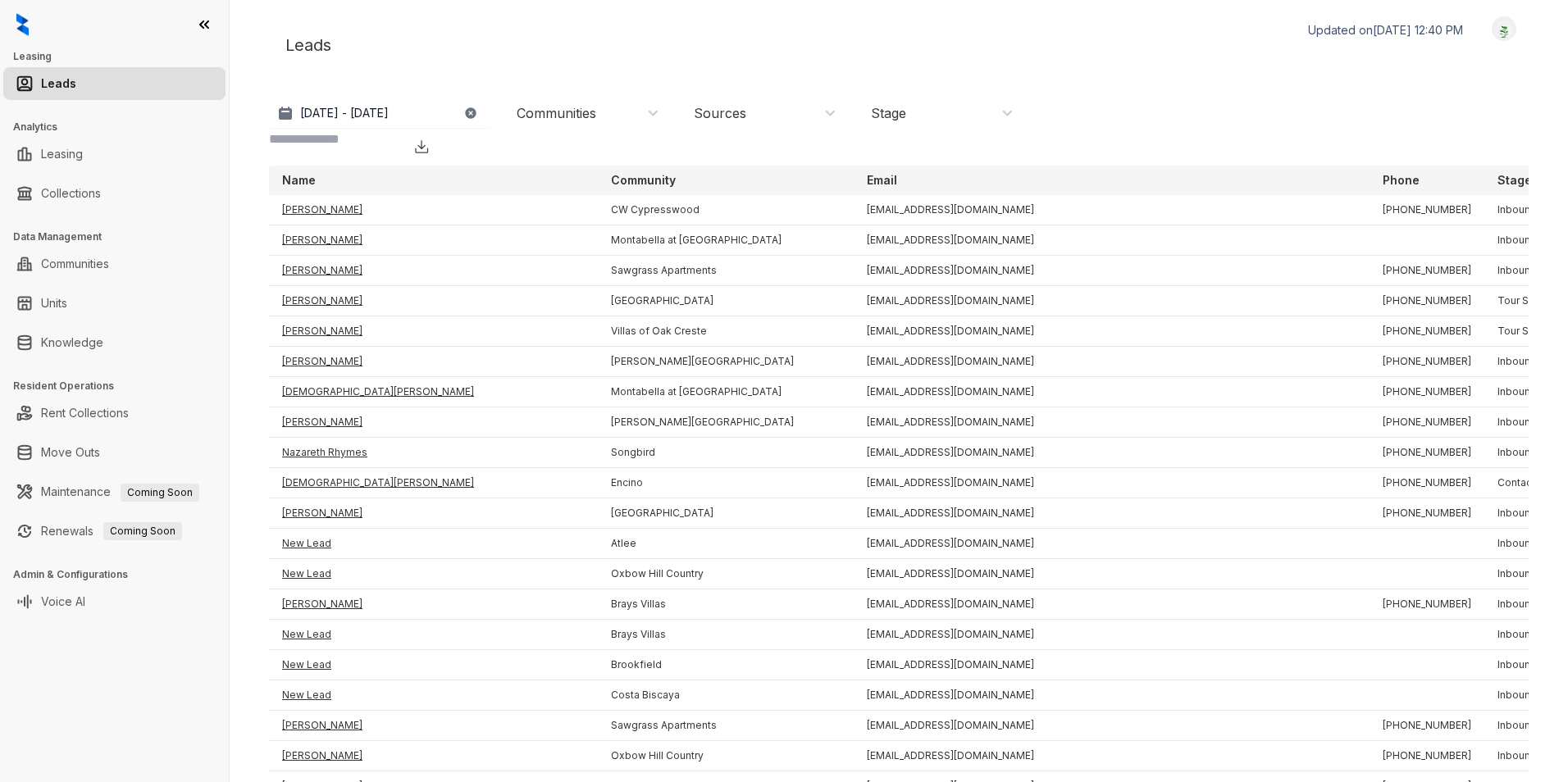
click at [567, 112] on div "Communities" at bounding box center [556, 112] width 80 height 18
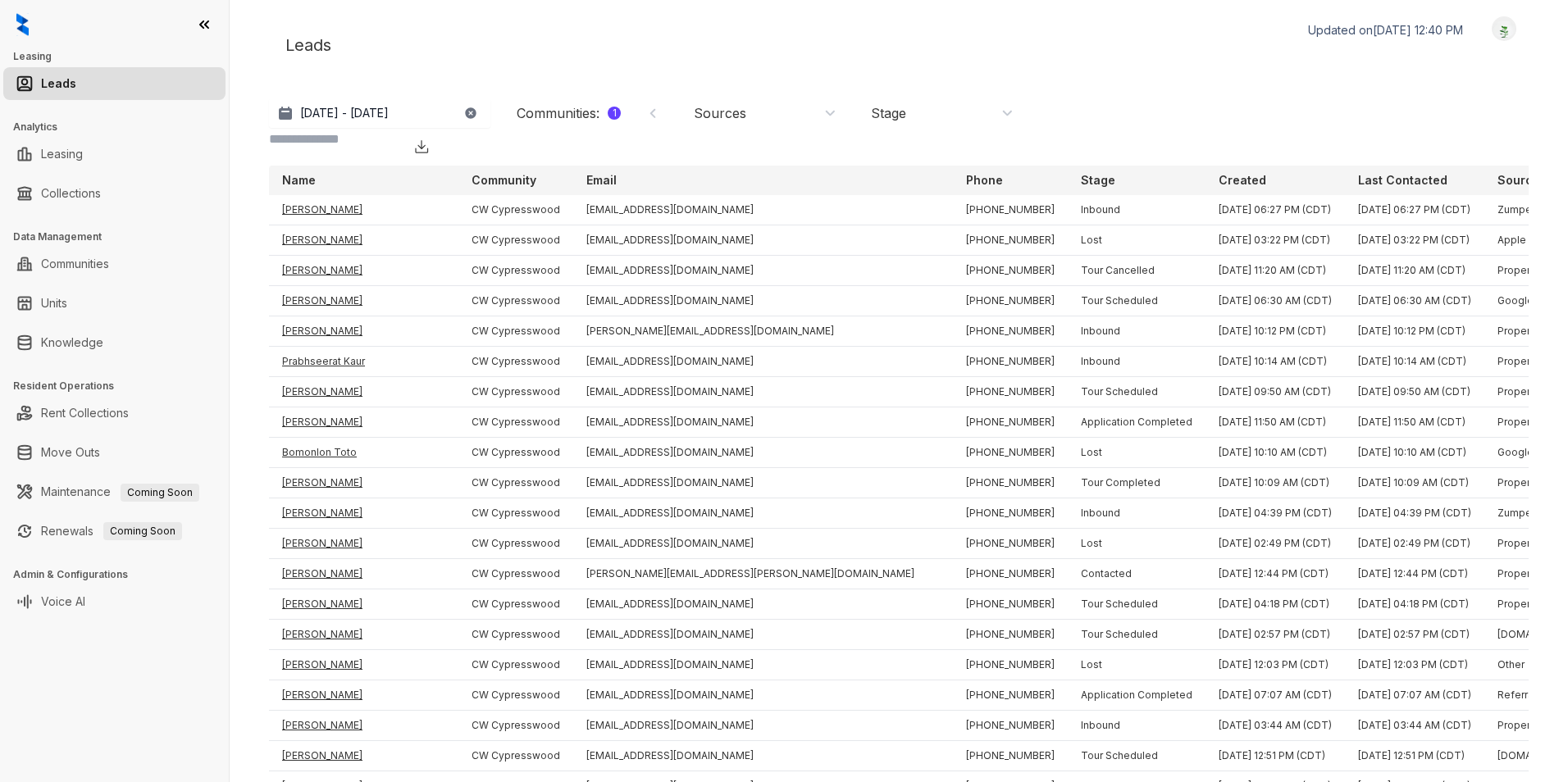
drag, startPoint x: 87, startPoint y: 416, endPoint x: 276, endPoint y: 435, distance: 190.0
click at [87, 416] on link "Rent Collections" at bounding box center [84, 413] width 88 height 33
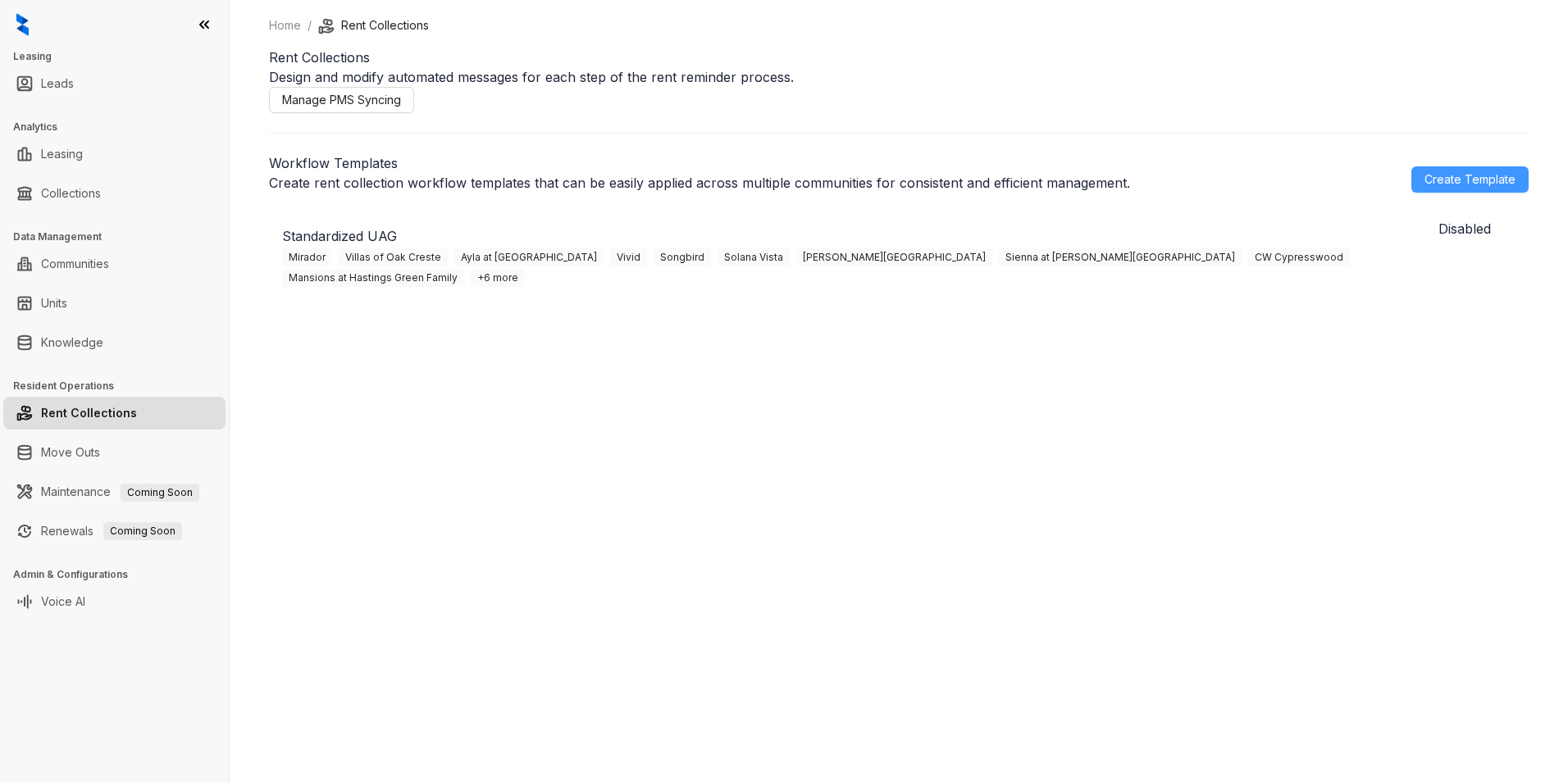
click at [1252, 184] on span "Create Template" at bounding box center [1469, 179] width 91 height 18
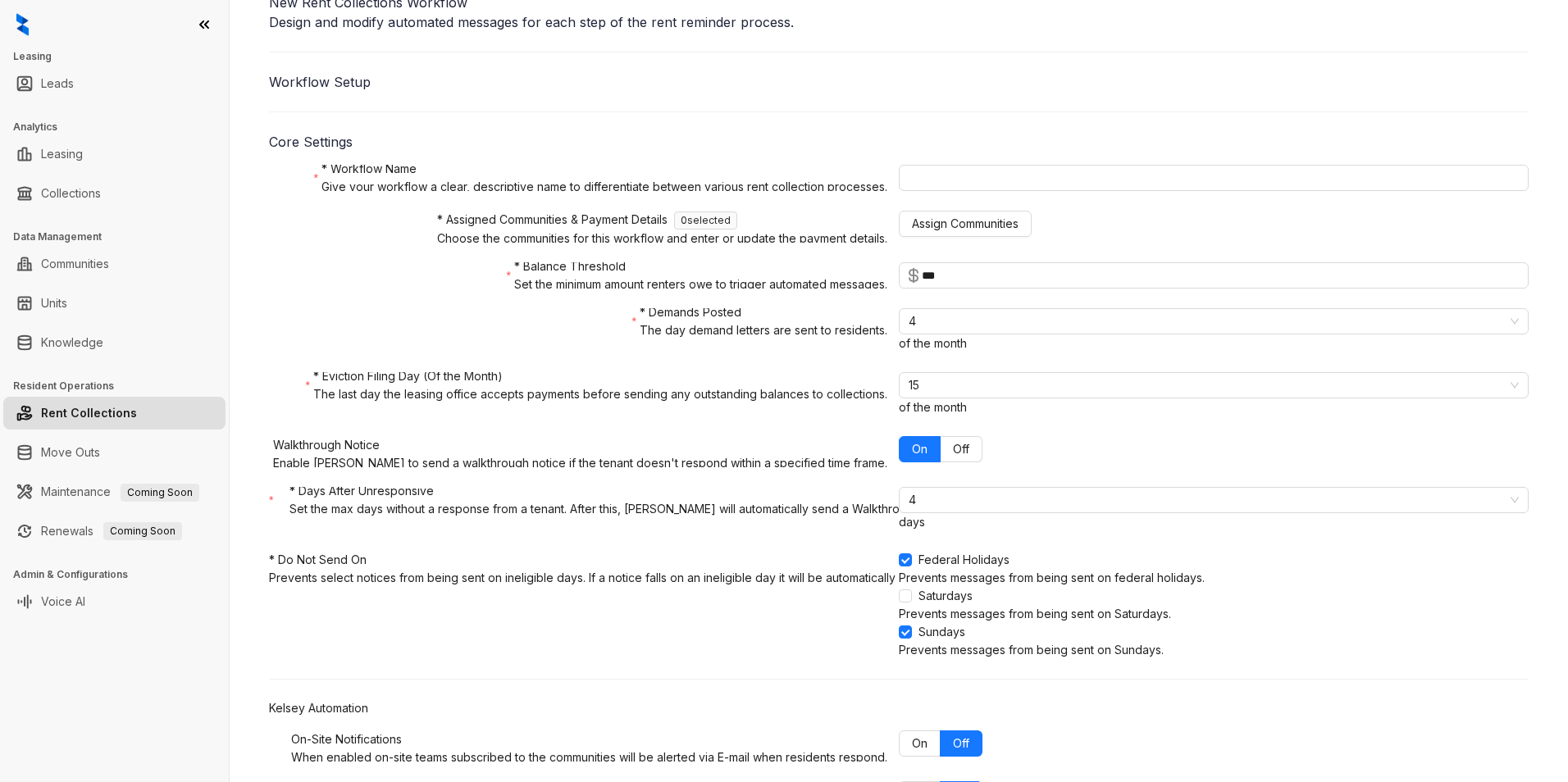
scroll to position [82, 0]
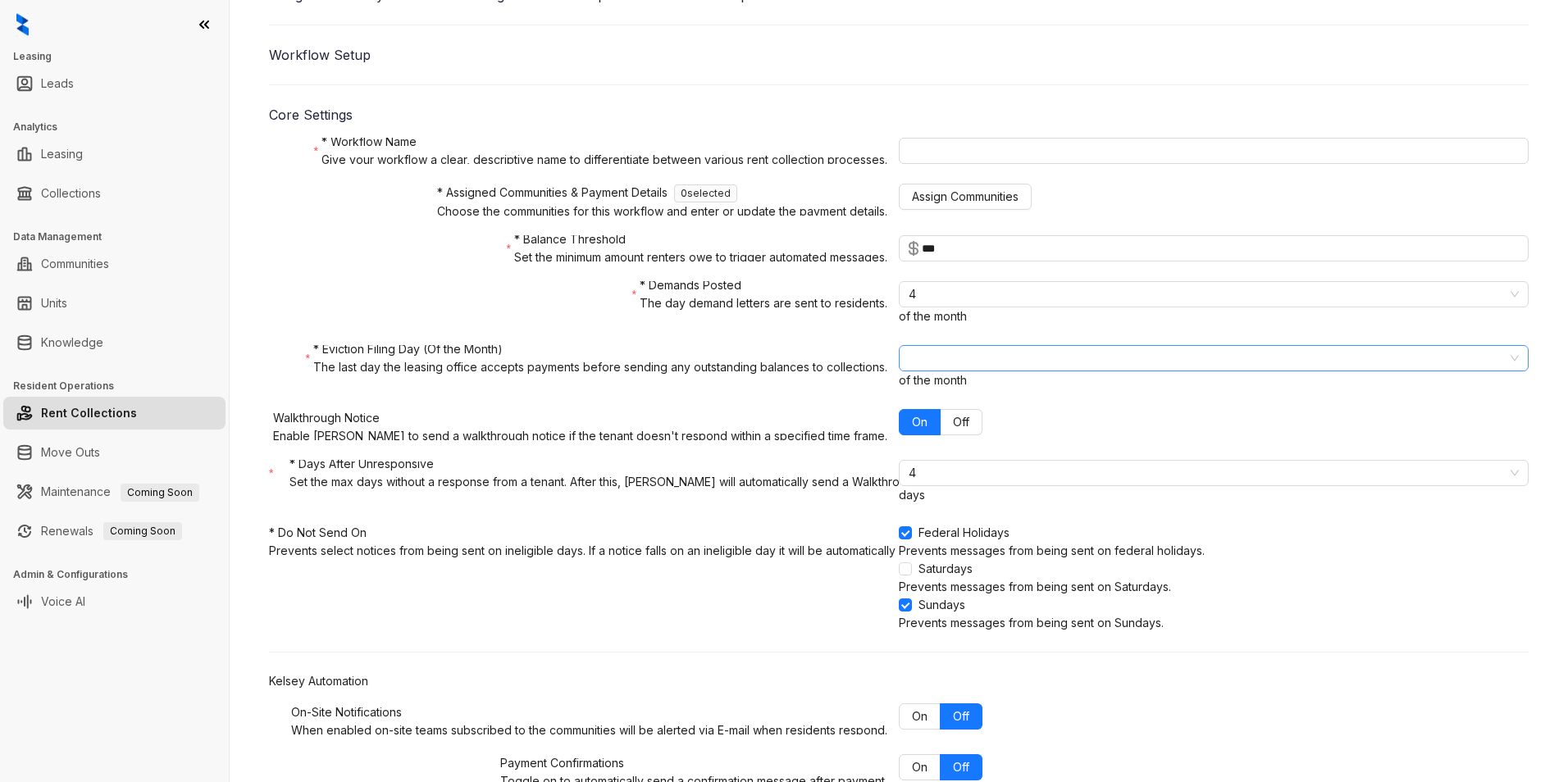
click at [908, 371] on span "15" at bounding box center [1213, 358] width 610 height 25
click at [790, 442] on div "8" at bounding box center [793, 443] width 39 height 18
click at [973, 444] on form "* Workflow Name Give your workflow a clear, descriptive name to differentiate b…" at bounding box center [898, 495] width 1259 height 714
click at [952, 428] on span "Off" at bounding box center [960, 422] width 16 height 14
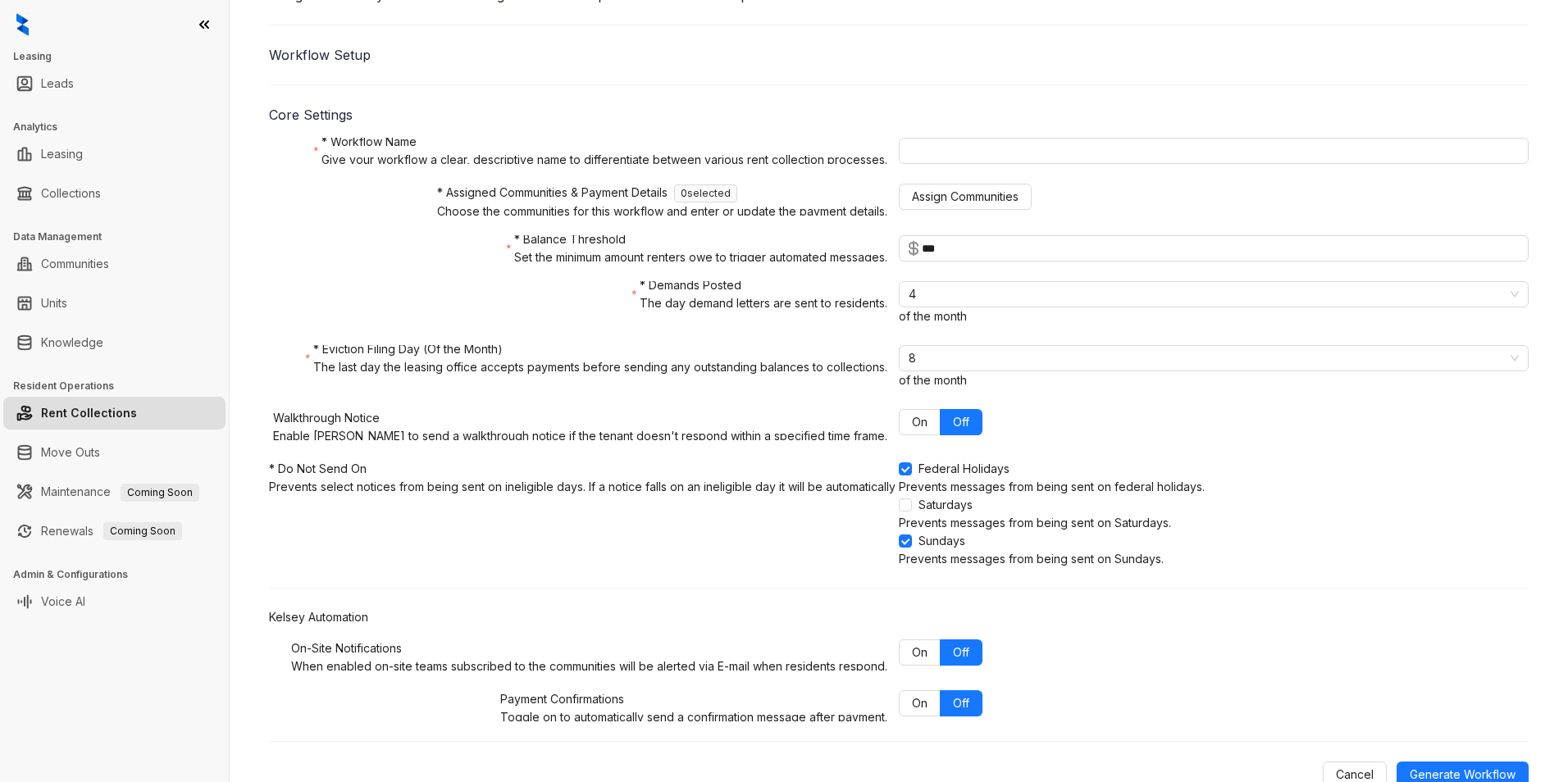
click at [993, 389] on div "* Eviction Filing Day (Of the Month) The last day the leasing office accepts pa…" at bounding box center [898, 367] width 1259 height 44
click at [922, 258] on input "***" at bounding box center [1220, 248] width 597 height 18
type input "***"
click at [912, 206] on span "Assign Communities" at bounding box center [964, 196] width 106 height 18
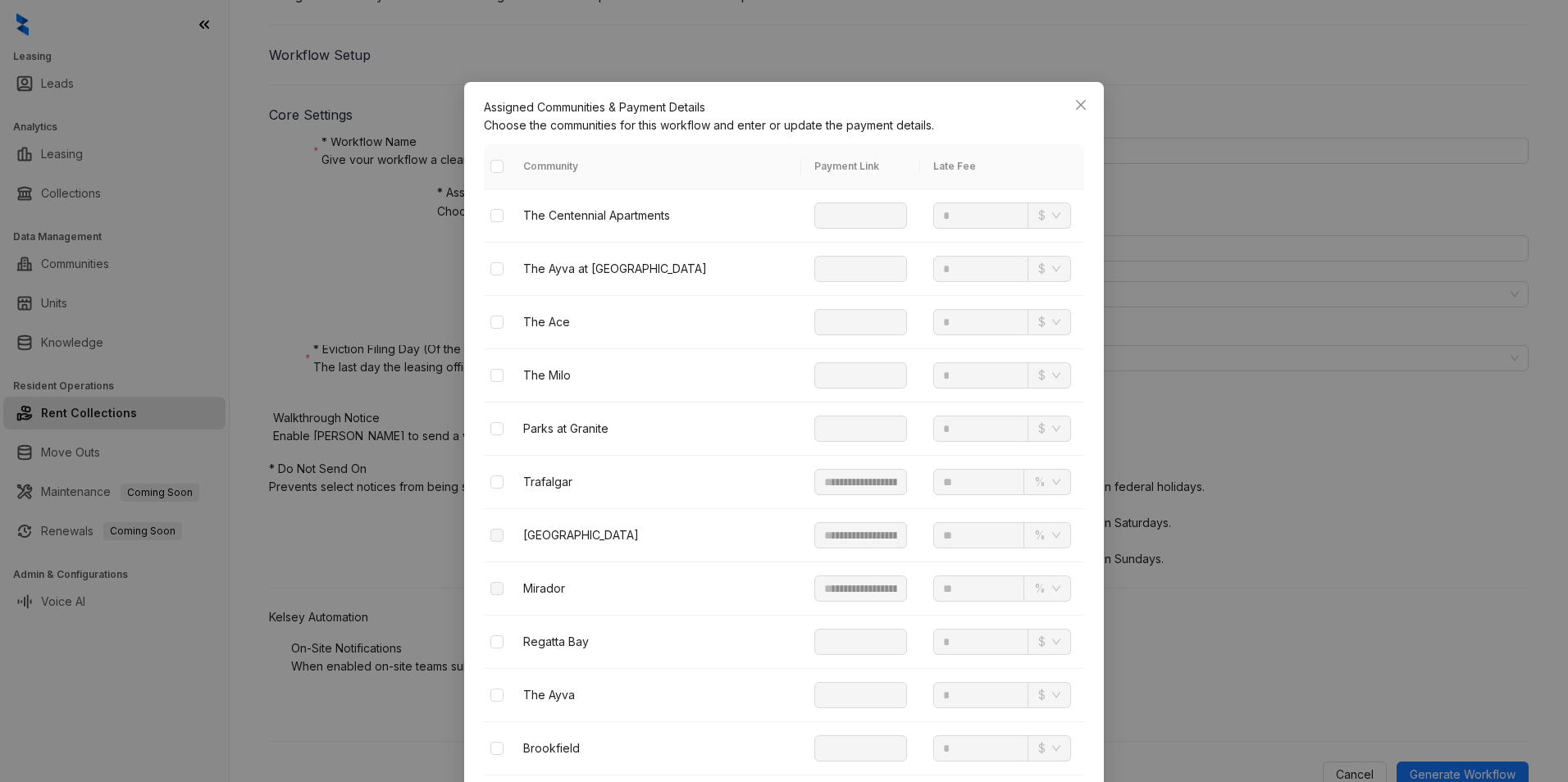
scroll to position [1885, 0]
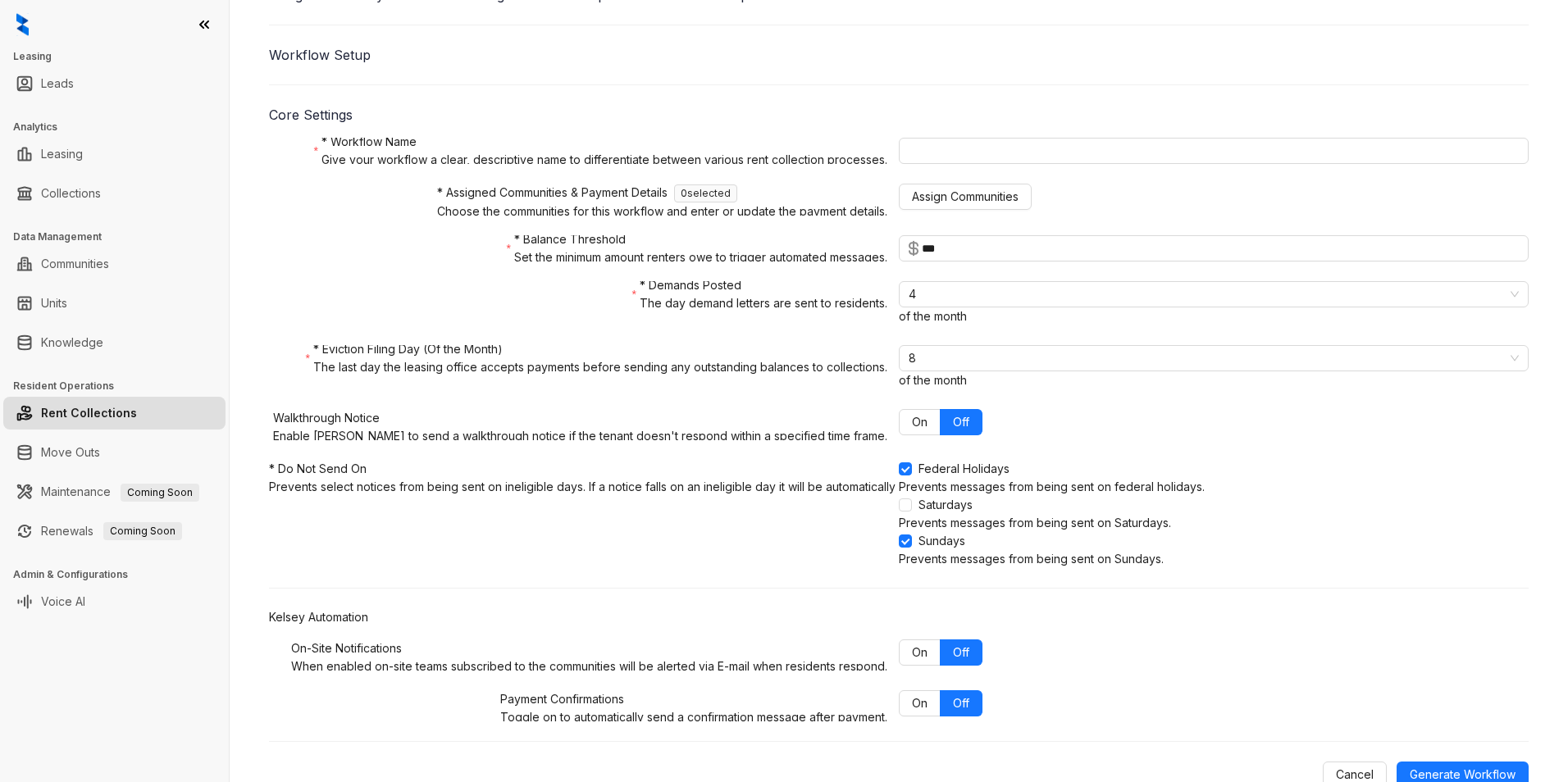
scroll to position [0, 0]
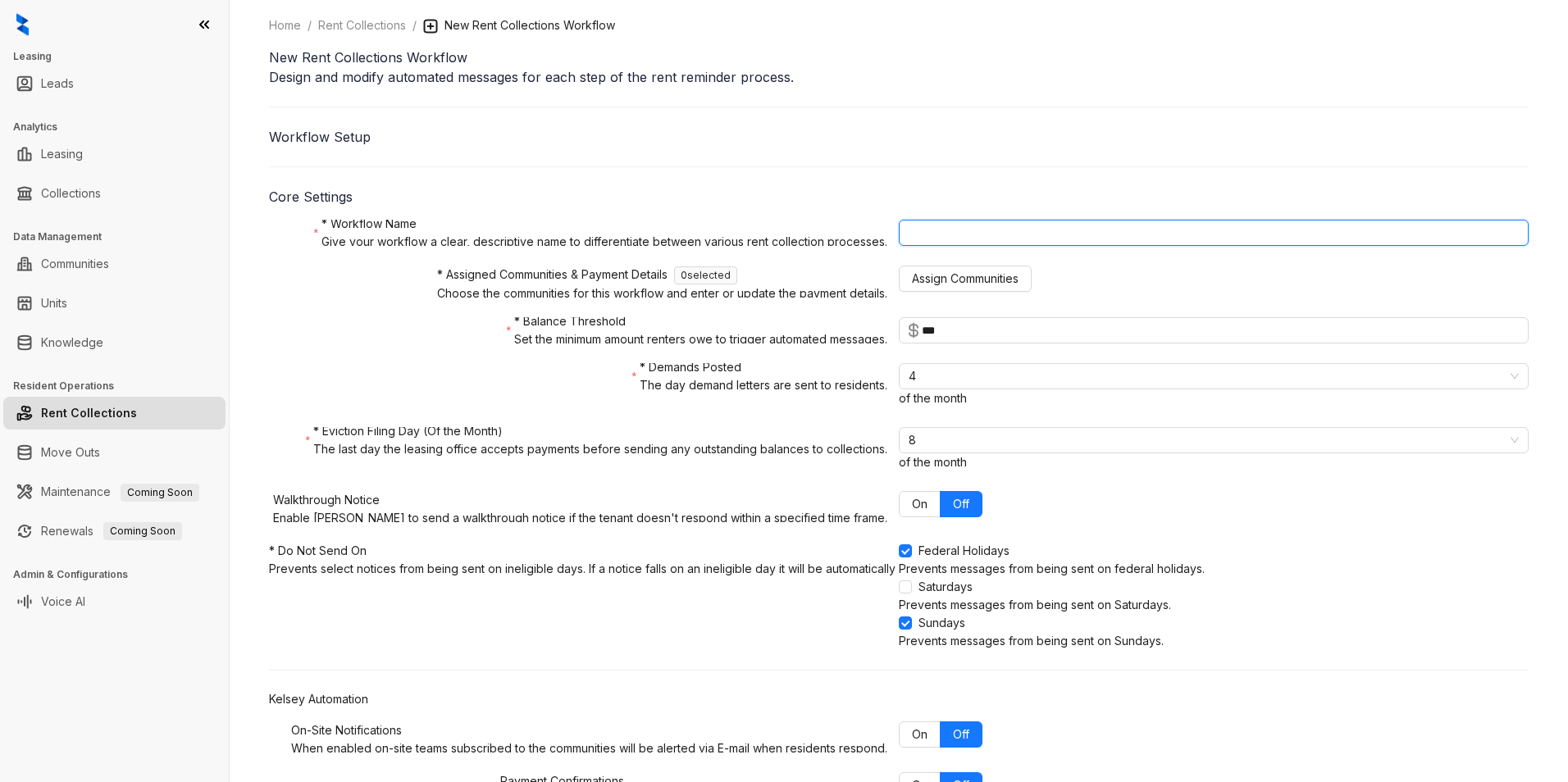
click at [899, 246] on input "* Workflow Name Give your workflow a clear, descriptive name to differentiate b…" at bounding box center [1213, 232] width 630 height 26
type input "*"
type input "**********"
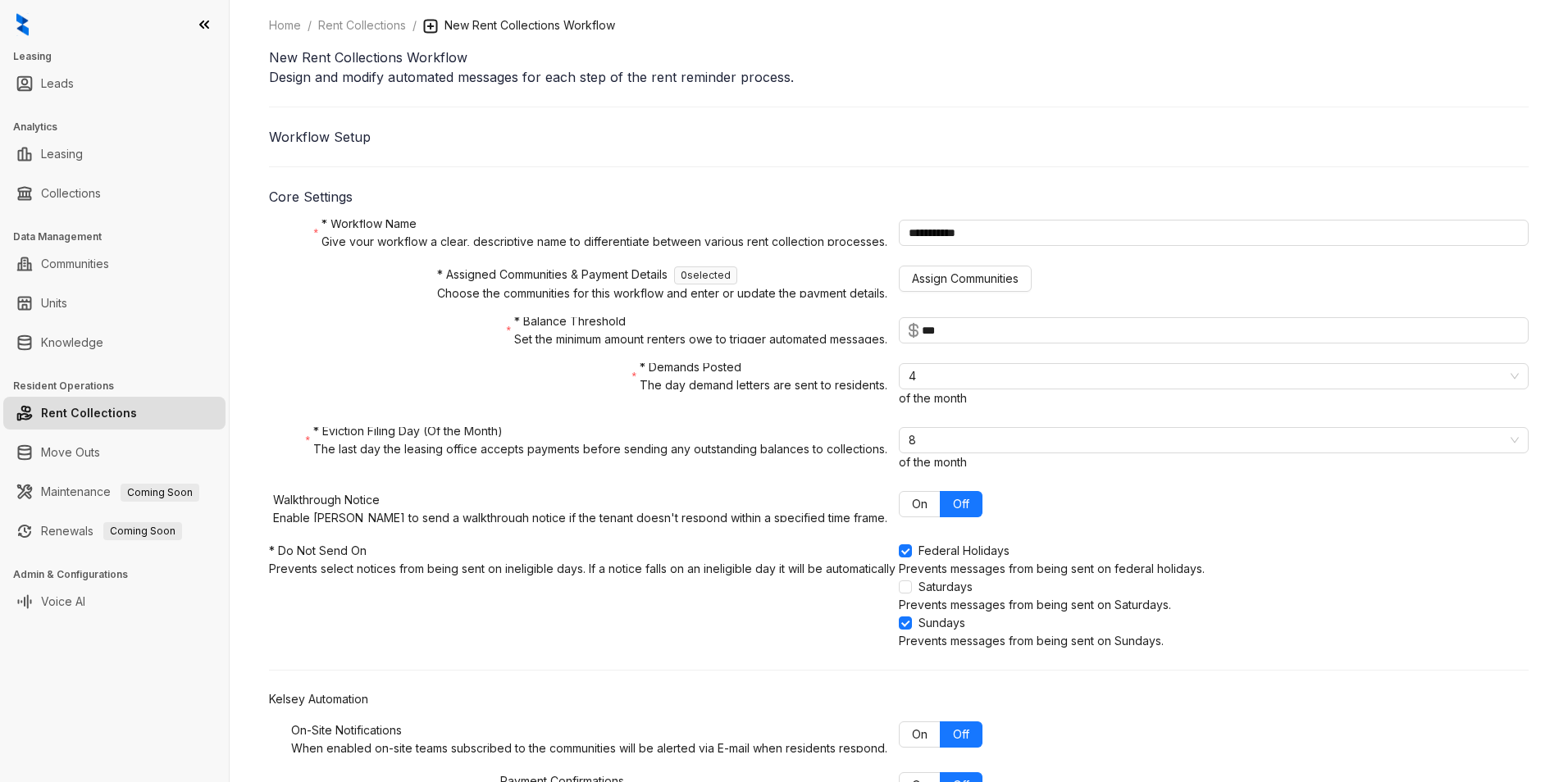
click at [1203, 360] on form "**********" at bounding box center [898, 544] width 1259 height 650
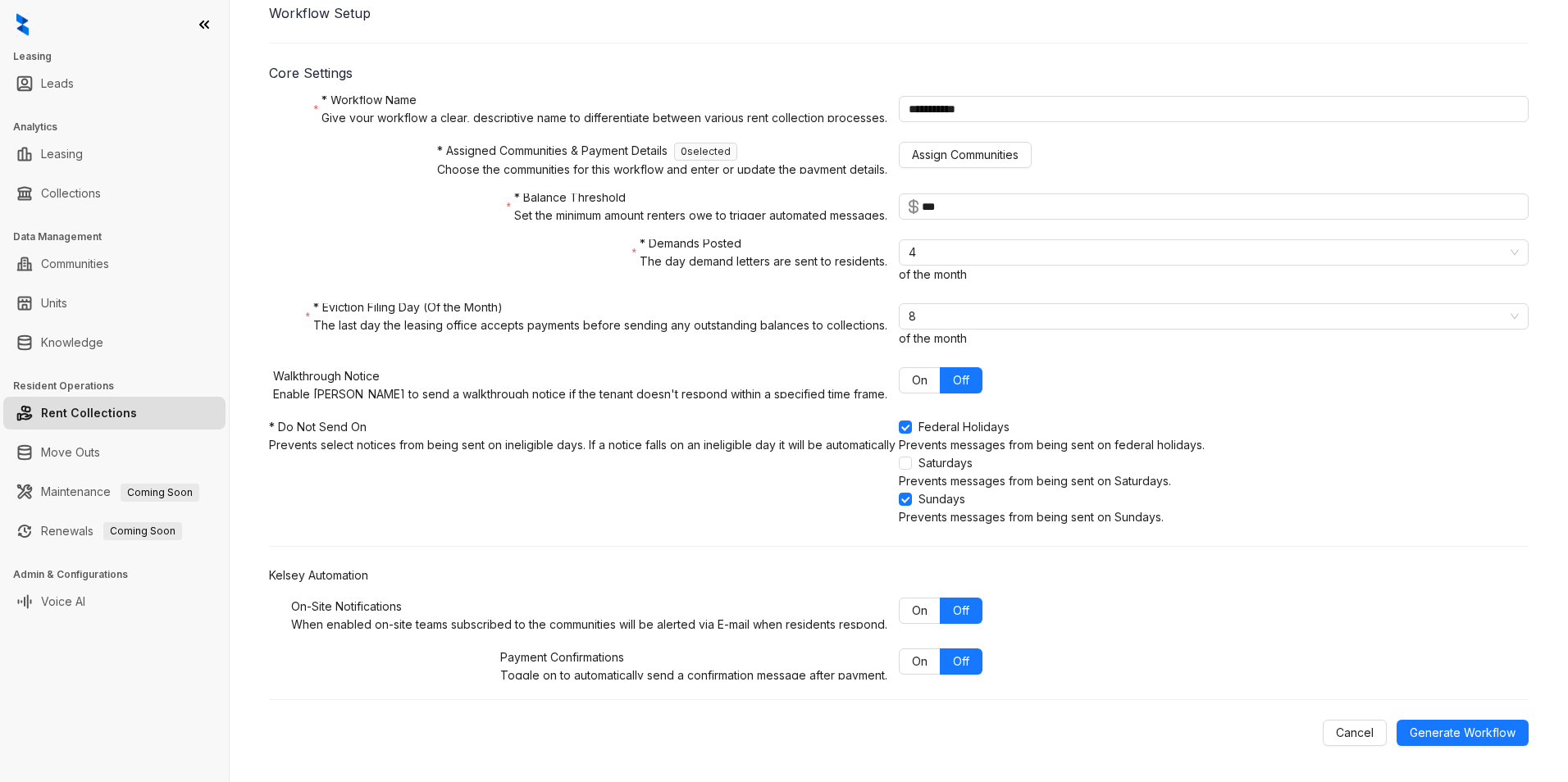
scroll to position [228, 0]
click at [912, 604] on span "On" at bounding box center [919, 660] width 15 height 14
click at [1252, 604] on span "Generate Workflow" at bounding box center [1463, 732] width 105 height 18
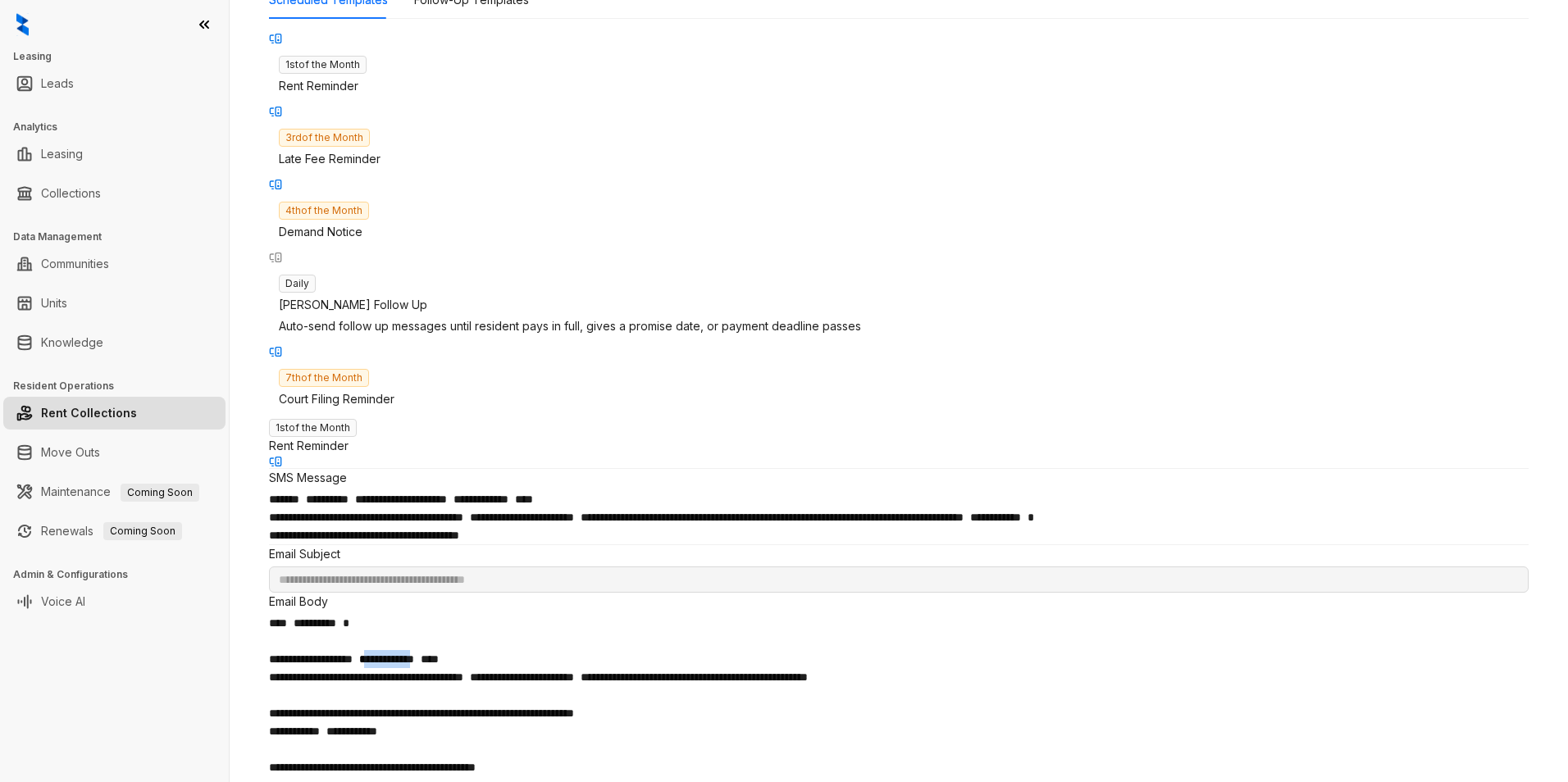
drag, startPoint x: 764, startPoint y: 439, endPoint x: 694, endPoint y: 436, distance: 70.1
click at [421, 604] on span "**********" at bounding box center [387, 659] width 68 height 18
drag, startPoint x: 694, startPoint y: 436, endPoint x: 986, endPoint y: 382, distance: 297.0
click at [986, 604] on div "**********" at bounding box center [898, 740] width 1259 height 252
drag, startPoint x: 874, startPoint y: 156, endPoint x: 793, endPoint y: 160, distance: 81.1
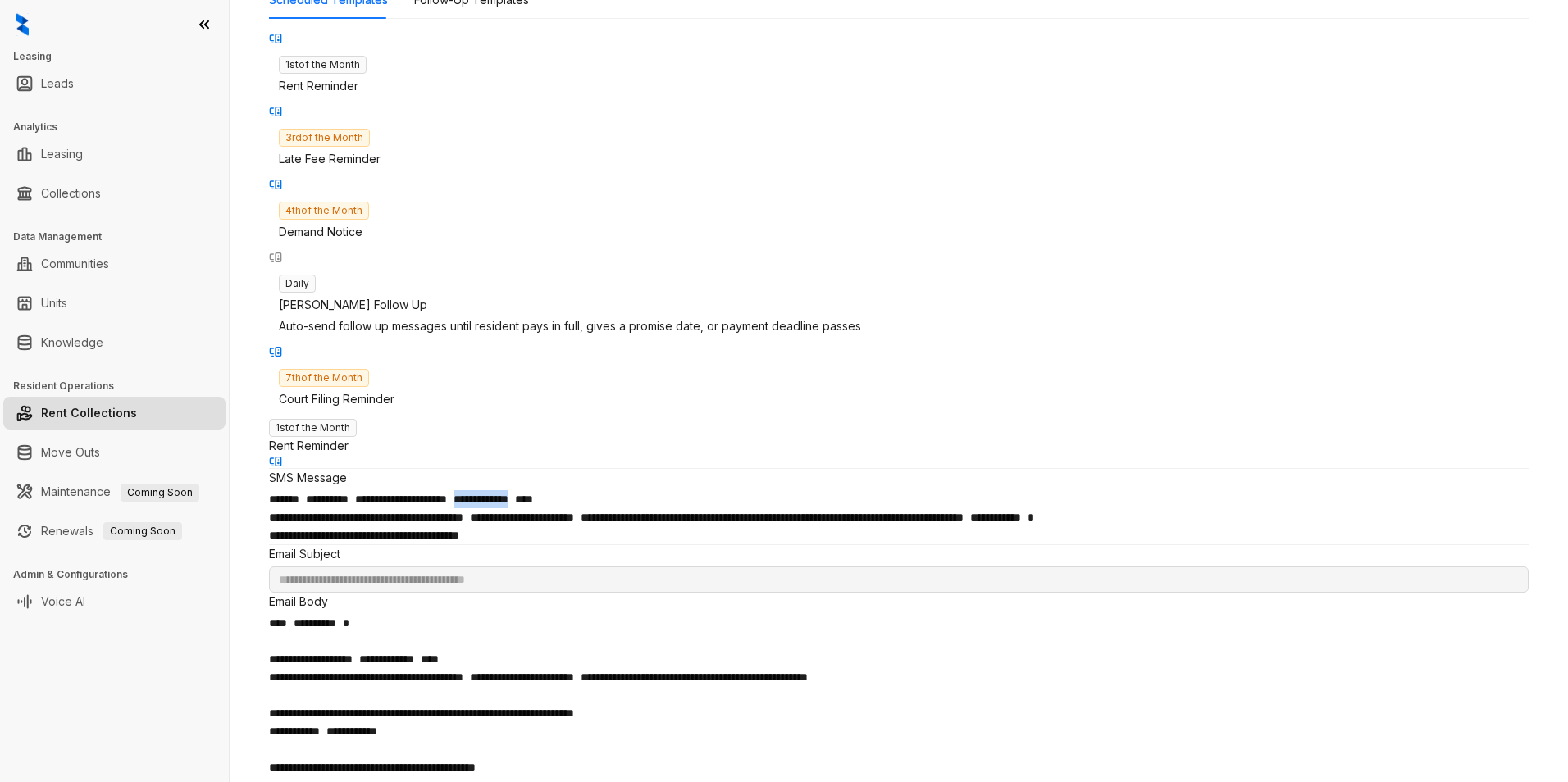
click at [508, 493] on span "**********" at bounding box center [480, 498] width 55 height 11
copy span "**********"
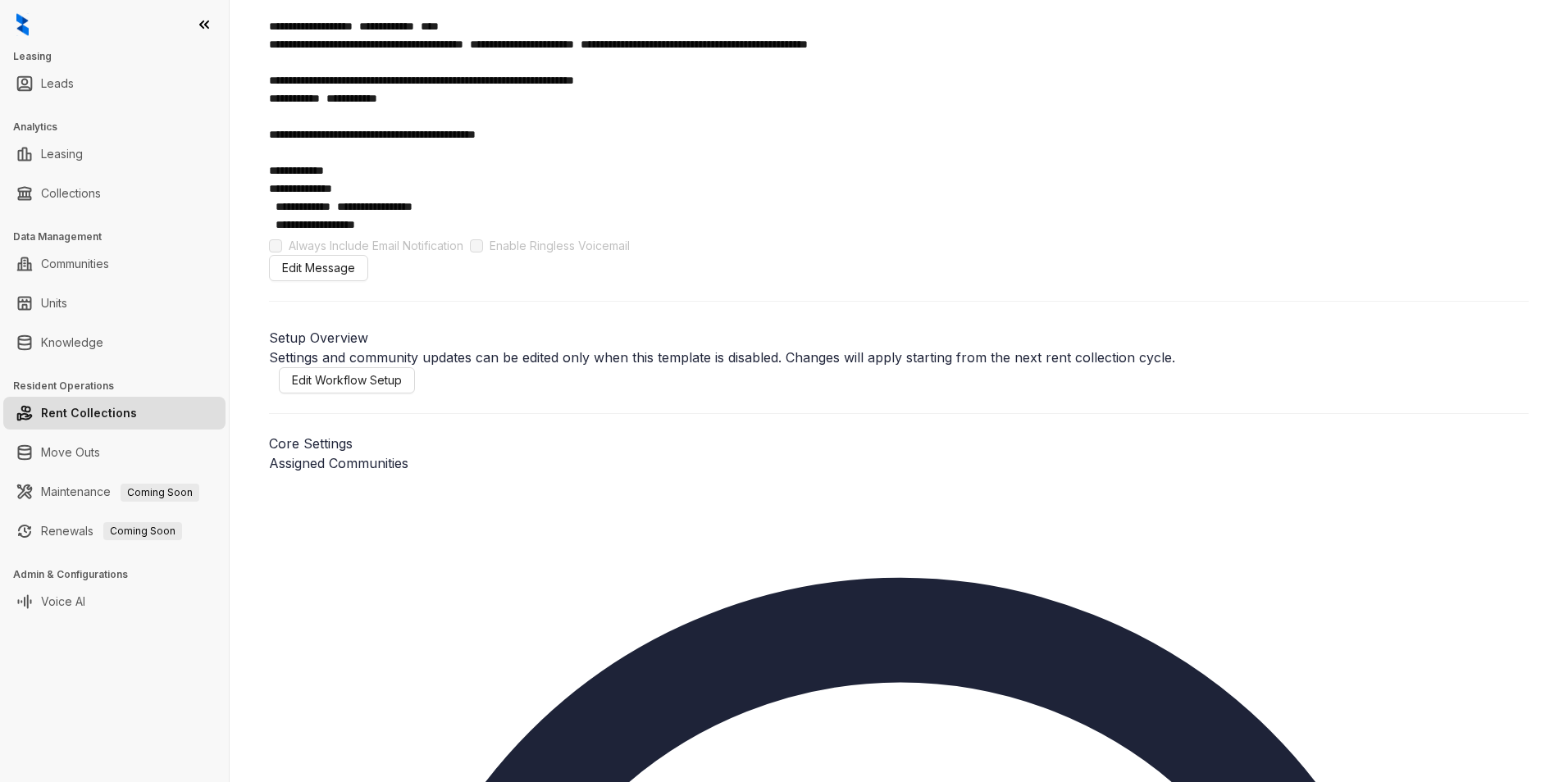
scroll to position [697, 0]
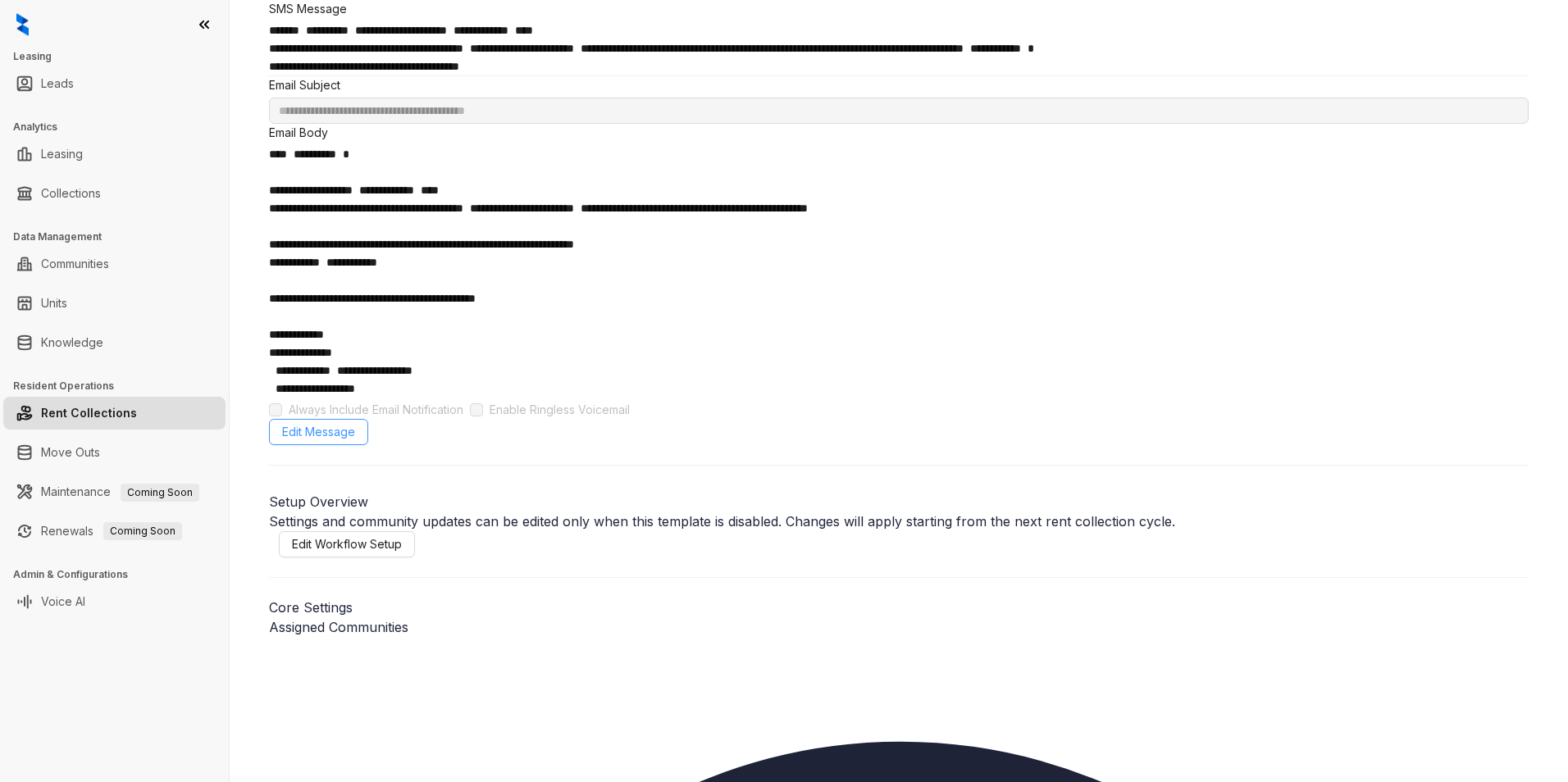
click at [355, 423] on span "Edit Message" at bounding box center [319, 432] width 73 height 18
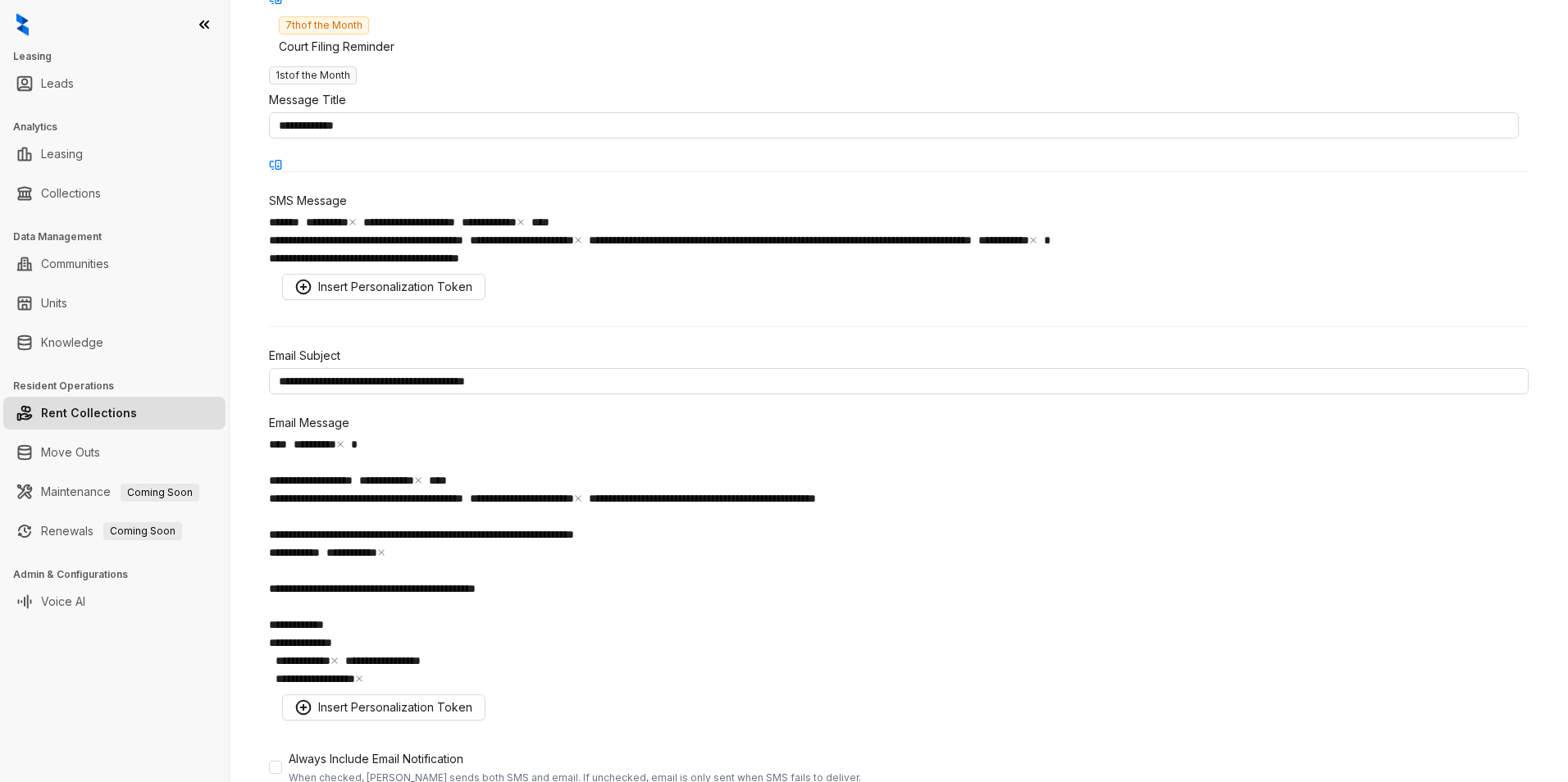
scroll to position [369, 0]
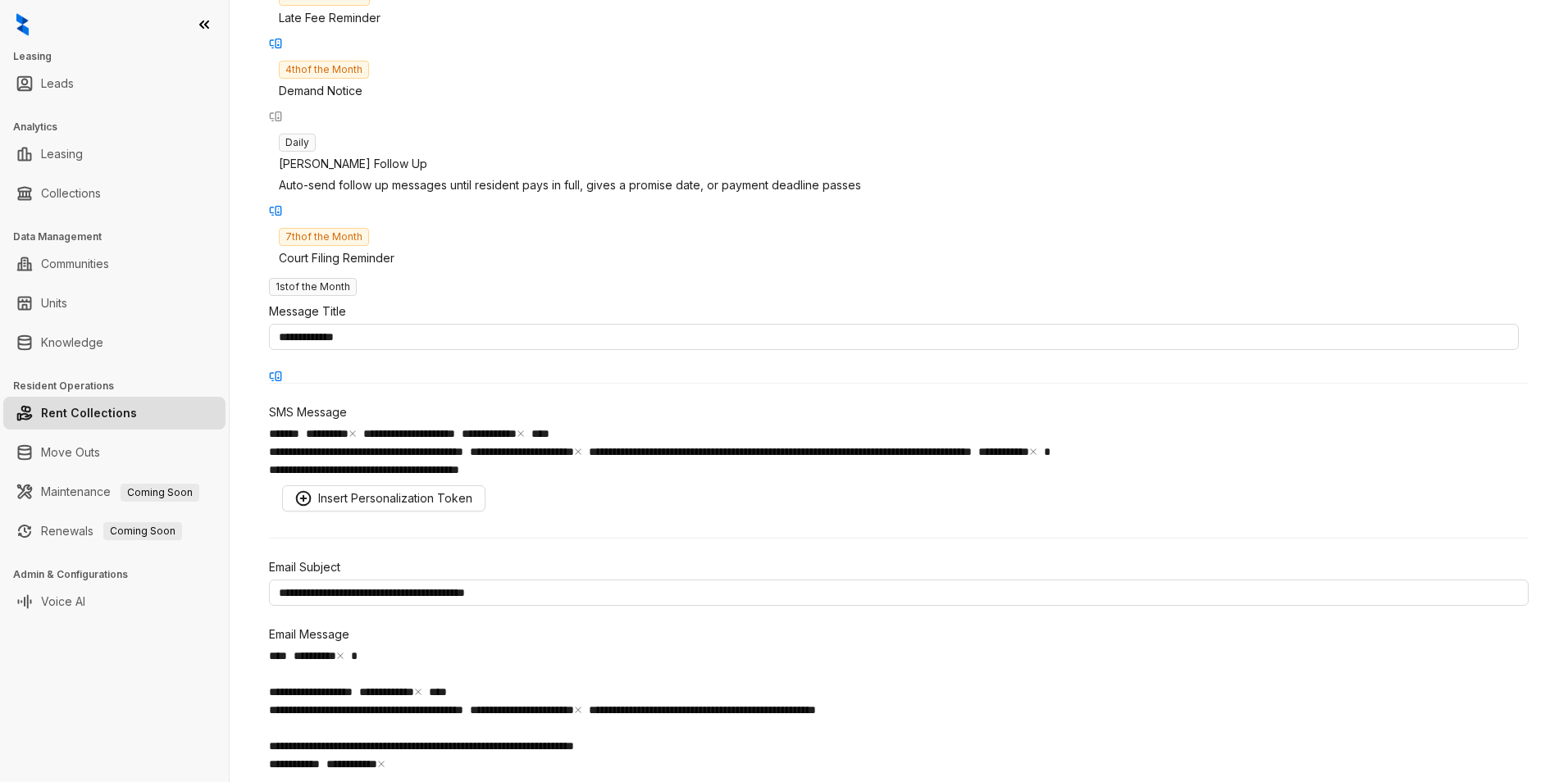
click at [423, 604] on icon "close" at bounding box center [418, 692] width 9 height 8
click at [369, 604] on span "**********" at bounding box center [319, 691] width 100 height 11
drag, startPoint x: 633, startPoint y: 608, endPoint x: 568, endPoint y: 605, distance: 65.1
click at [568, 604] on div "**********" at bounding box center [898, 773] width 1259 height 252
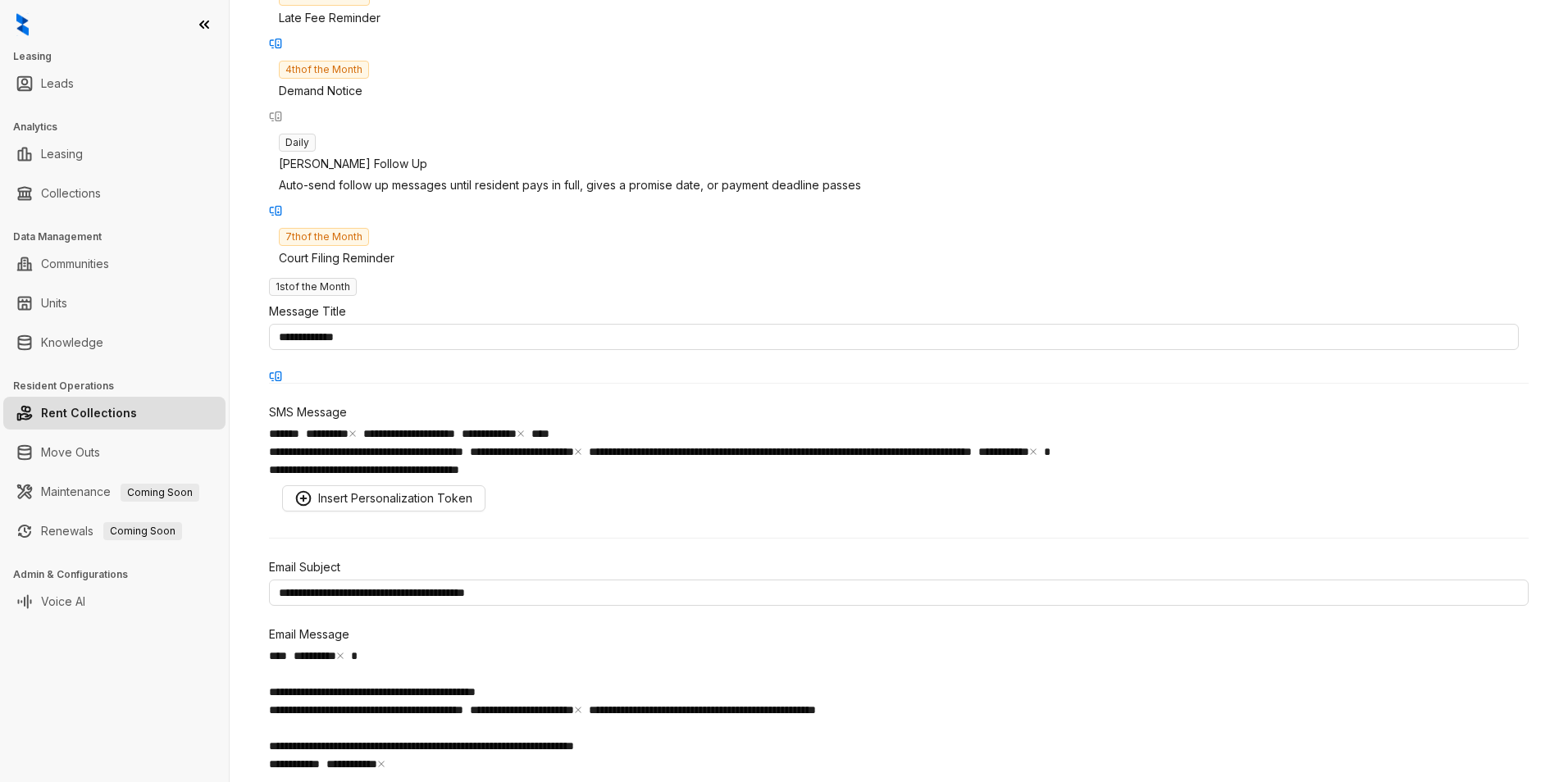
drag, startPoint x: 666, startPoint y: 575, endPoint x: 565, endPoint y: 578, distance: 101.0
click at [565, 604] on div "**********" at bounding box center [898, 773] width 1259 height 252
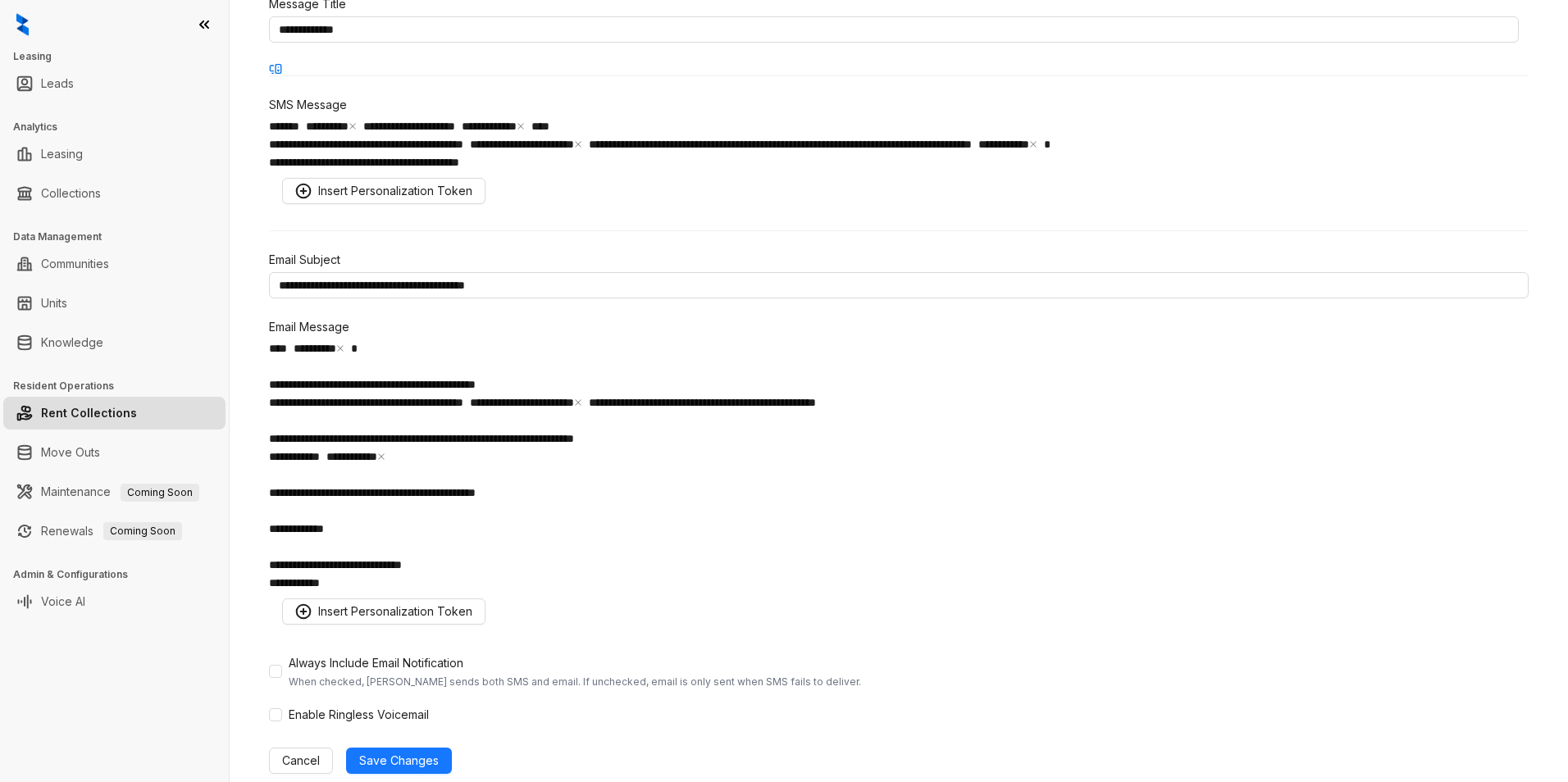
scroll to position [697, 0]
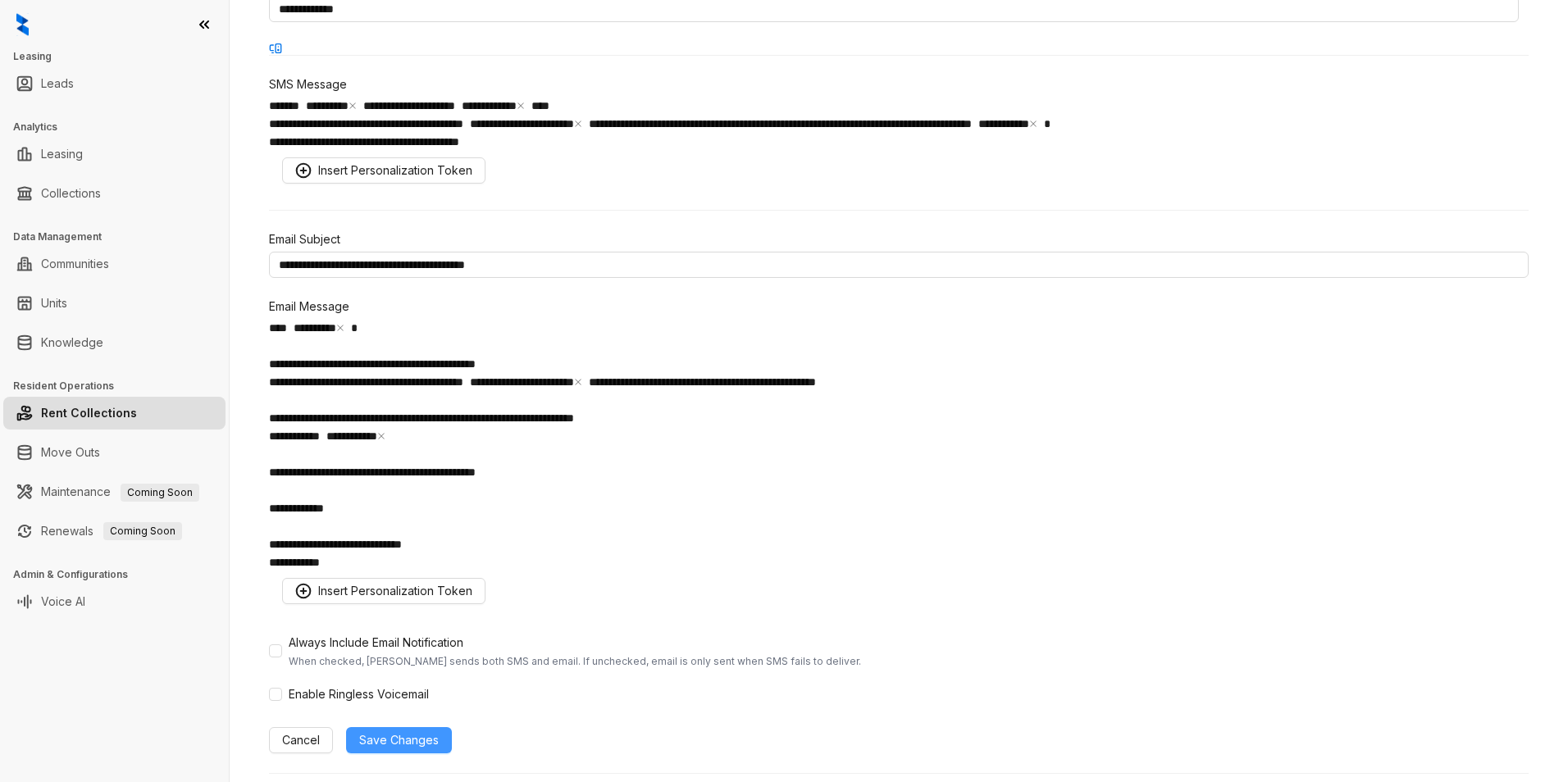
click at [439, 604] on span "Save Changes" at bounding box center [399, 740] width 80 height 18
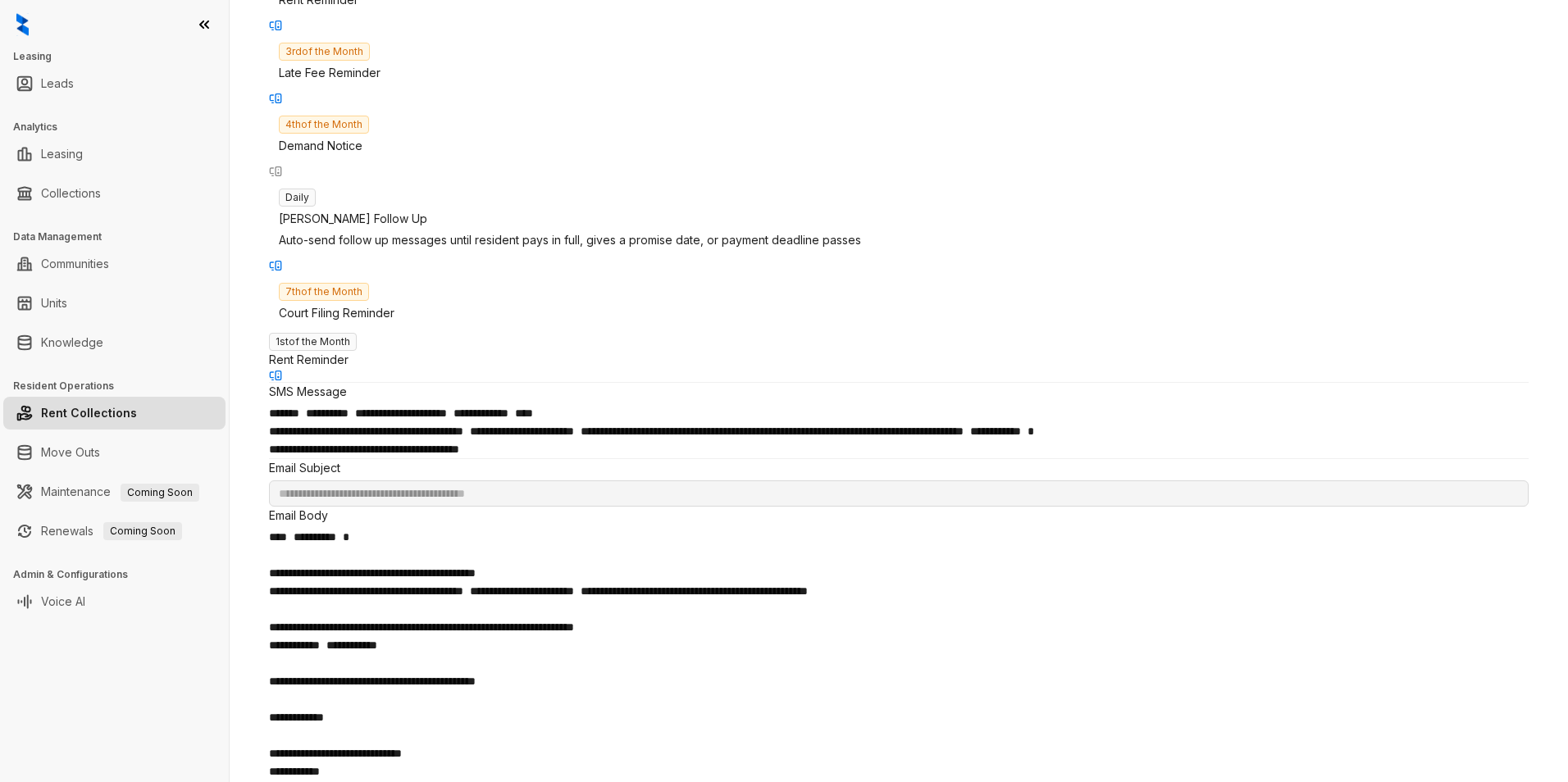
scroll to position [0, 0]
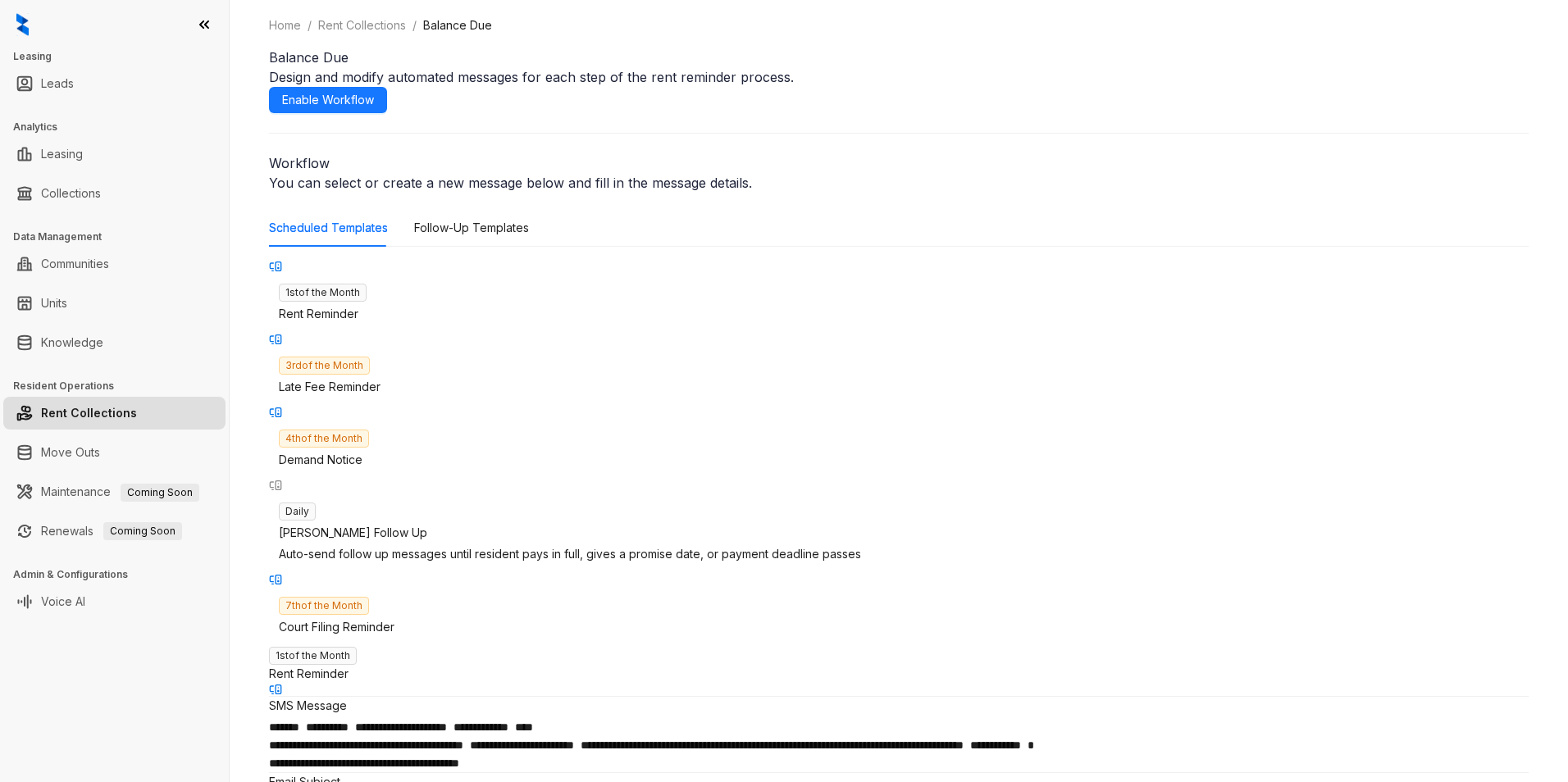
click at [1252, 289] on div "**********" at bounding box center [899, 391] width 1338 height 782
click at [76, 149] on link "Leasing" at bounding box center [61, 154] width 42 height 33
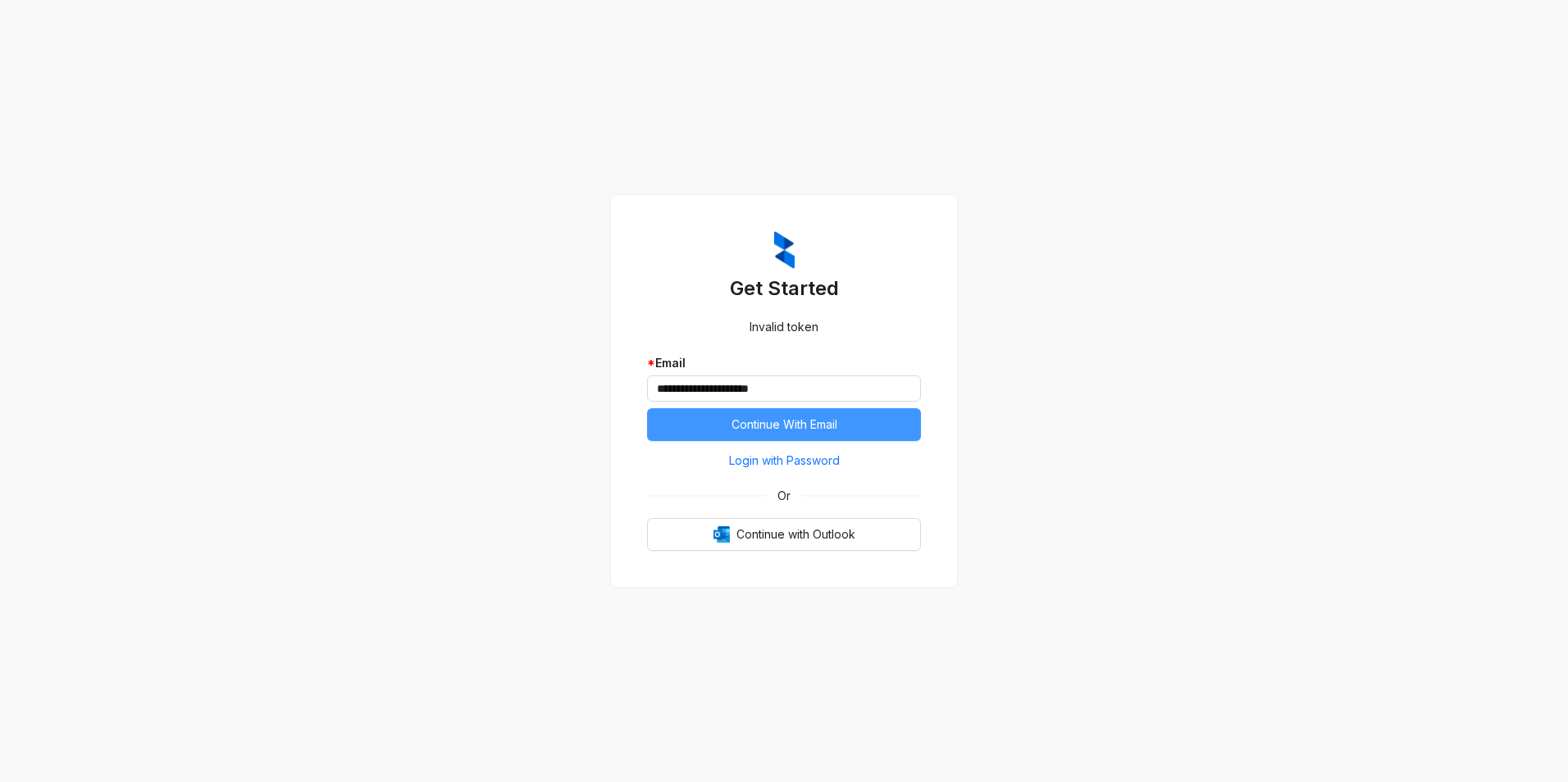
drag, startPoint x: 813, startPoint y: 424, endPoint x: 835, endPoint y: 425, distance: 22.0
click at [814, 424] on span "Continue With Email" at bounding box center [784, 424] width 105 height 18
